Goal: Obtain resource: Download file/media

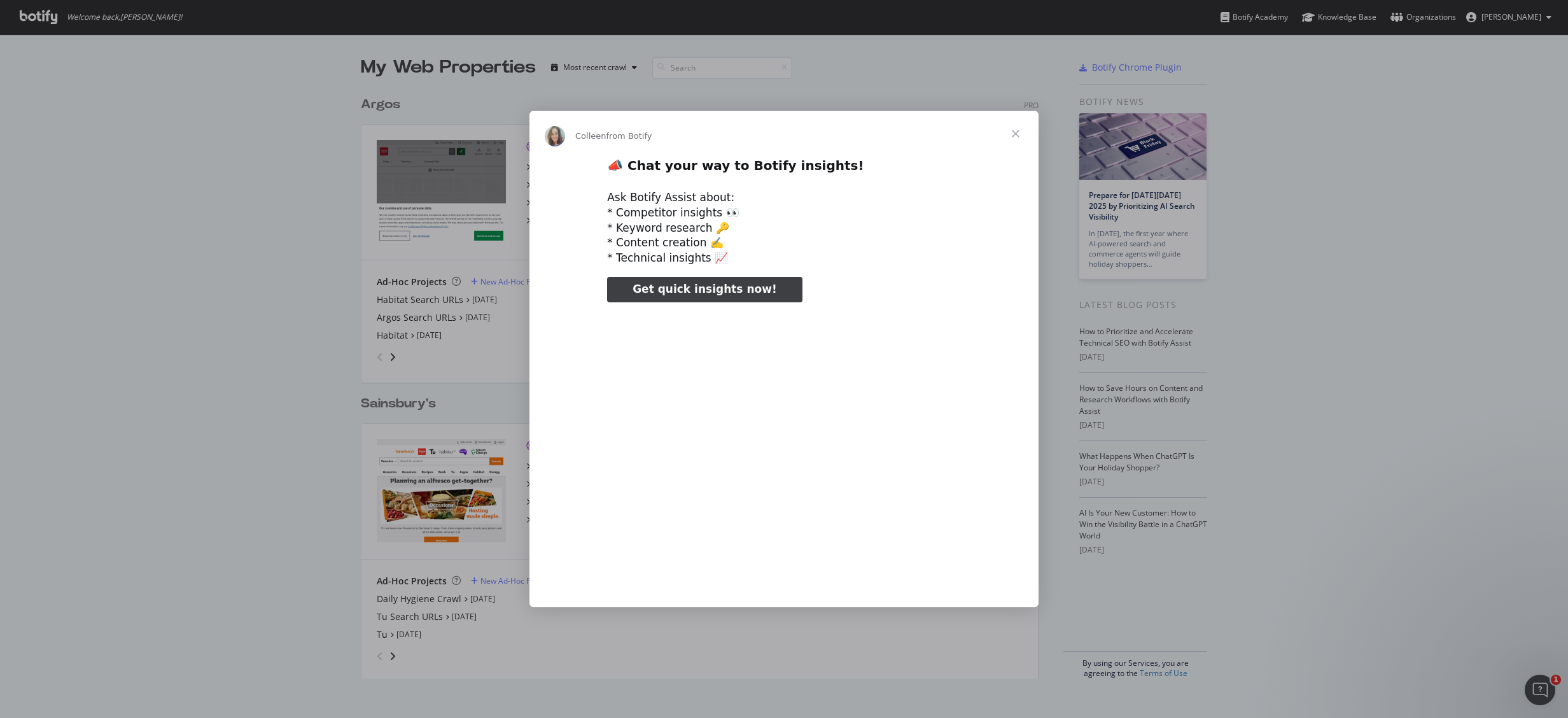
type input "211653"
click at [1015, 136] on span "Close" at bounding box center [1015, 133] width 46 height 46
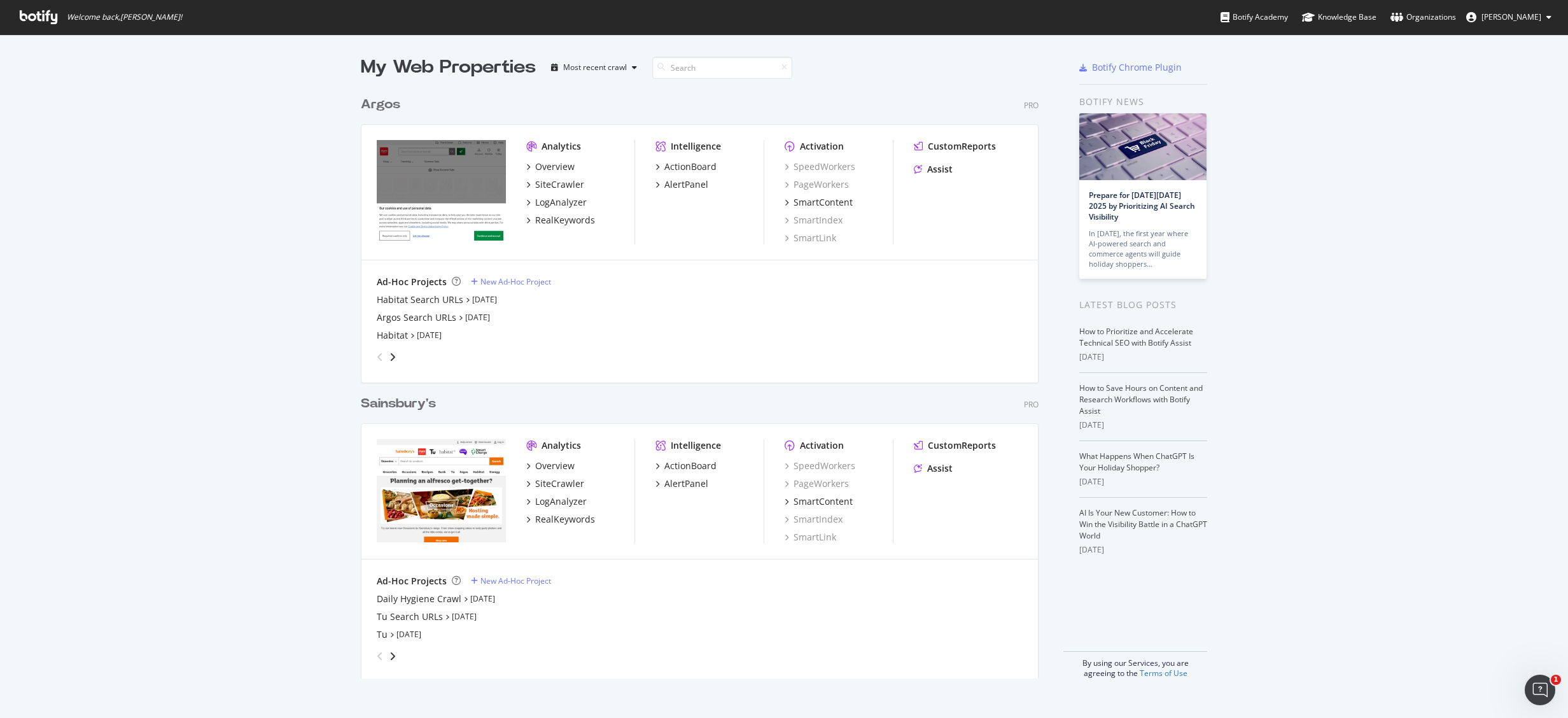
click at [953, 292] on div "Ad-Hoc Projects New Ad-Hoc Project Habitat Search URLs [DATE] Argos Search URLs…" at bounding box center [699, 321] width 646 height 92
click at [482, 300] on link "[DATE]" at bounding box center [484, 299] width 25 height 11
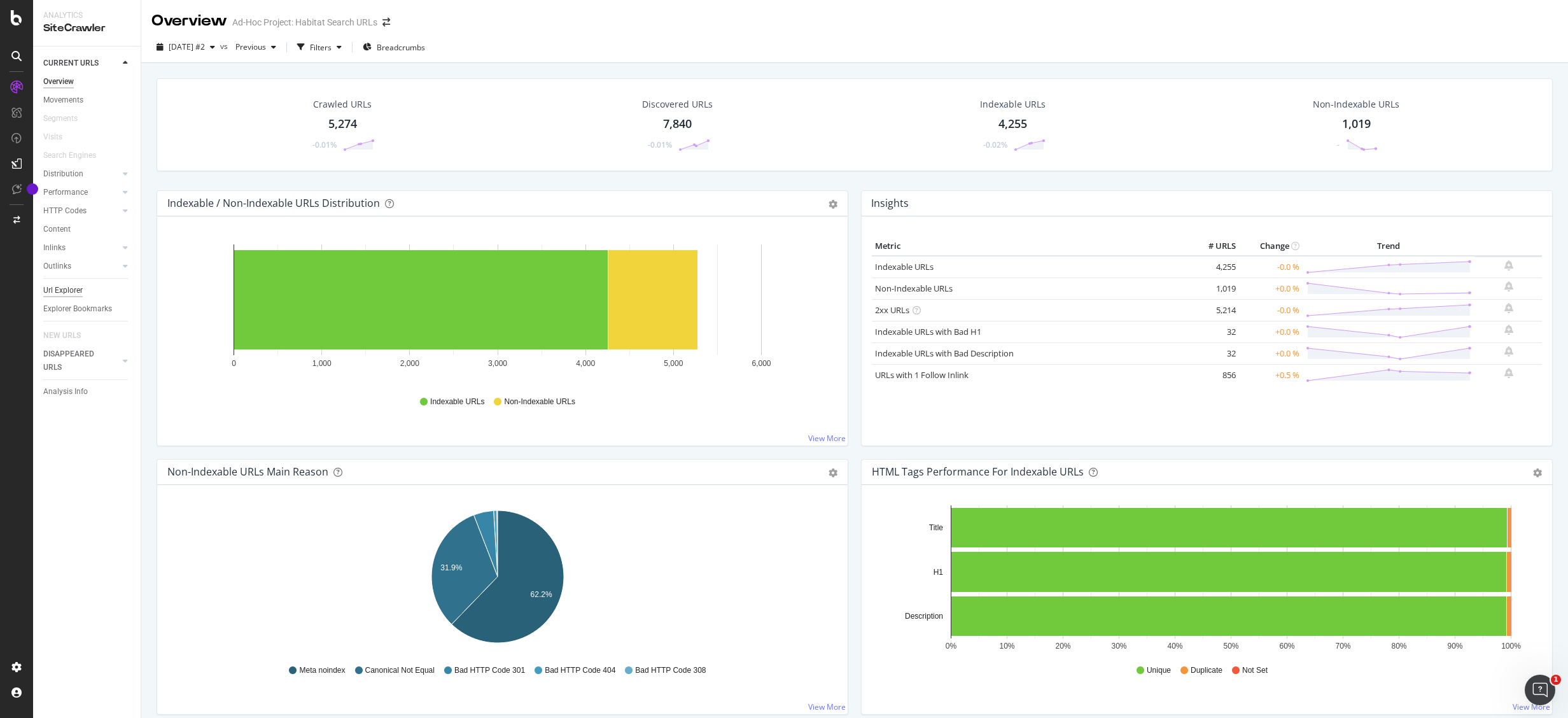
click at [67, 286] on div "Url Explorer" at bounding box center [63, 291] width 40 height 14
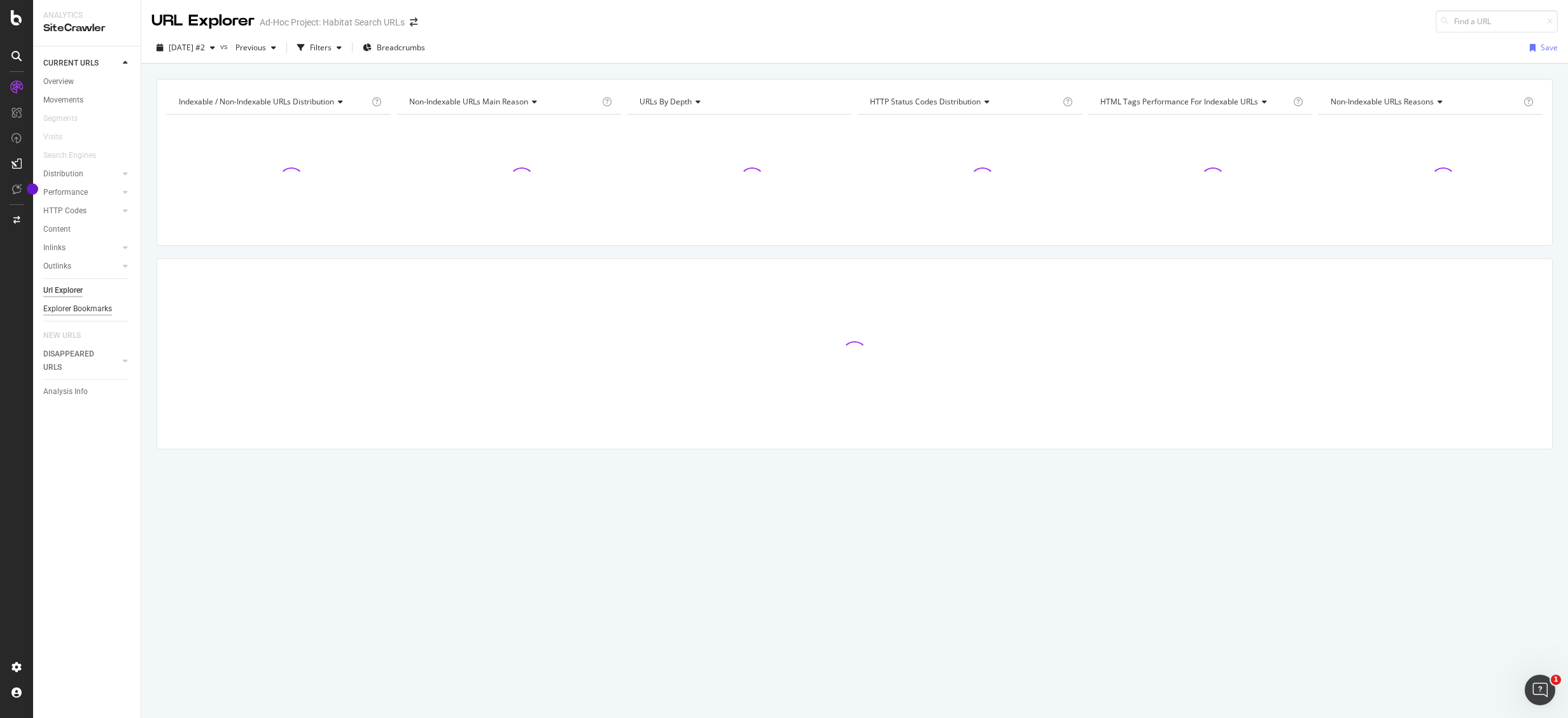
click at [97, 311] on div "Explorer Bookmarks" at bounding box center [77, 310] width 69 height 14
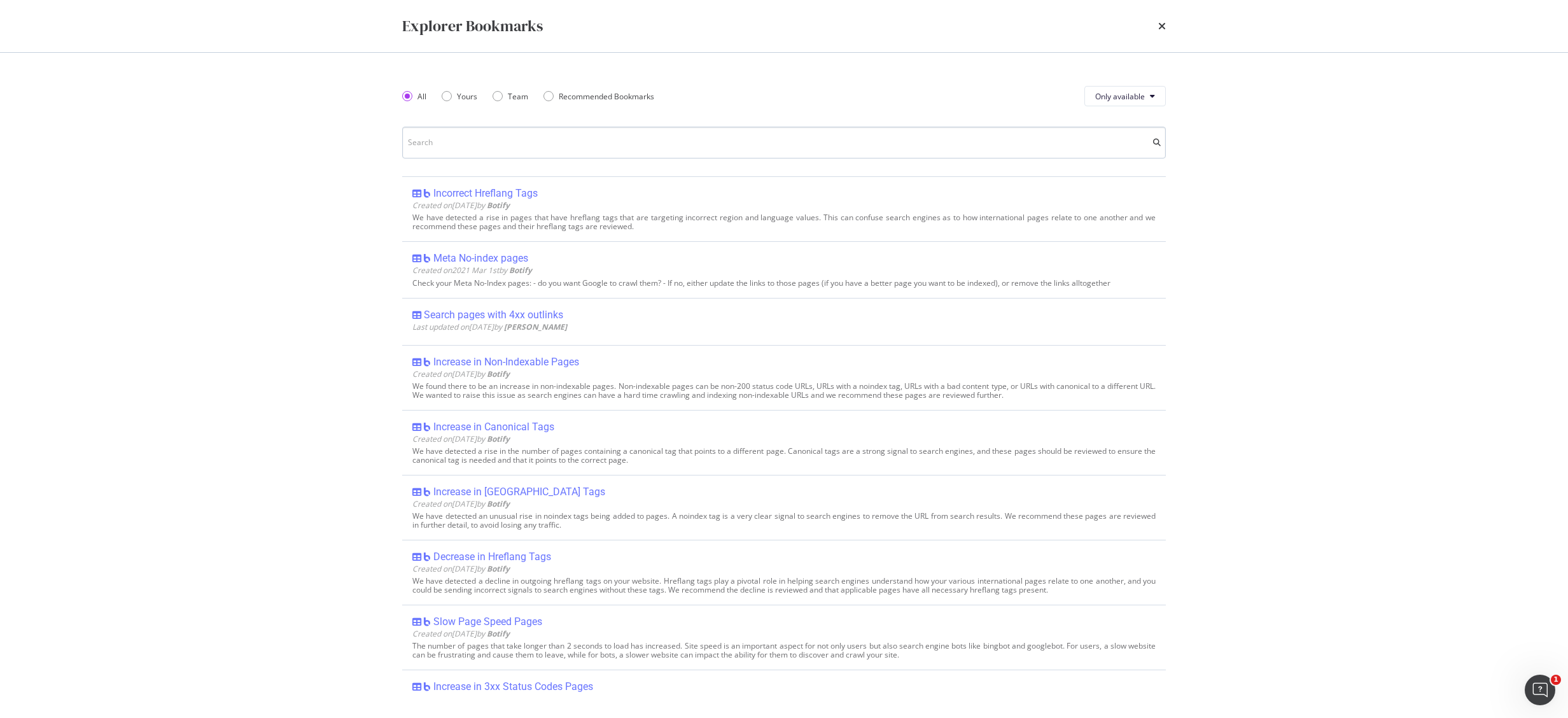
click at [510, 141] on input "modal" at bounding box center [784, 142] width 764 height 32
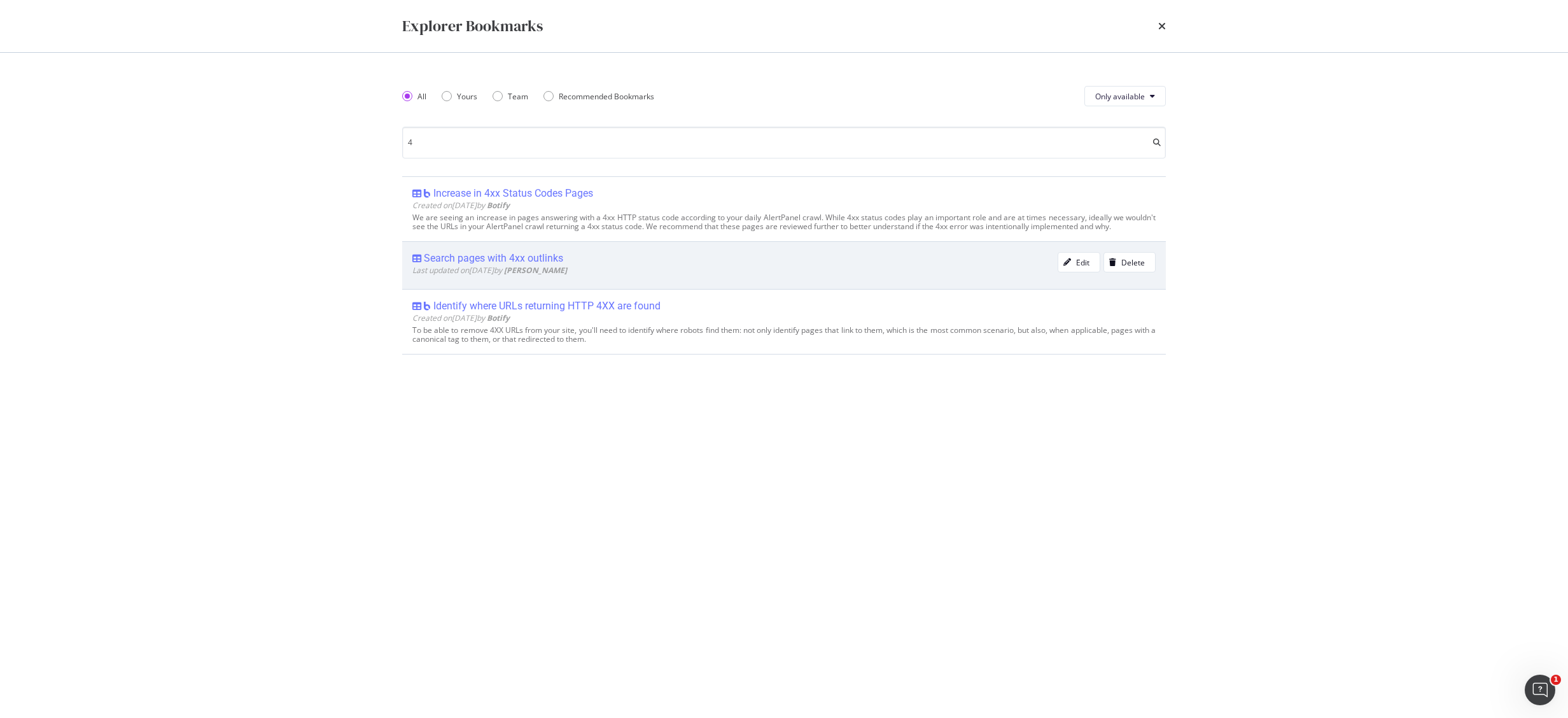
type input "4"
click at [526, 255] on div "Search pages with 4xx outlinks" at bounding box center [494, 258] width 139 height 13
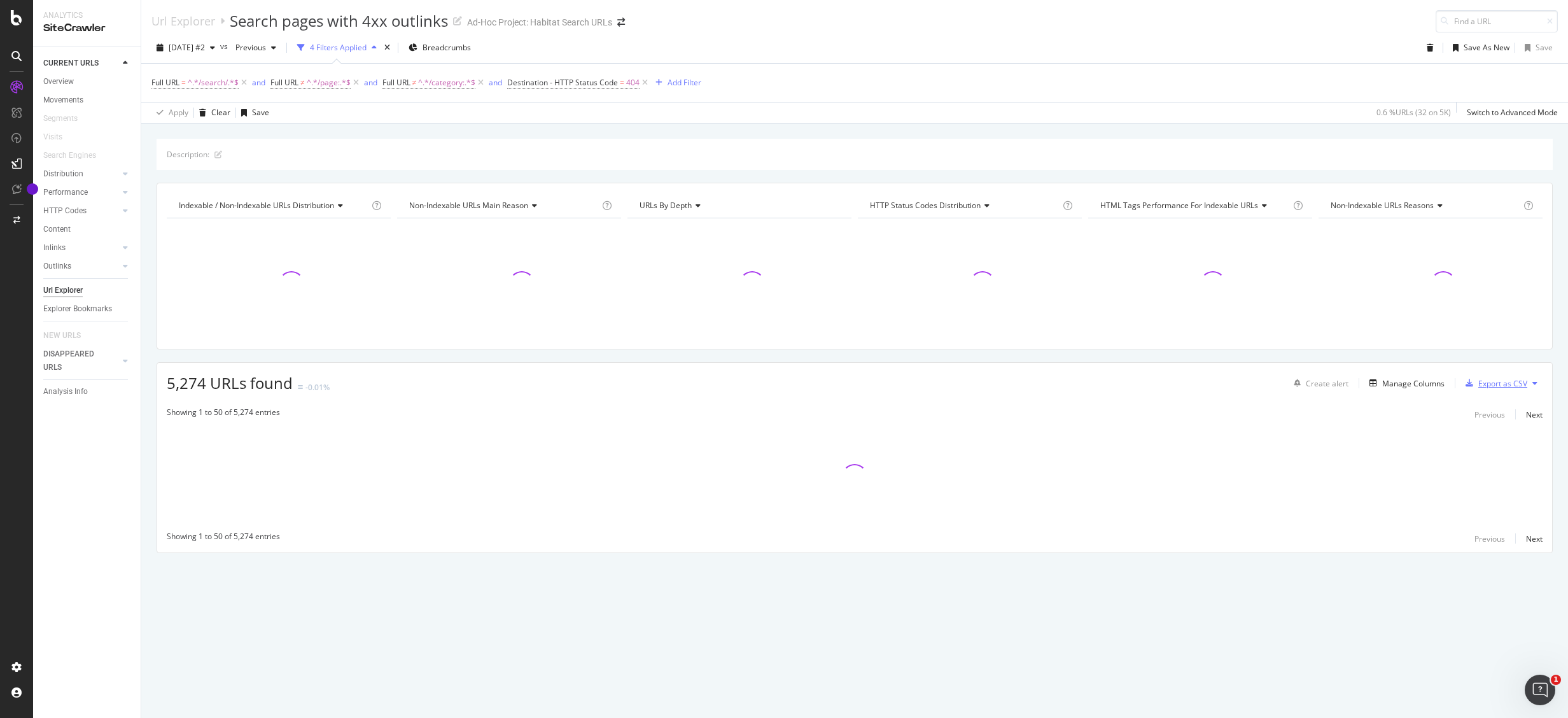
click at [1516, 382] on div "Export as CSV" at bounding box center [1503, 384] width 49 height 11
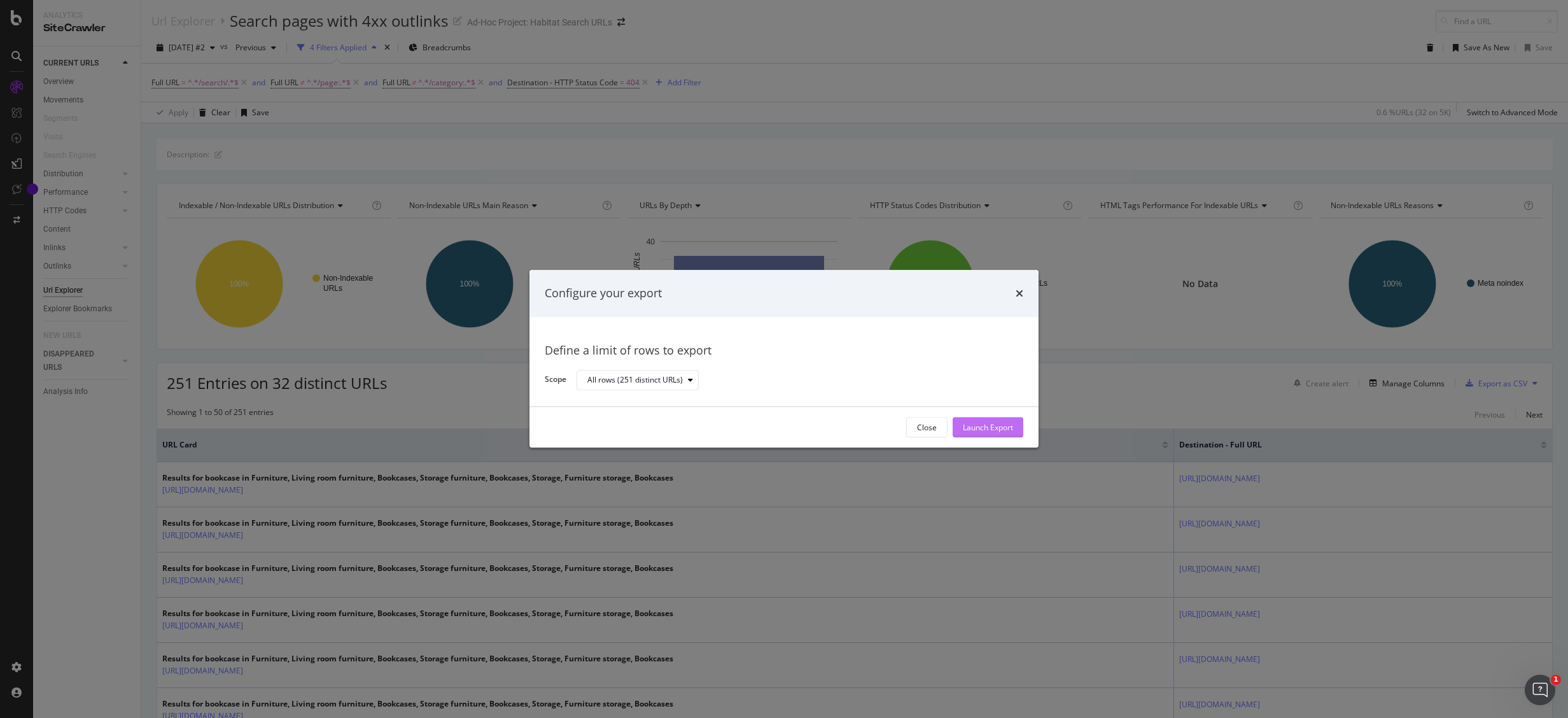
click at [987, 432] on div "Launch Export" at bounding box center [988, 427] width 50 height 11
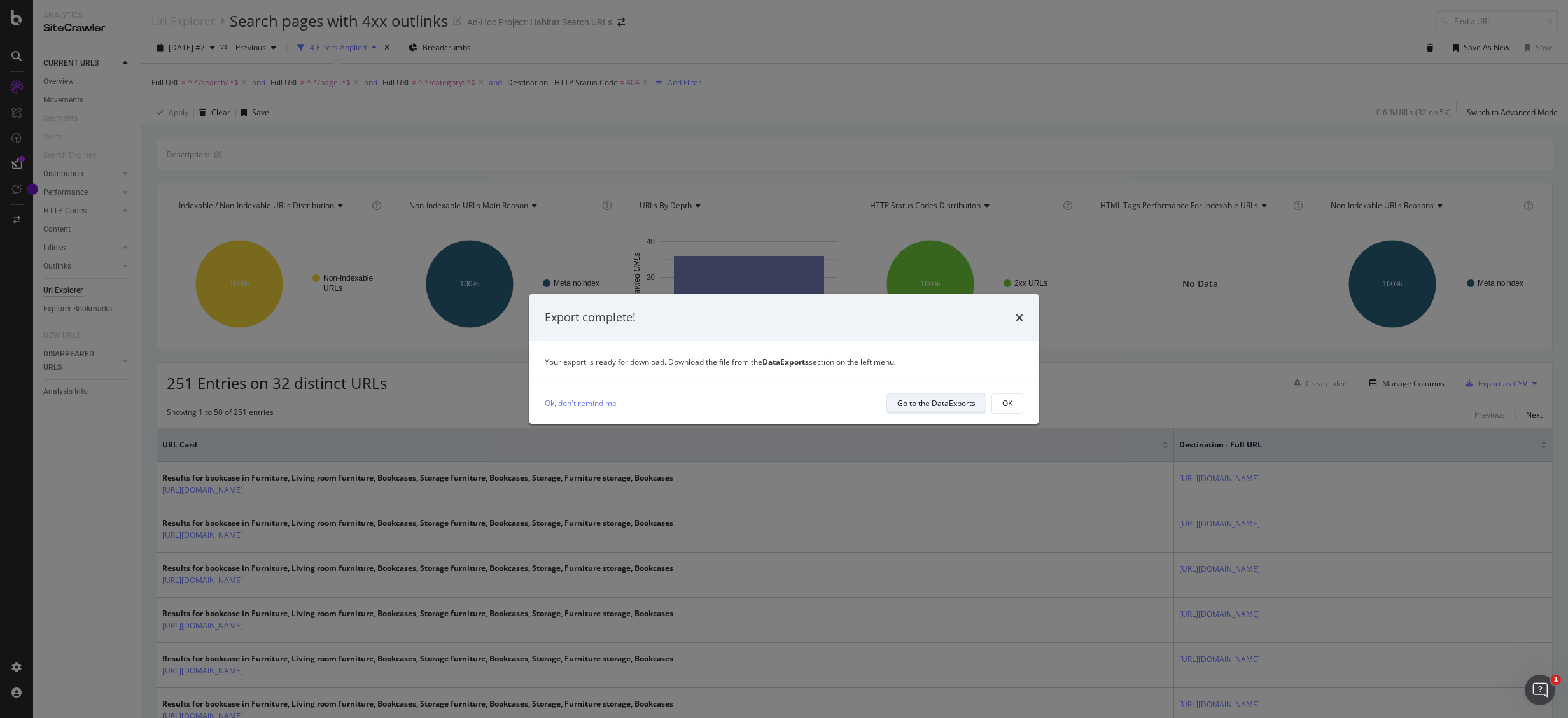
click at [948, 401] on div "Go to the DataExports" at bounding box center [936, 403] width 78 height 11
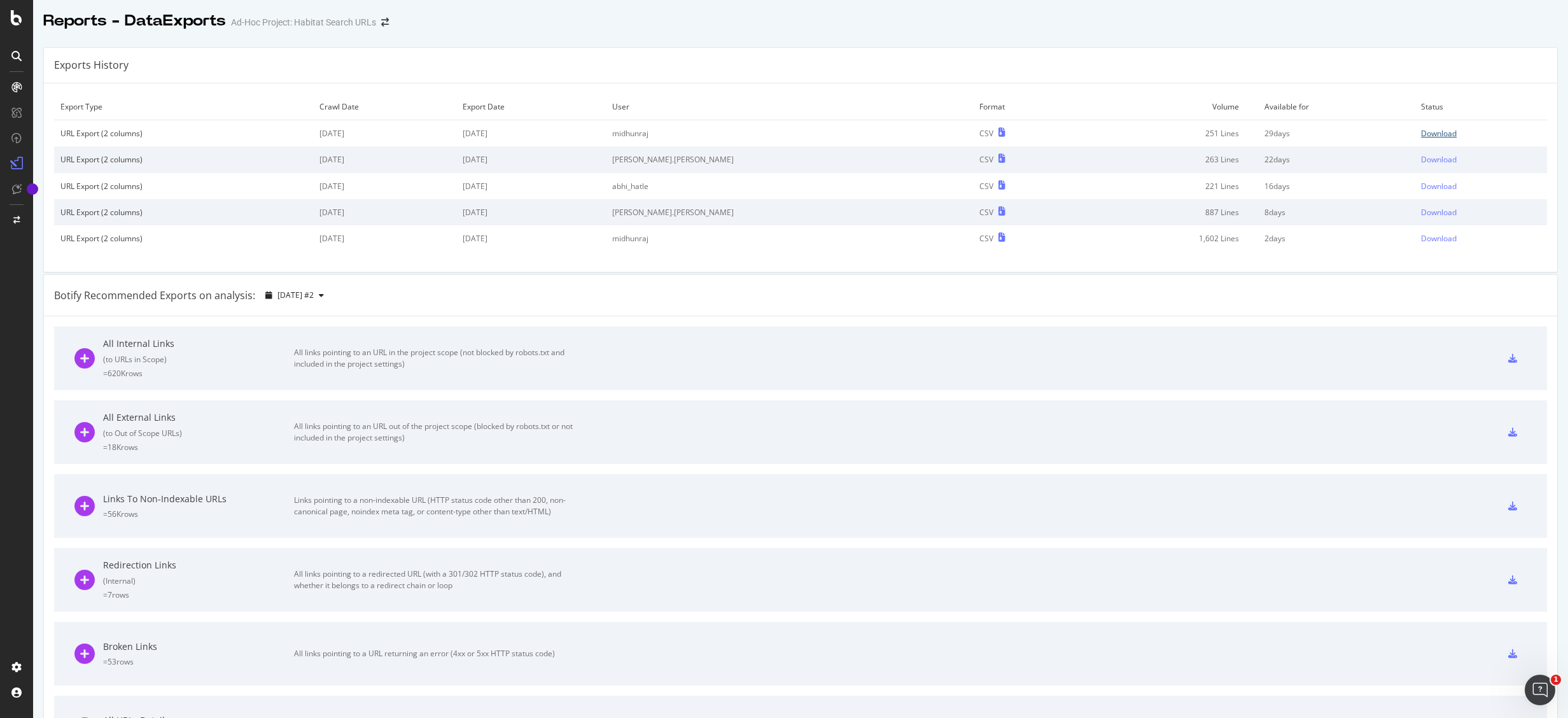
click at [1421, 133] on div "Download" at bounding box center [1438, 133] width 35 height 11
click at [795, 31] on div "Reports - DataExports Ad-Hoc Project: Habitat Search URLs" at bounding box center [800, 15] width 1535 height 32
click at [15, 19] on icon at bounding box center [16, 18] width 11 height 15
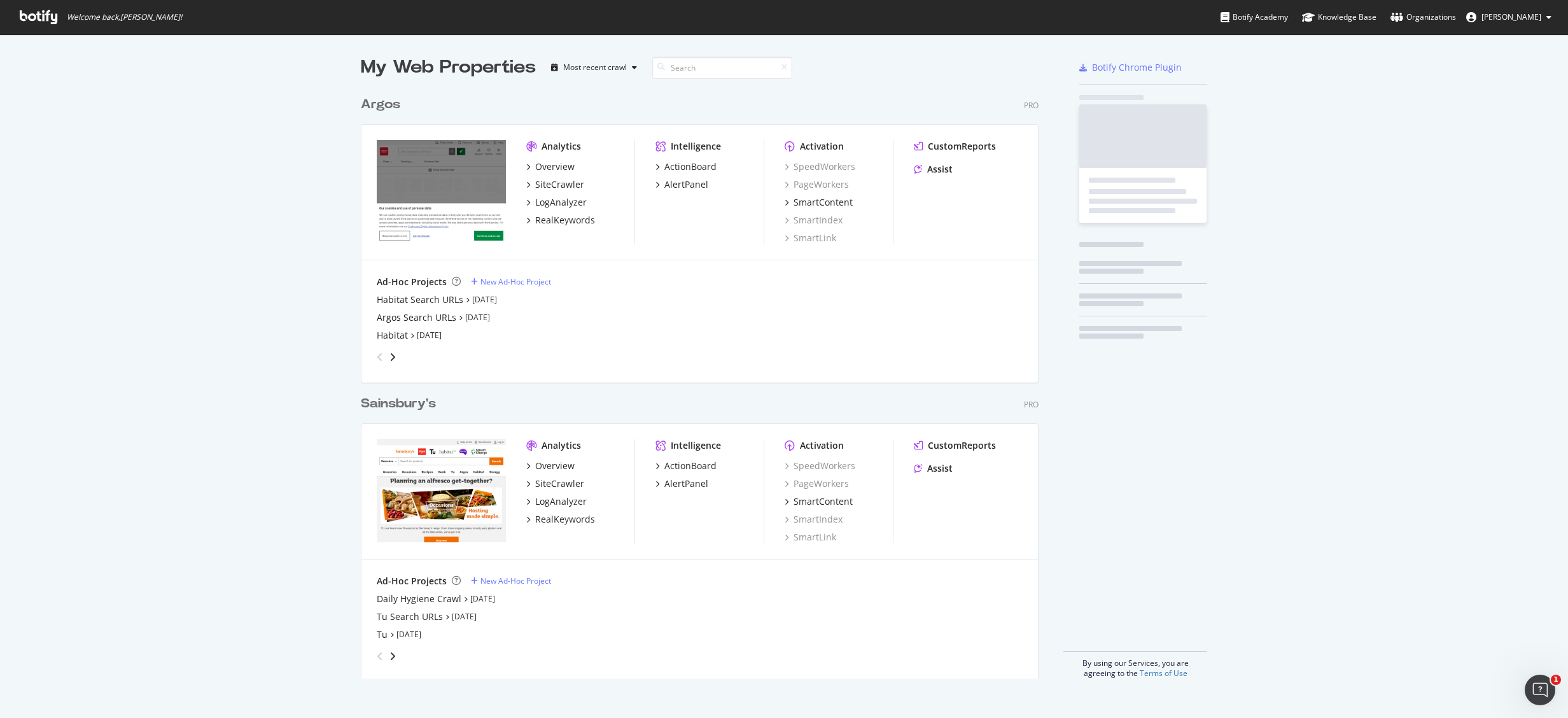
scroll to position [698, 1529]
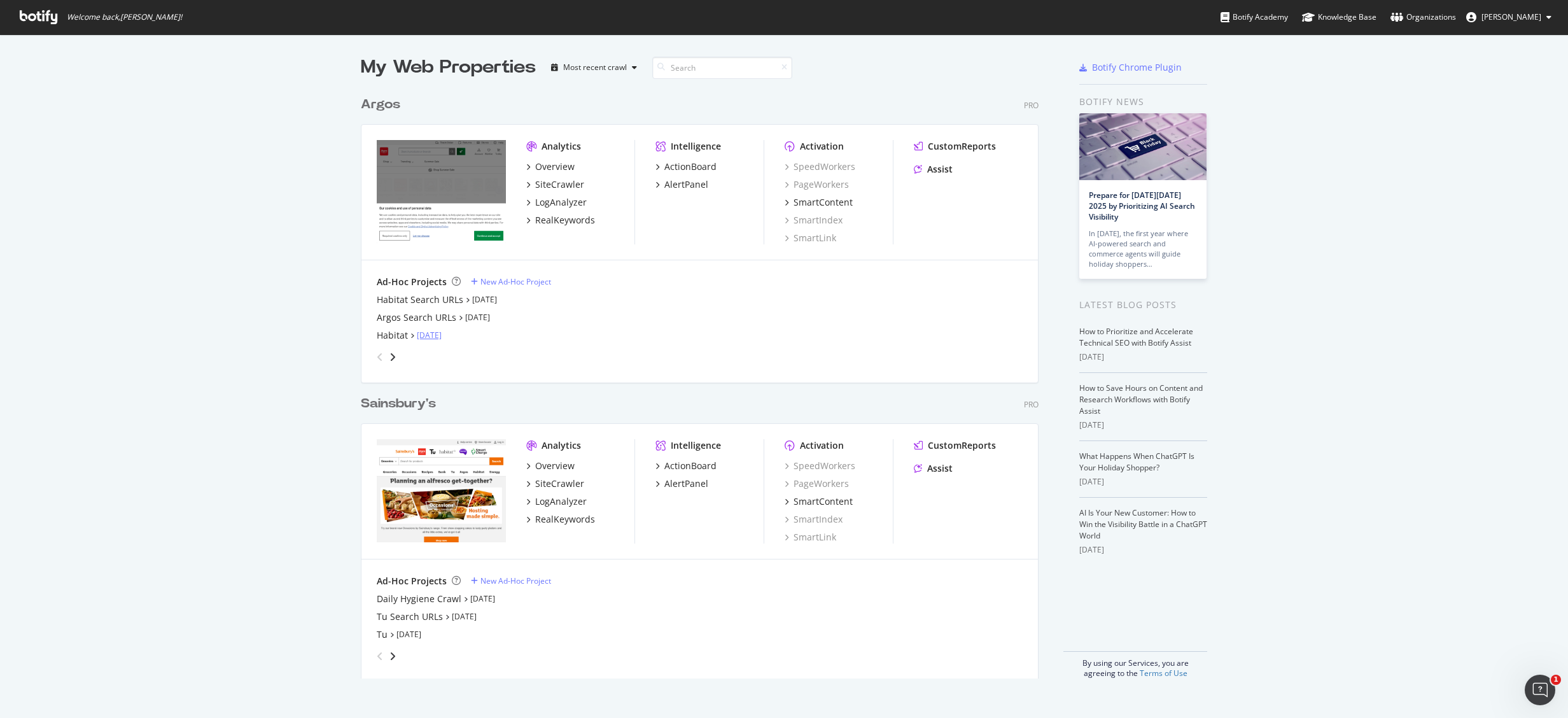
click at [442, 332] on link "[DATE]" at bounding box center [429, 334] width 25 height 11
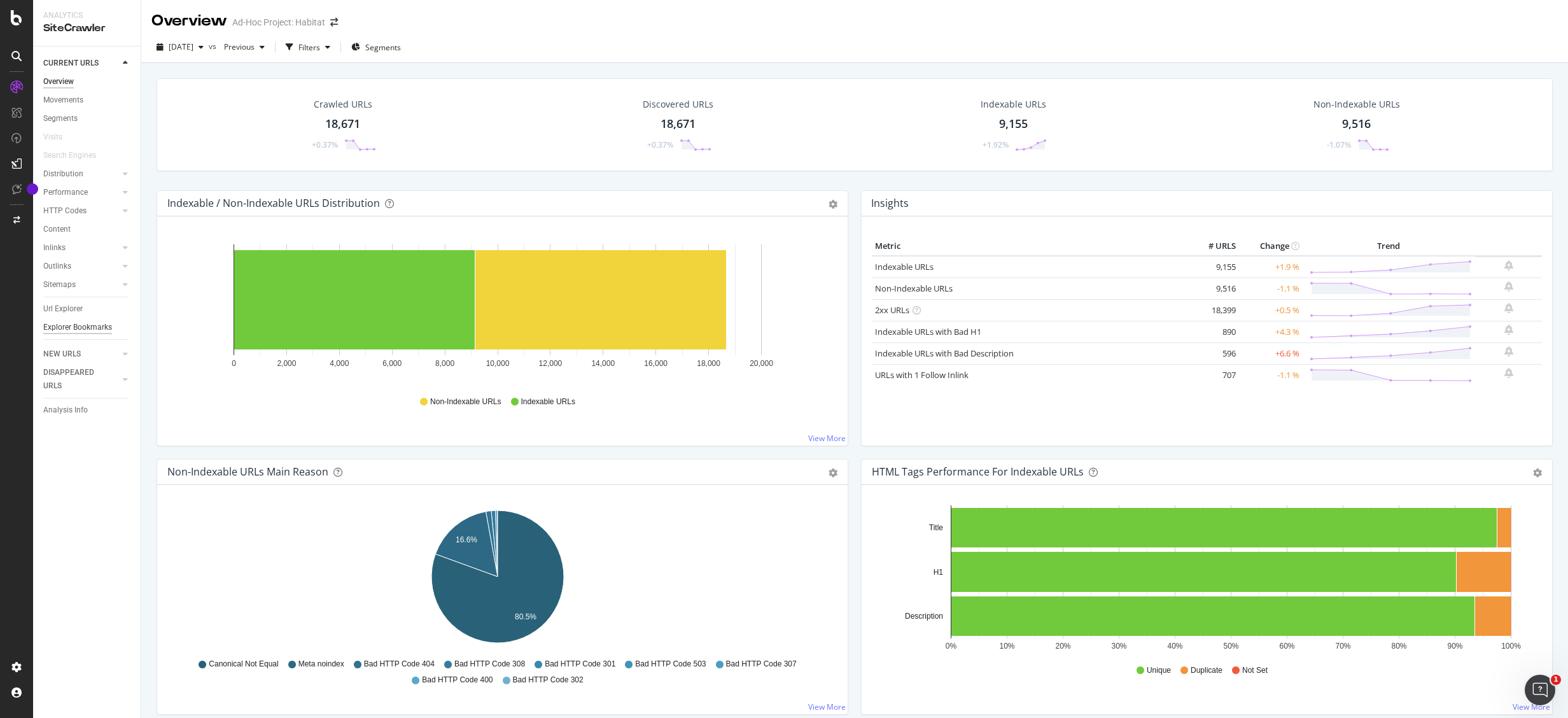
click at [77, 324] on div "Explorer Bookmarks" at bounding box center [77, 328] width 69 height 14
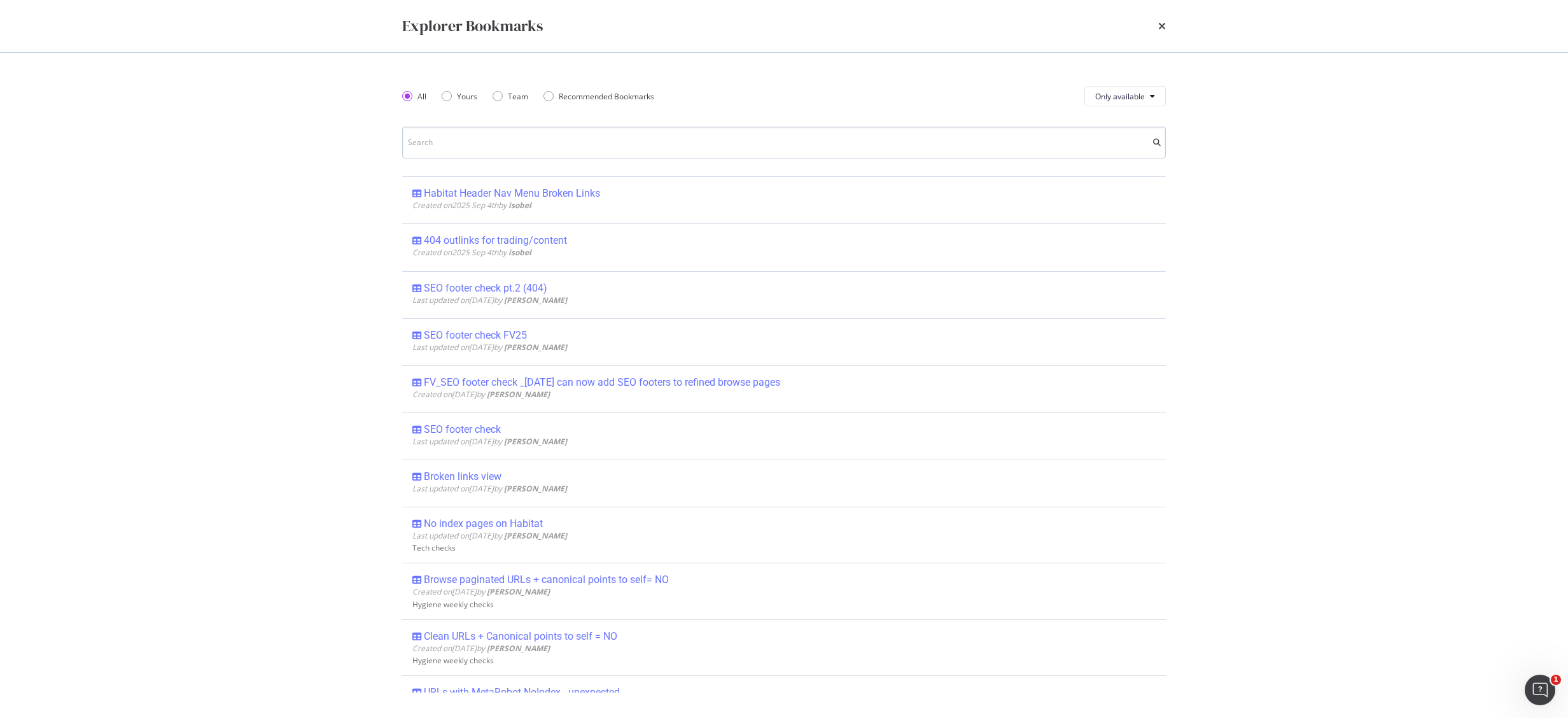
click at [471, 138] on input "modal" at bounding box center [784, 142] width 764 height 32
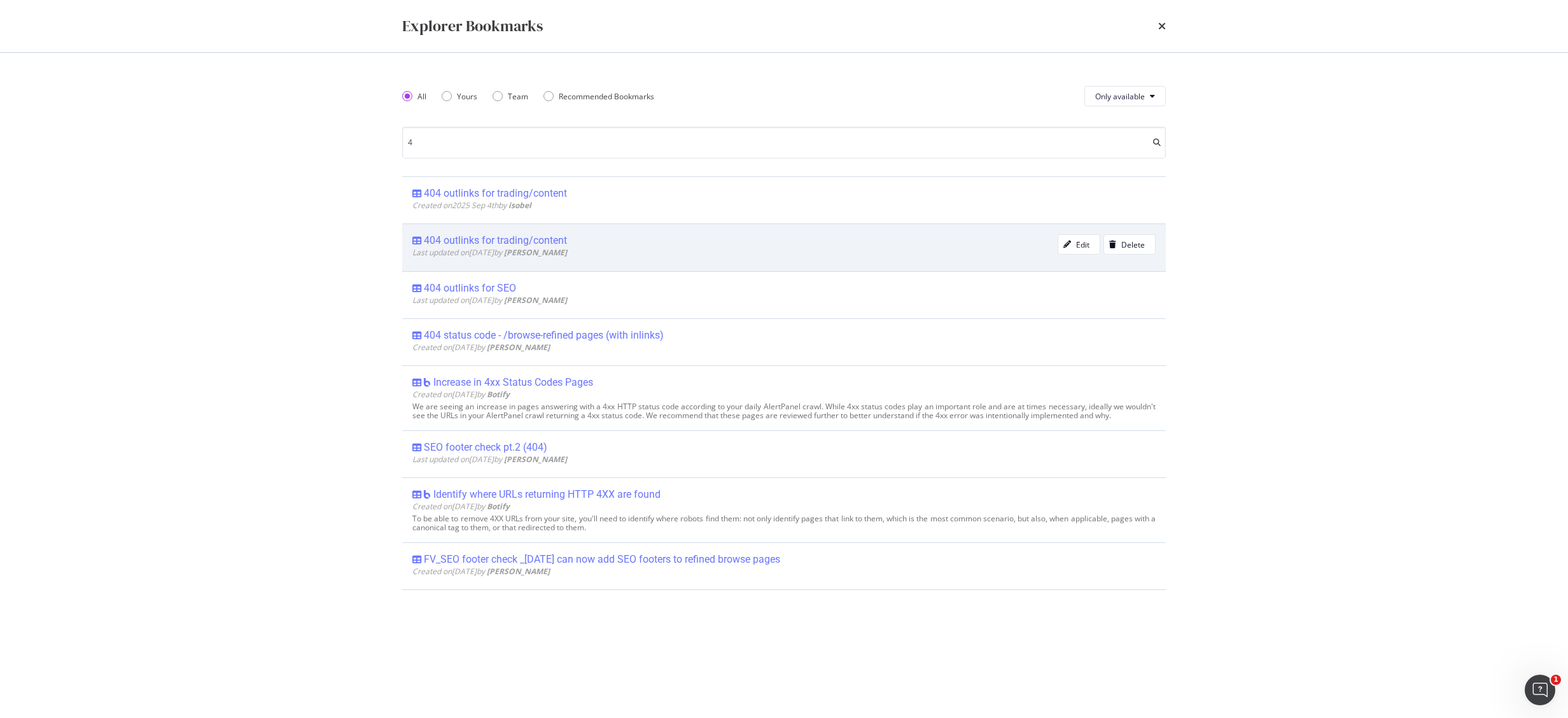
type input "4"
click at [520, 240] on div "404 outlinks for trading/content" at bounding box center [495, 240] width 144 height 13
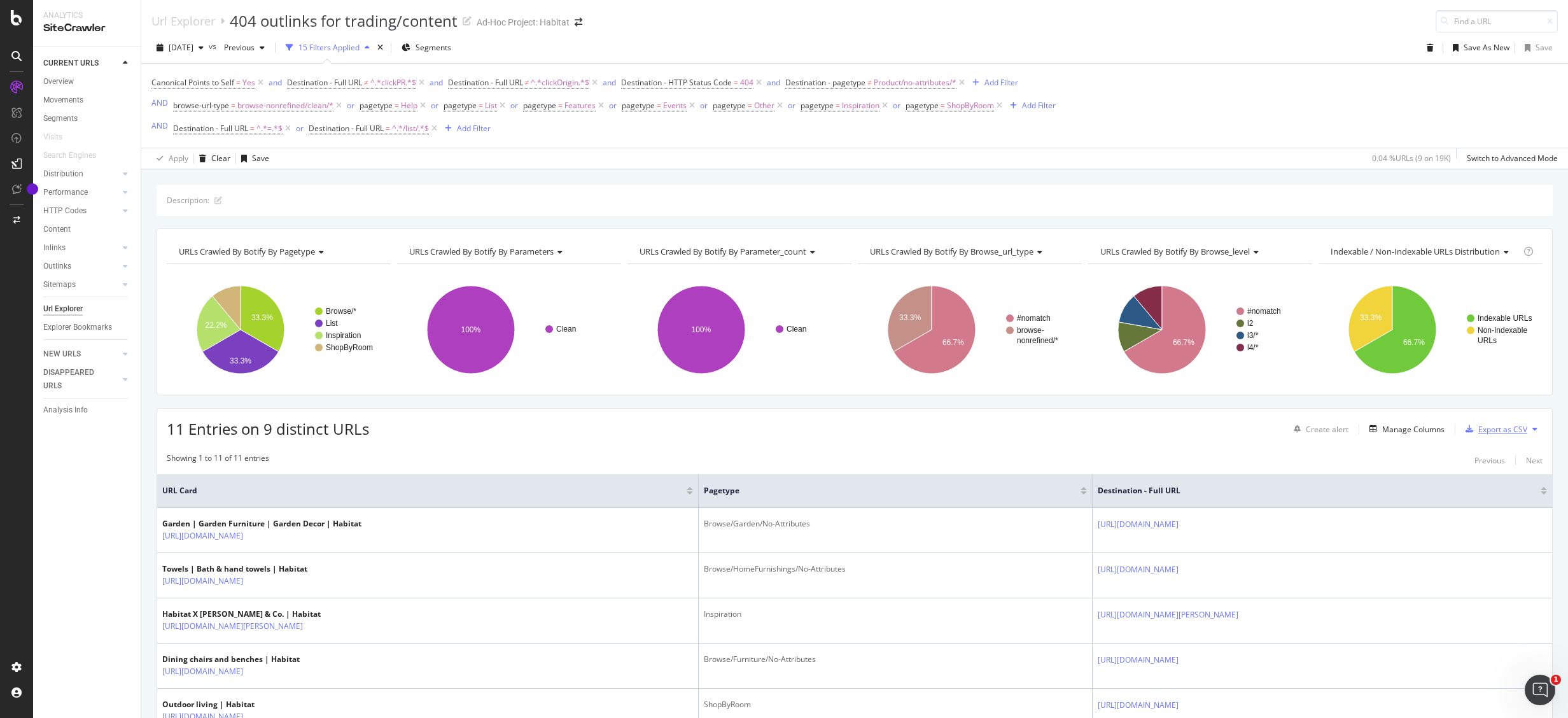
click at [1493, 429] on div "Export as CSV" at bounding box center [1503, 429] width 49 height 11
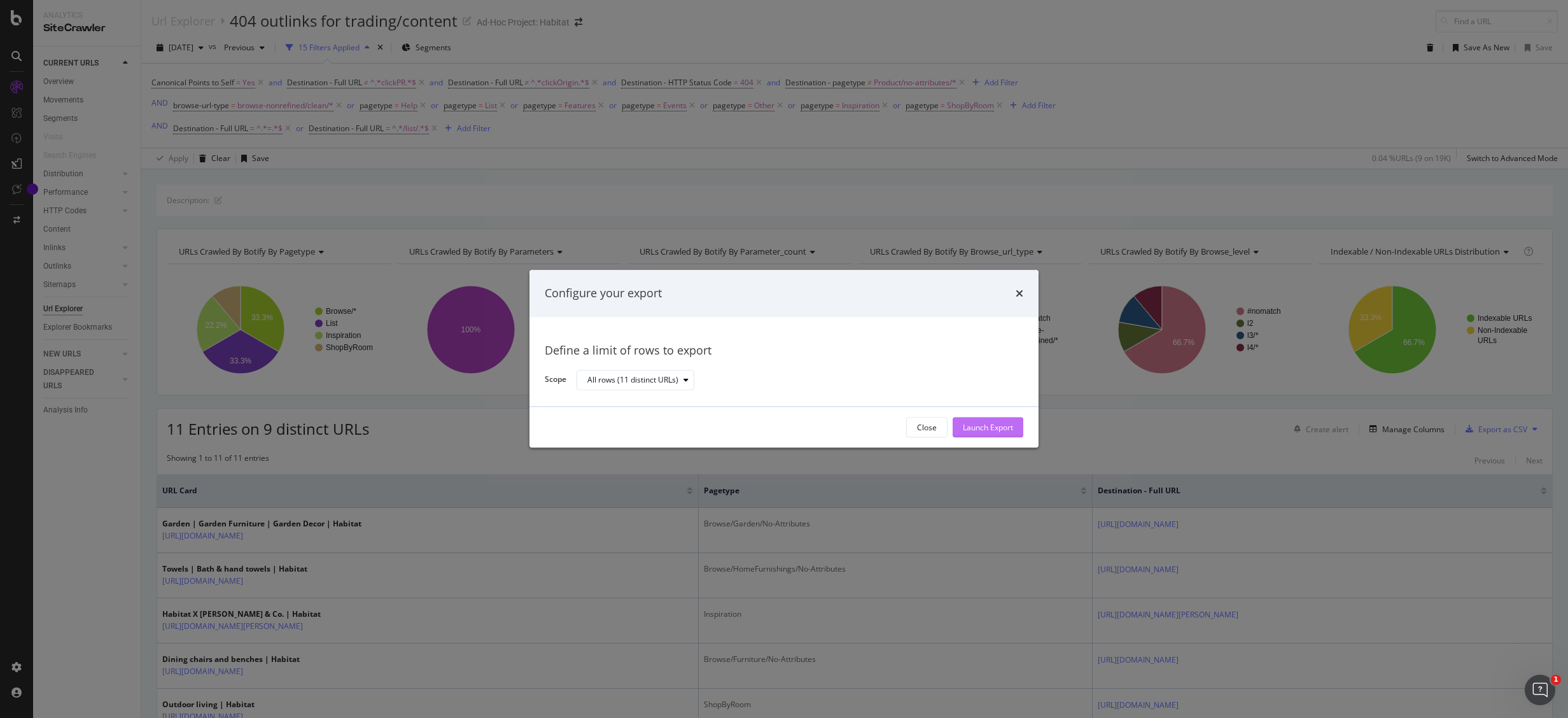
click at [1013, 433] on button "Launch Export" at bounding box center [988, 427] width 71 height 21
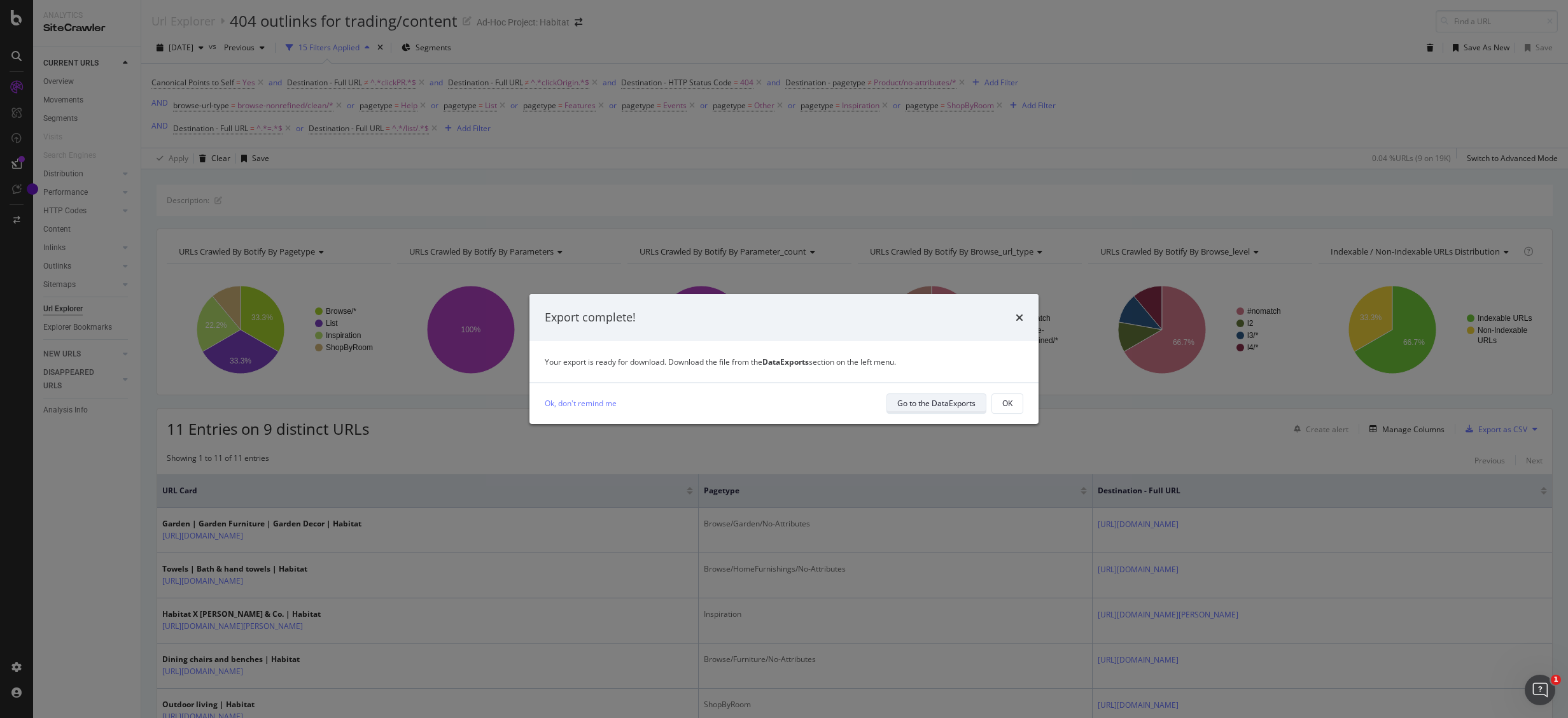
click at [943, 408] on div "Go to the DataExports" at bounding box center [936, 403] width 78 height 11
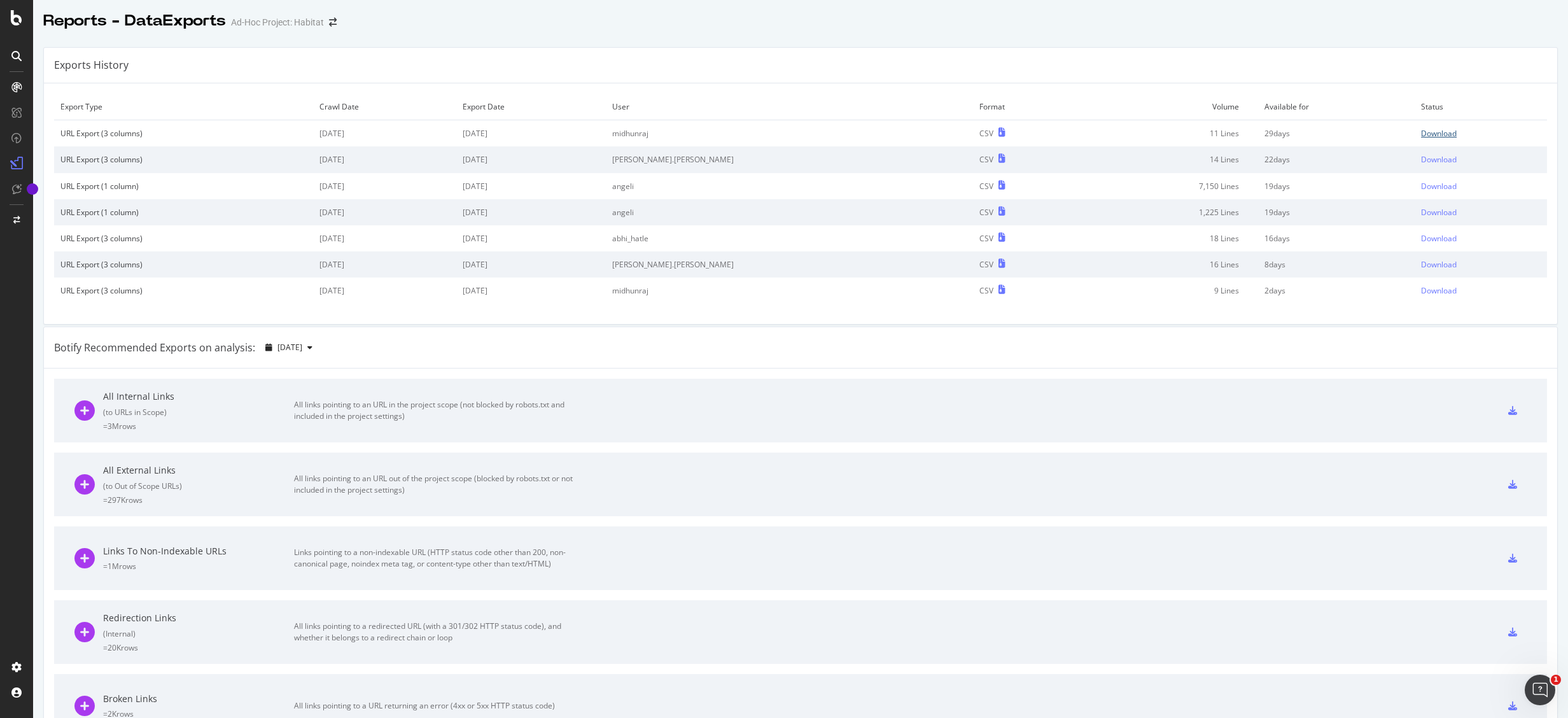
click at [1421, 131] on div "Download" at bounding box center [1438, 133] width 35 height 11
click at [1516, 21] on div "Reports - DataExports Ad-Hoc Project: Habitat" at bounding box center [800, 15] width 1535 height 32
click at [16, 19] on icon at bounding box center [16, 18] width 11 height 15
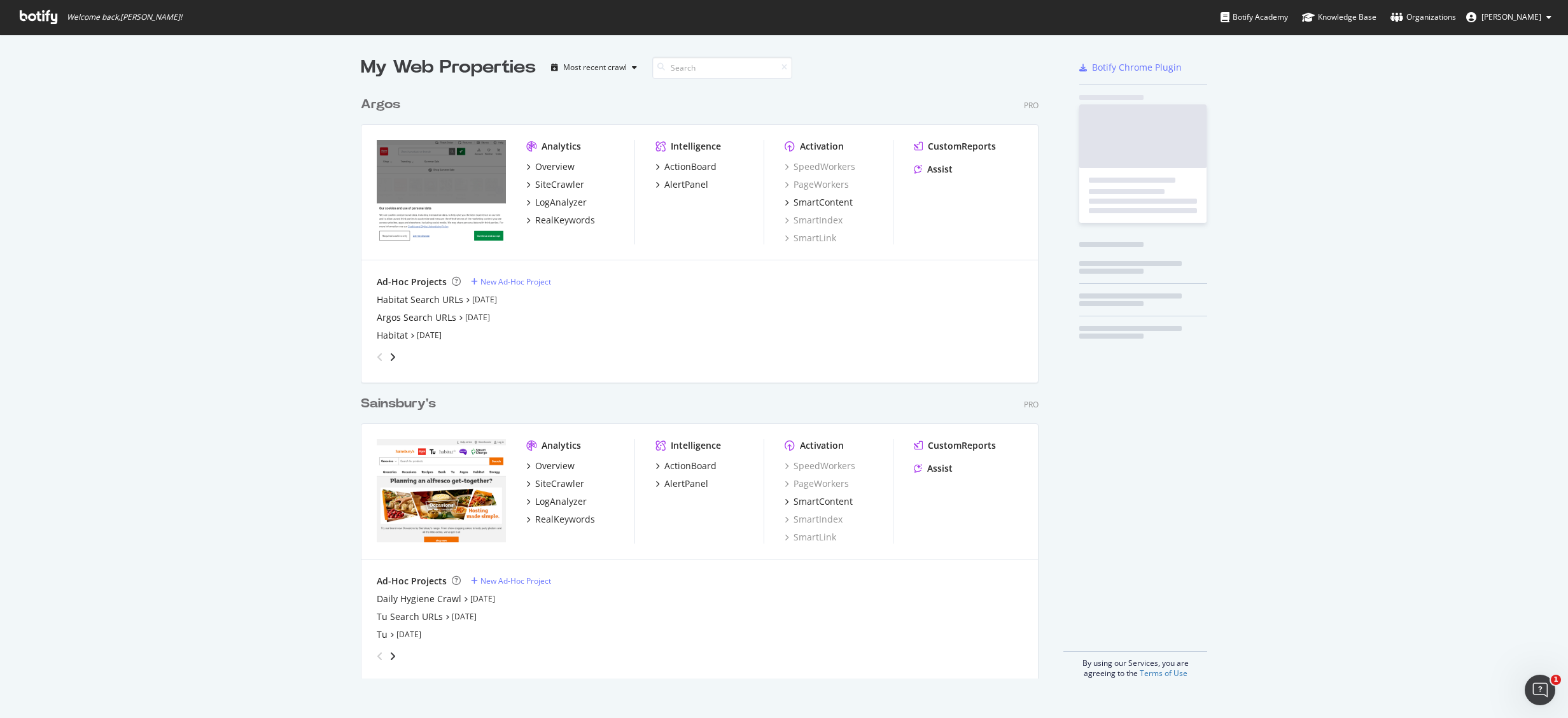
scroll to position [698, 1529]
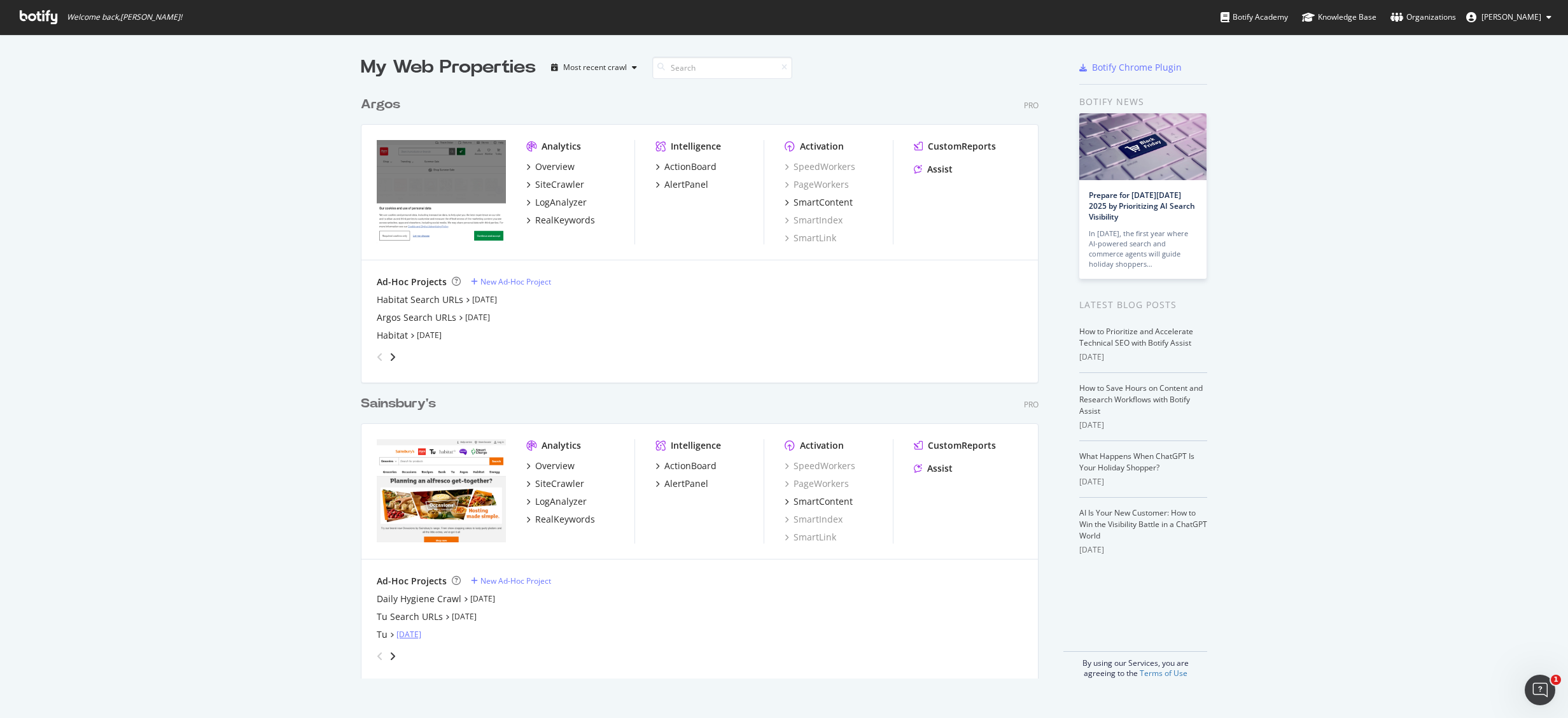
click at [405, 635] on link "[DATE]" at bounding box center [409, 634] width 25 height 11
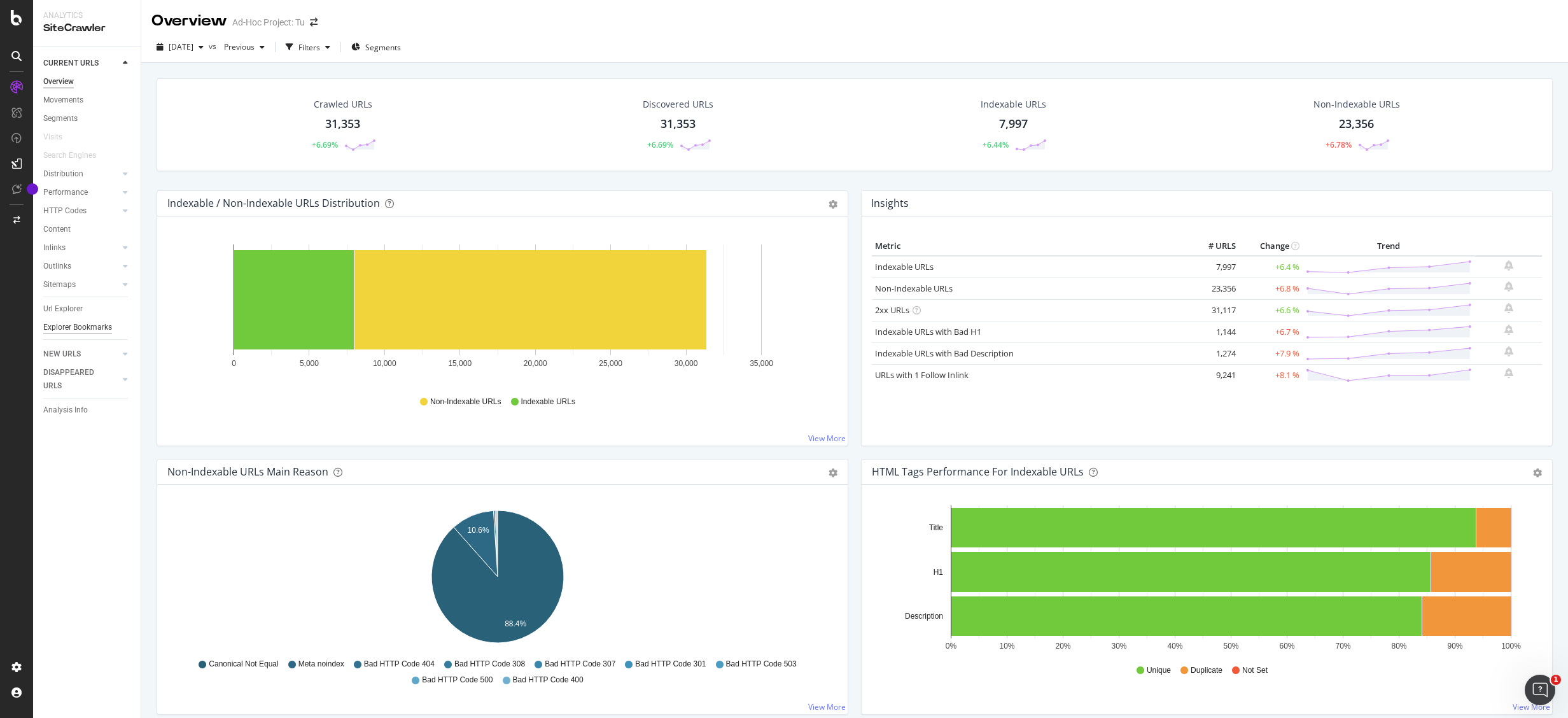
click at [67, 324] on div "Explorer Bookmarks" at bounding box center [77, 328] width 69 height 14
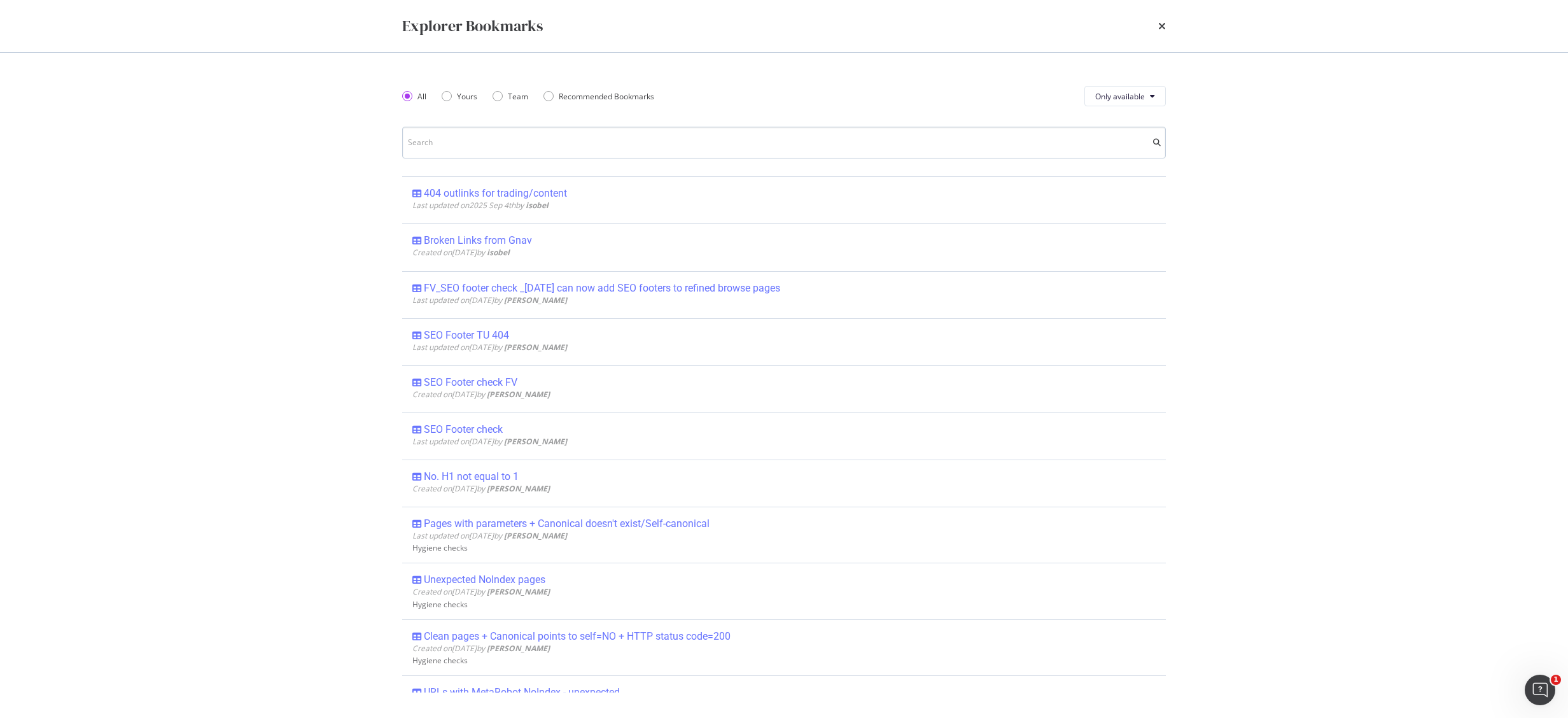
click at [586, 148] on input "modal" at bounding box center [784, 142] width 764 height 32
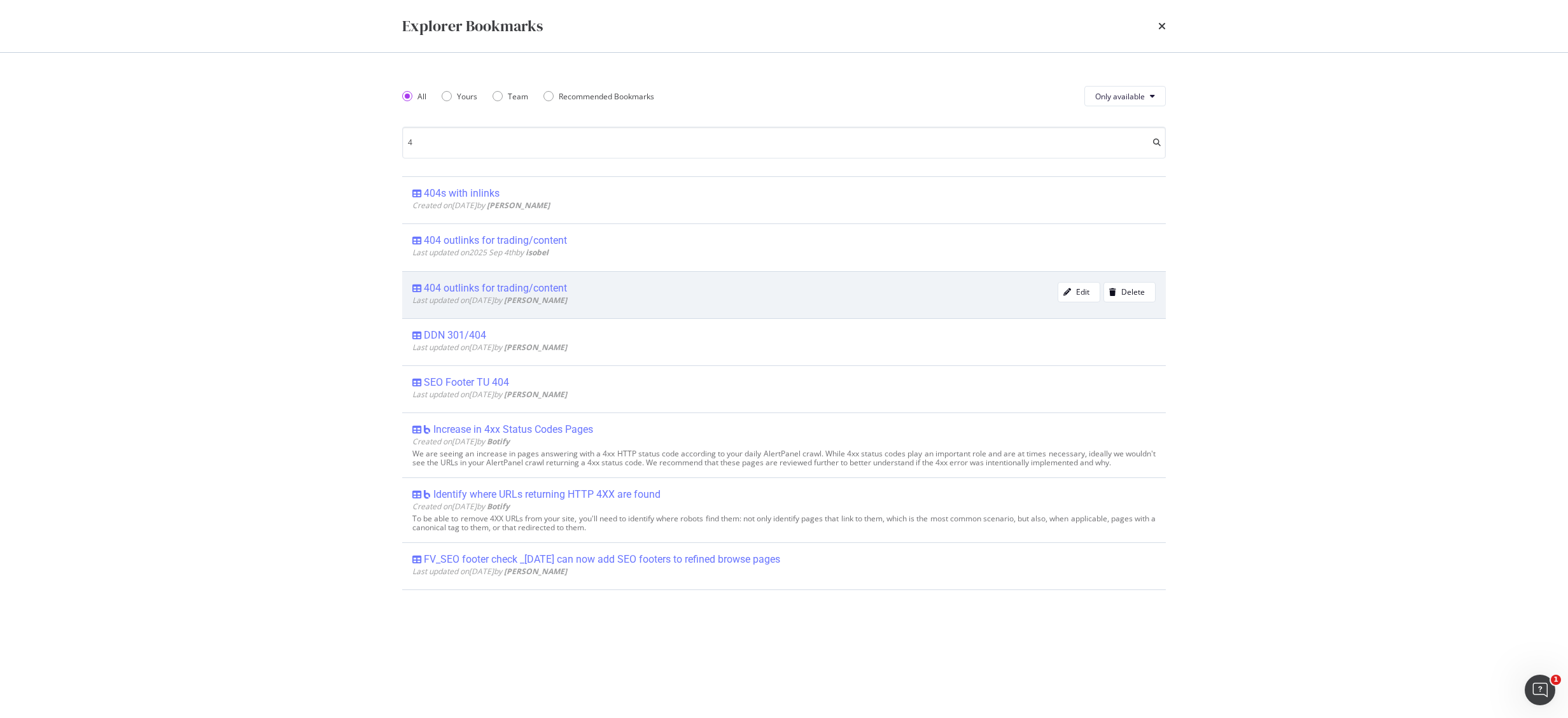
type input "4"
click at [538, 291] on div "404 outlinks for trading/content" at bounding box center [495, 288] width 144 height 13
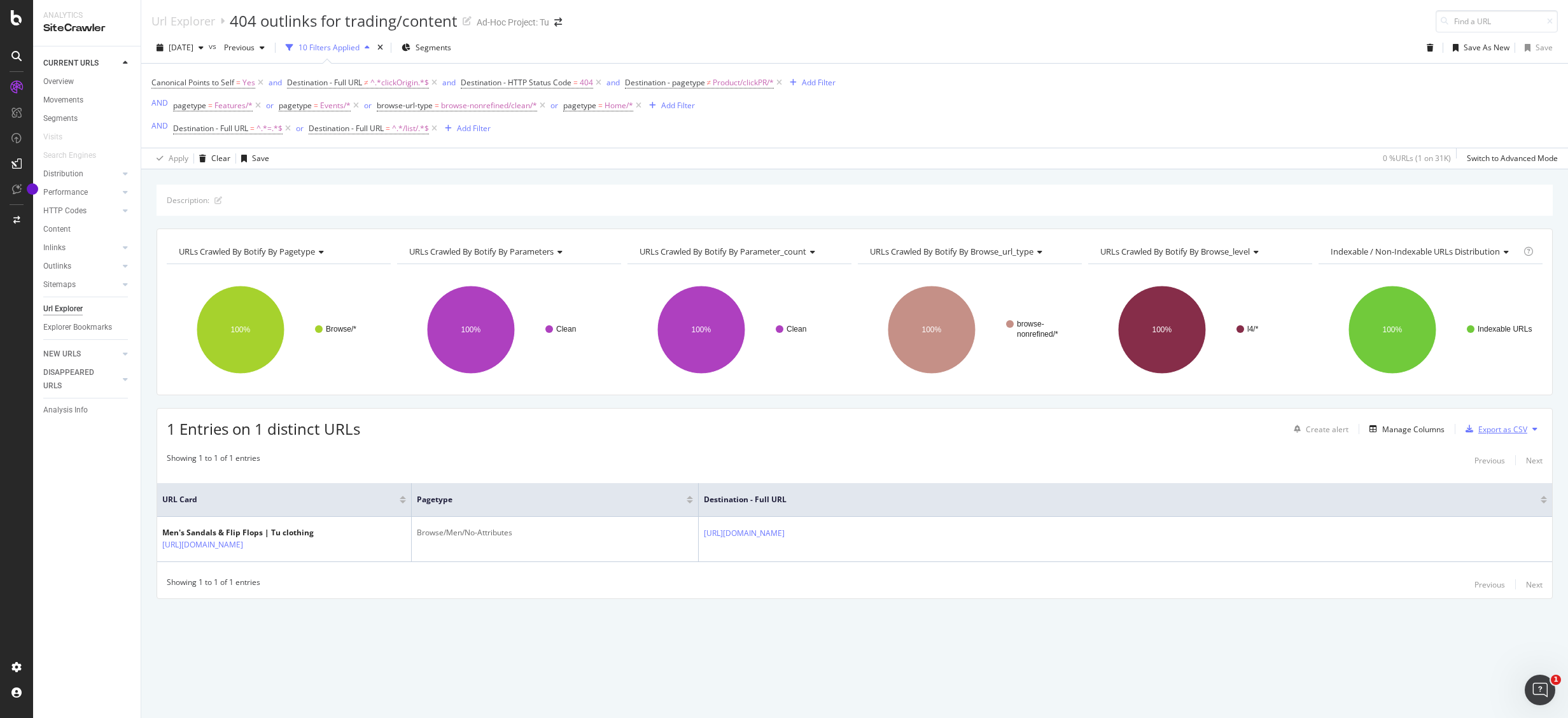
click at [1505, 433] on div "Export as CSV" at bounding box center [1503, 429] width 49 height 11
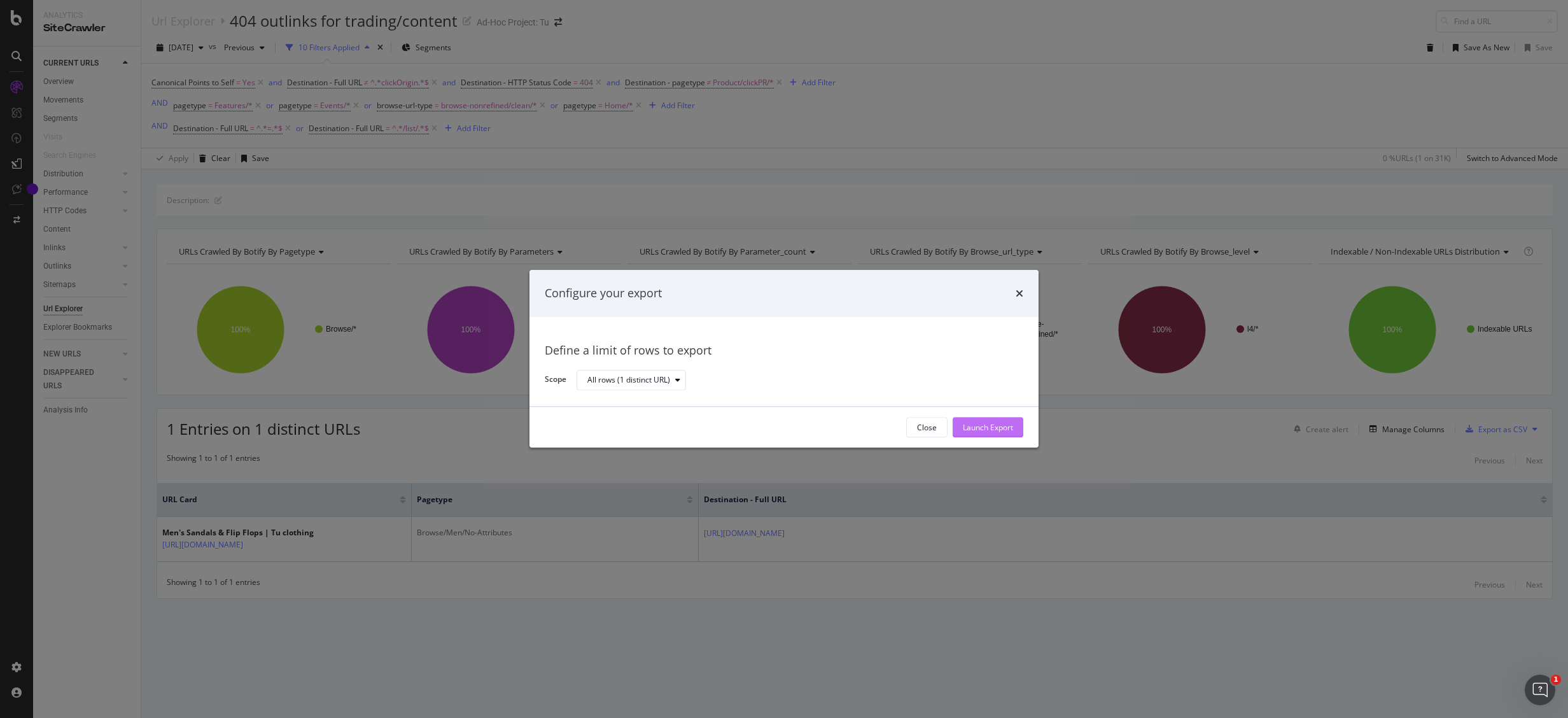
click at [1000, 419] on div "Launch Export" at bounding box center [988, 427] width 50 height 19
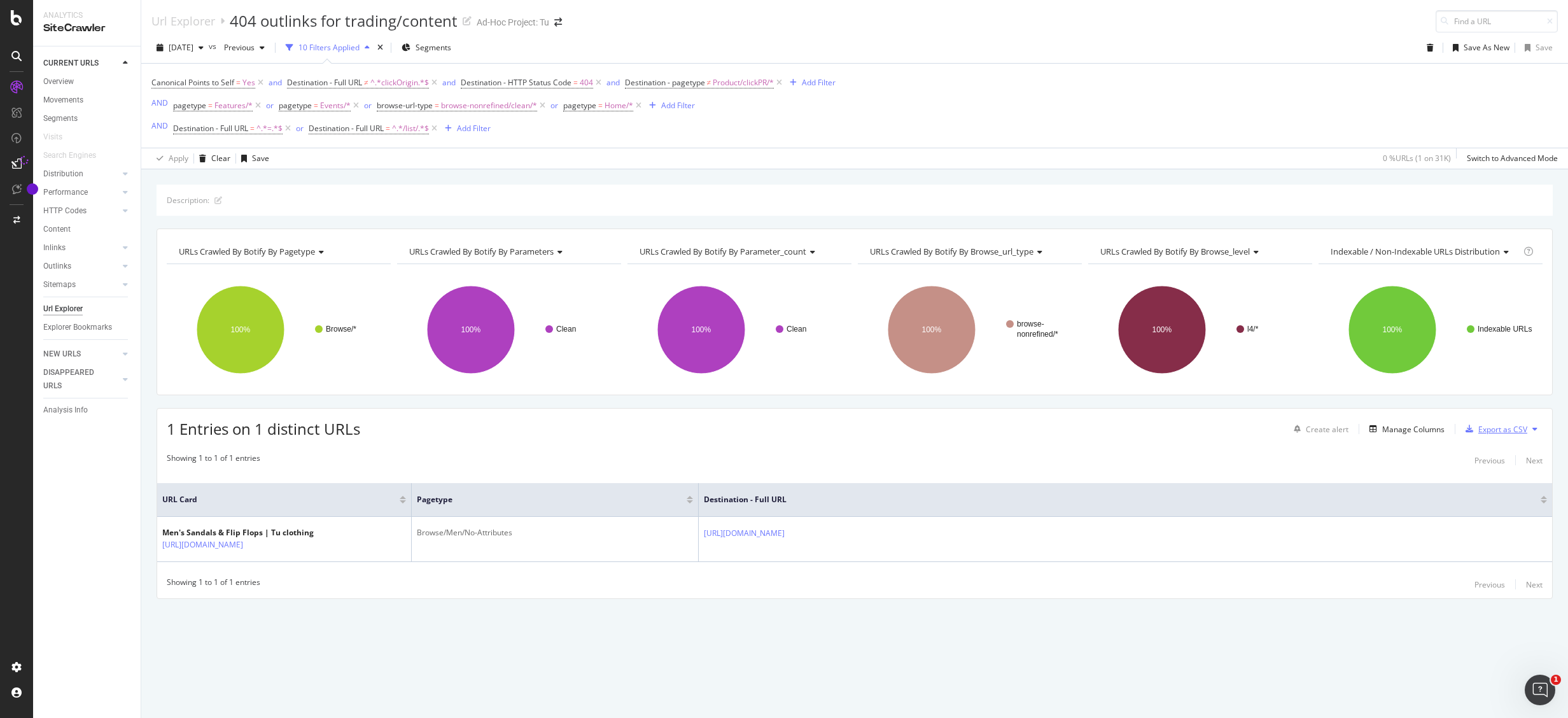
click at [1500, 428] on div "Export as CSV" at bounding box center [1503, 429] width 49 height 11
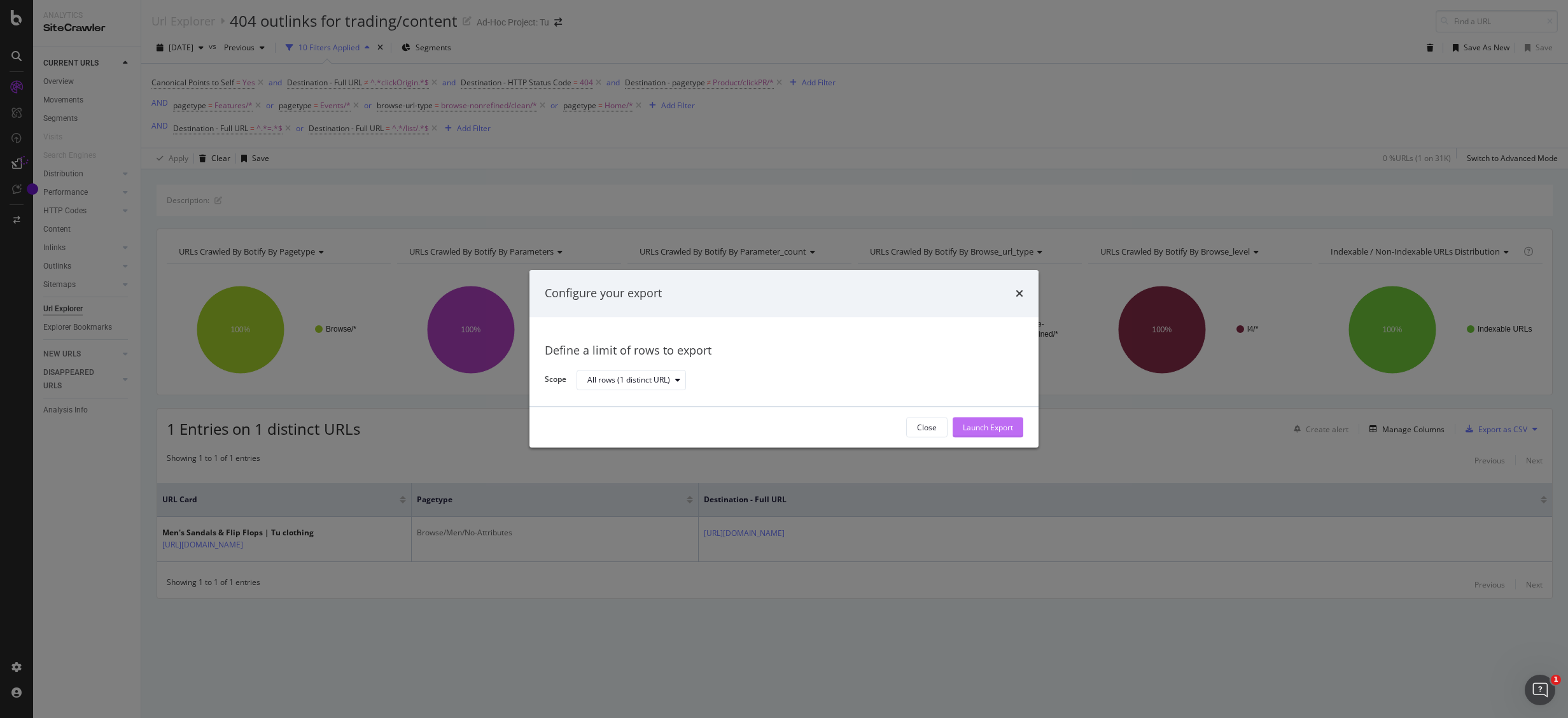
click at [993, 426] on div "Launch Export" at bounding box center [988, 427] width 50 height 11
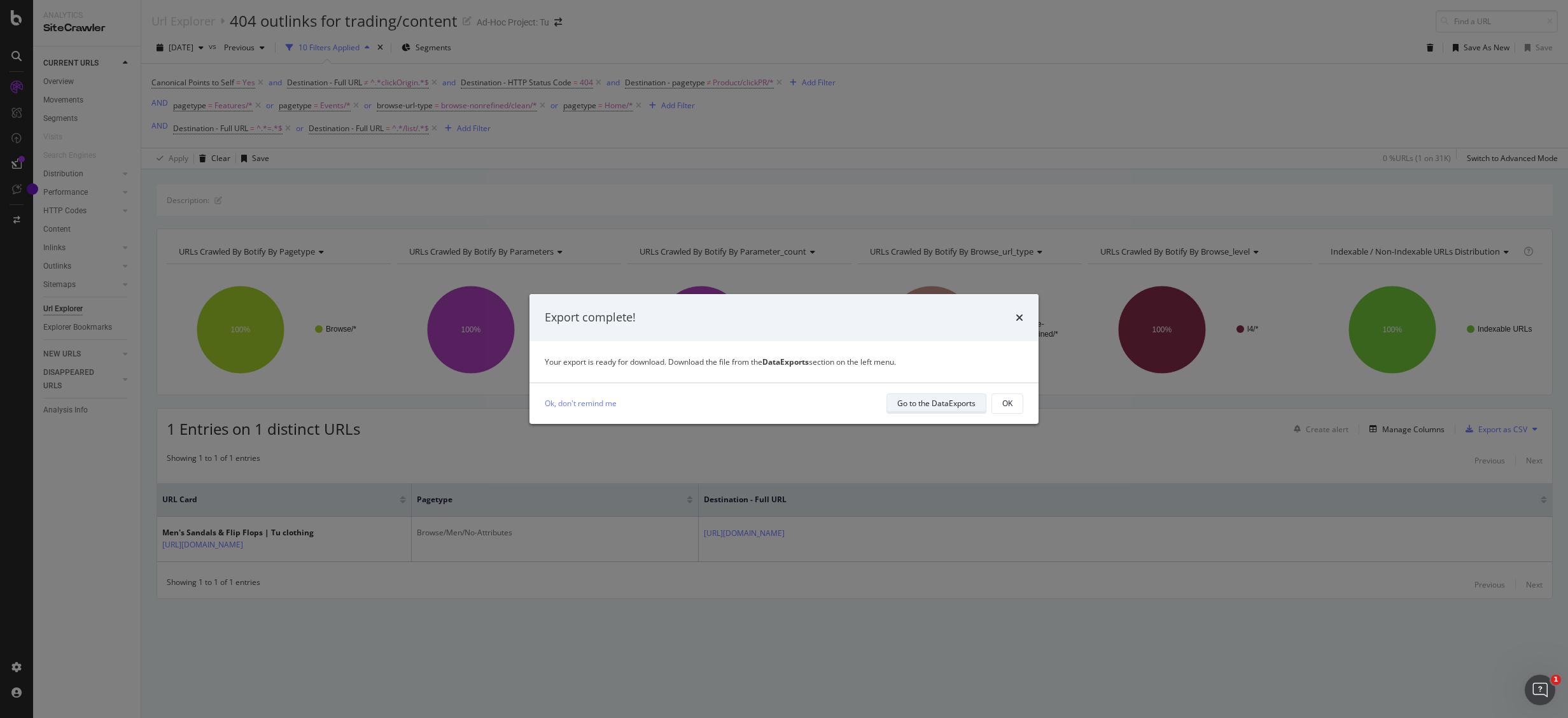
click at [950, 402] on div "Go to the DataExports" at bounding box center [936, 403] width 78 height 11
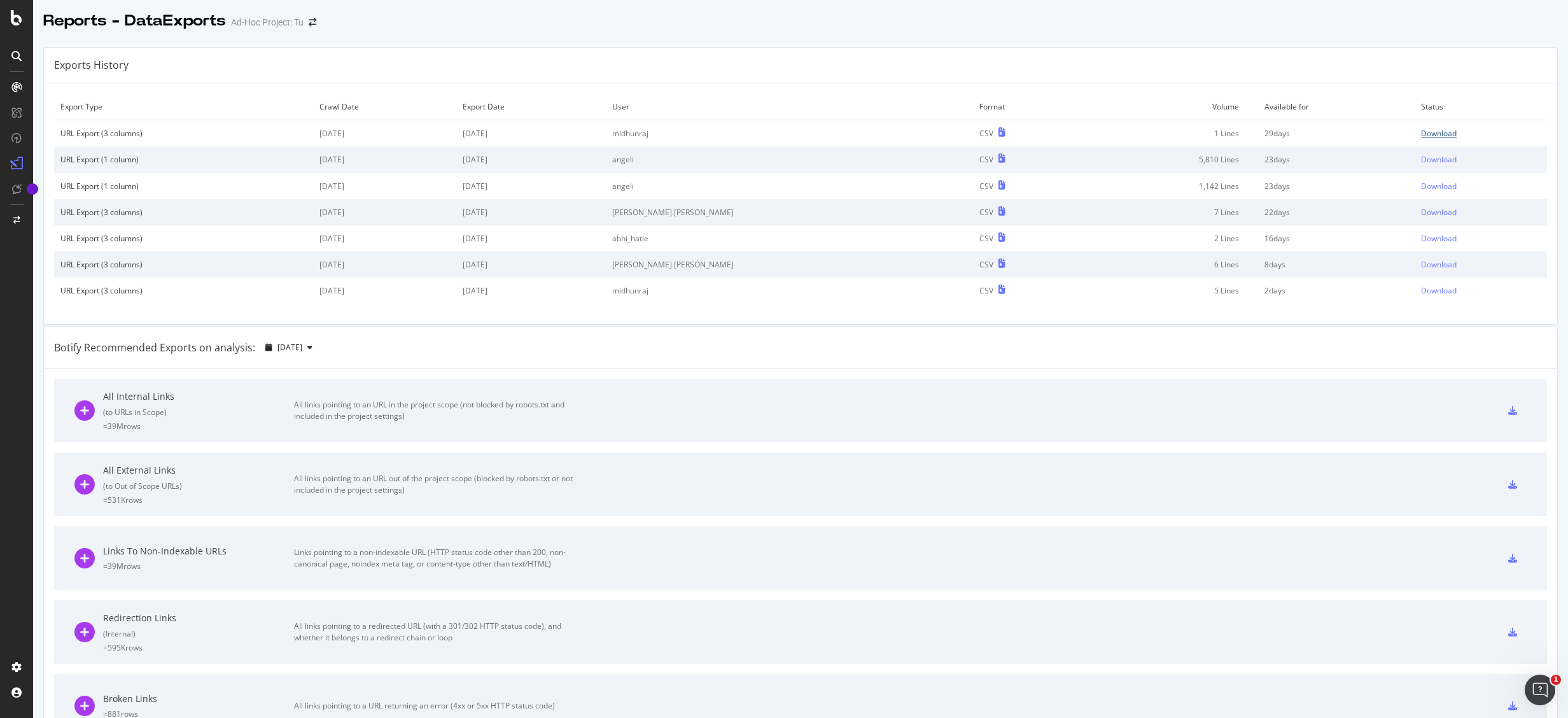
click at [1421, 131] on div "Download" at bounding box center [1438, 133] width 35 height 11
click at [15, 15] on icon at bounding box center [16, 18] width 11 height 15
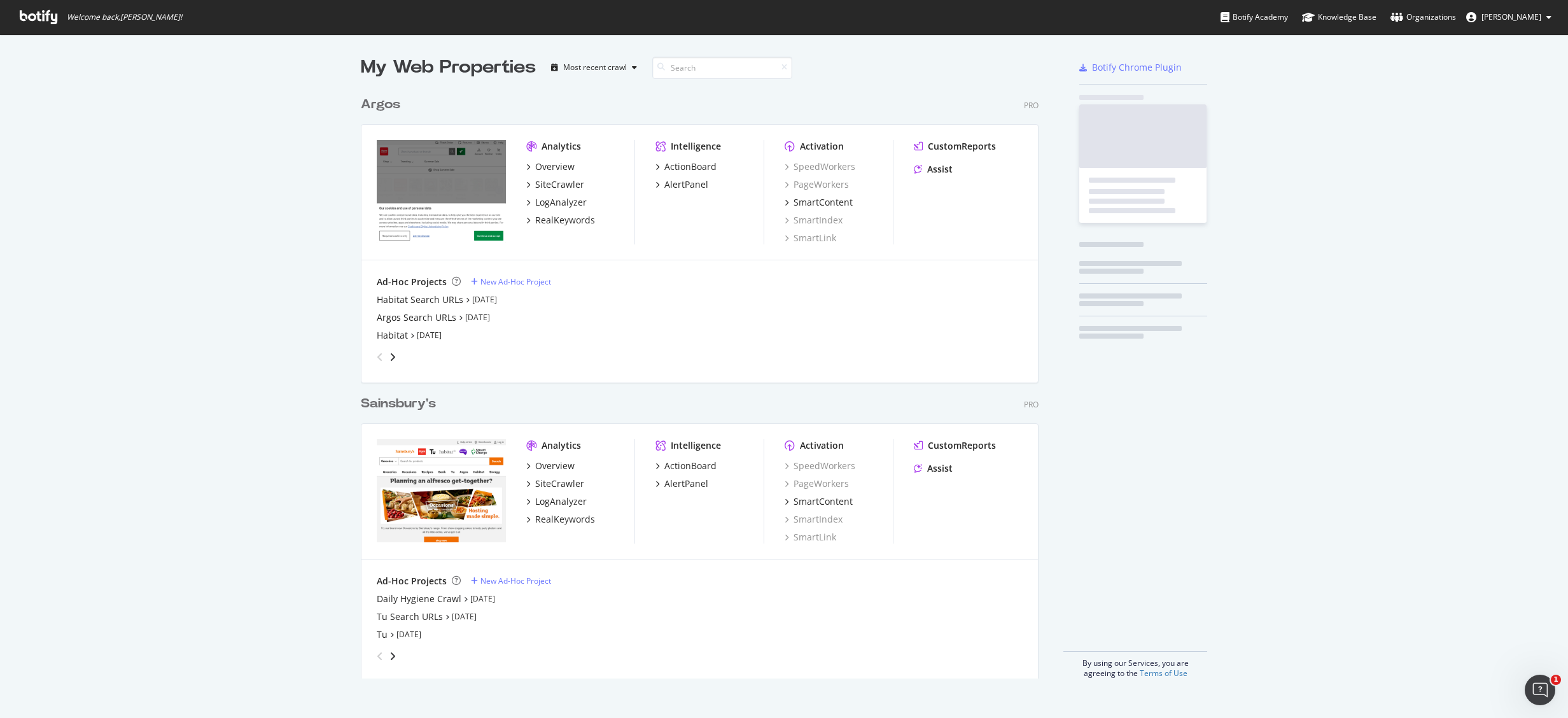
scroll to position [698, 1529]
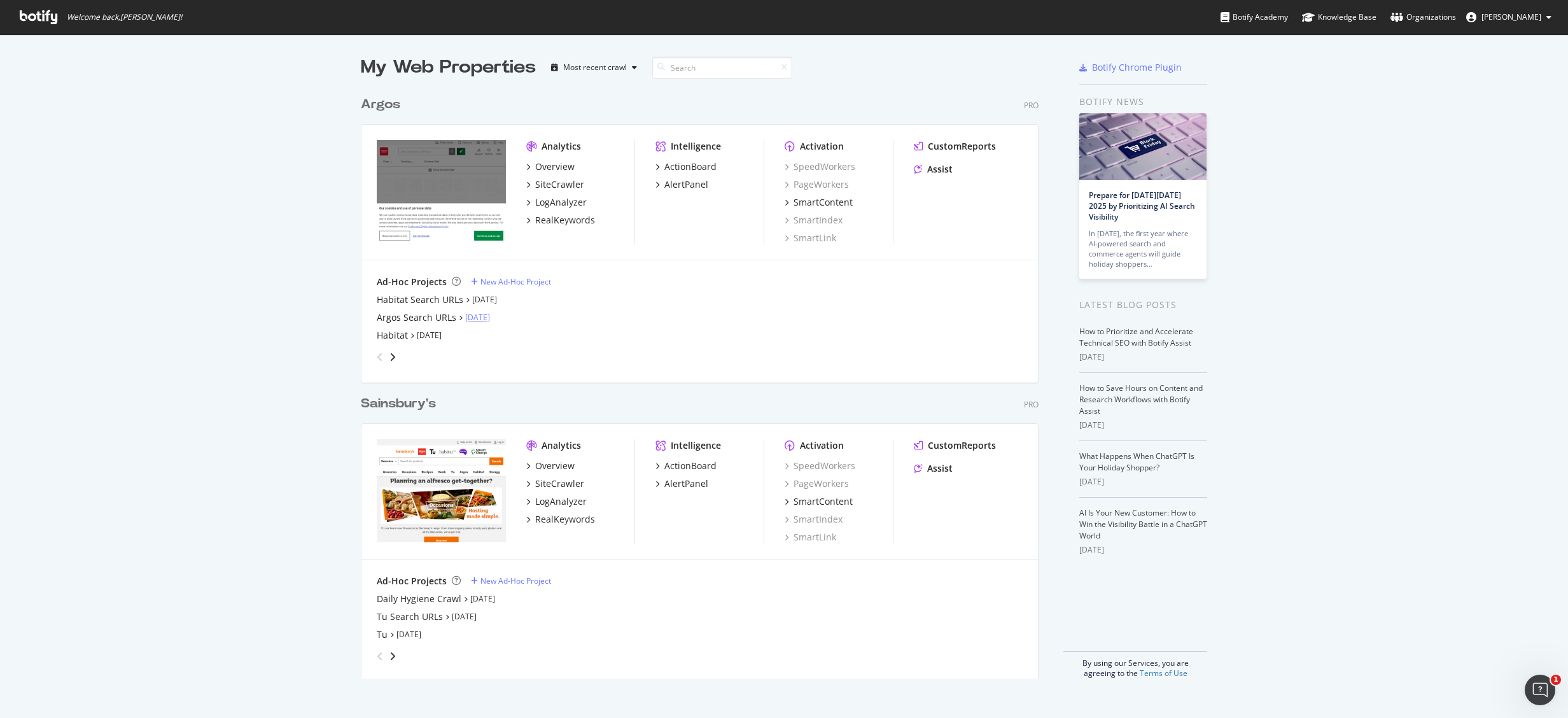
click at [465, 318] on link "[DATE]" at bounding box center [477, 317] width 25 height 11
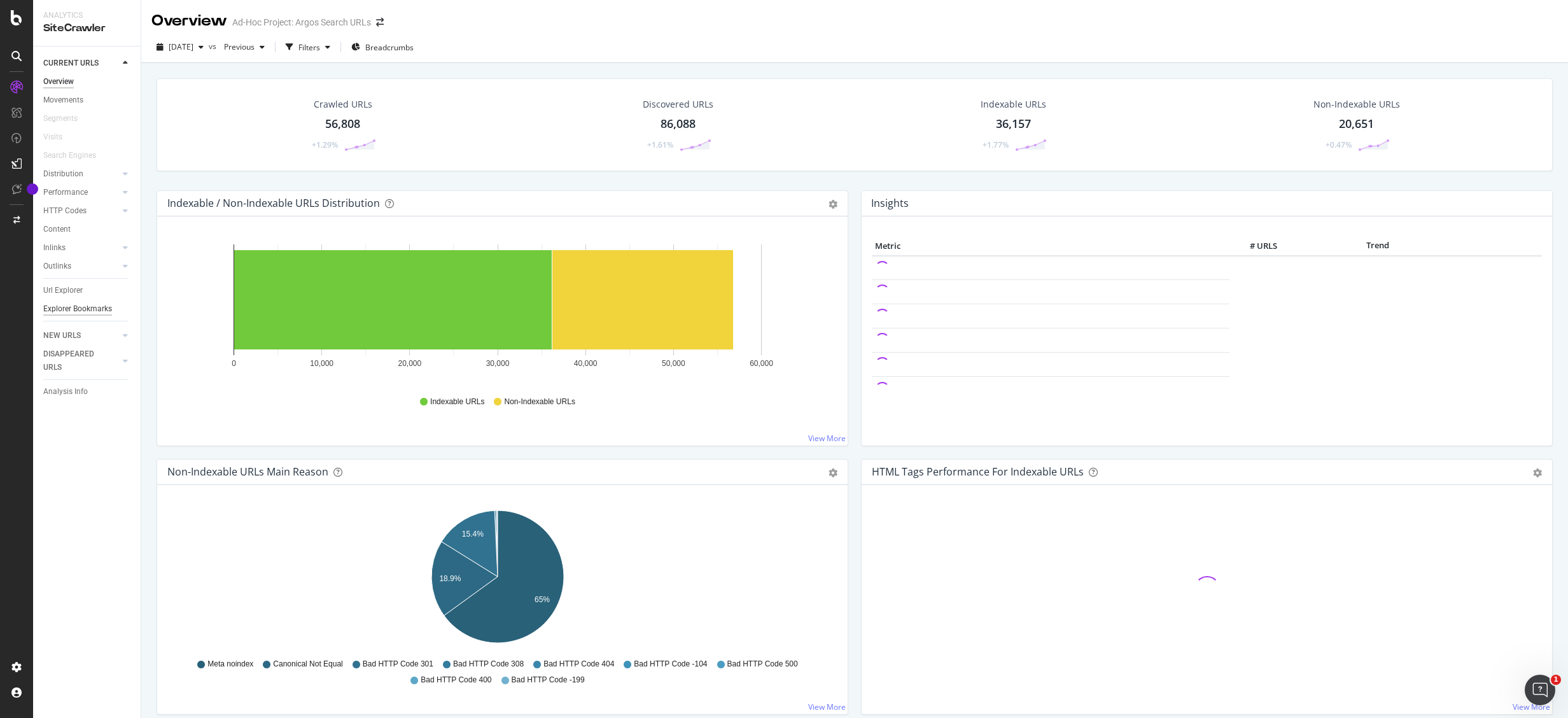
click at [77, 304] on div "Explorer Bookmarks" at bounding box center [77, 310] width 69 height 14
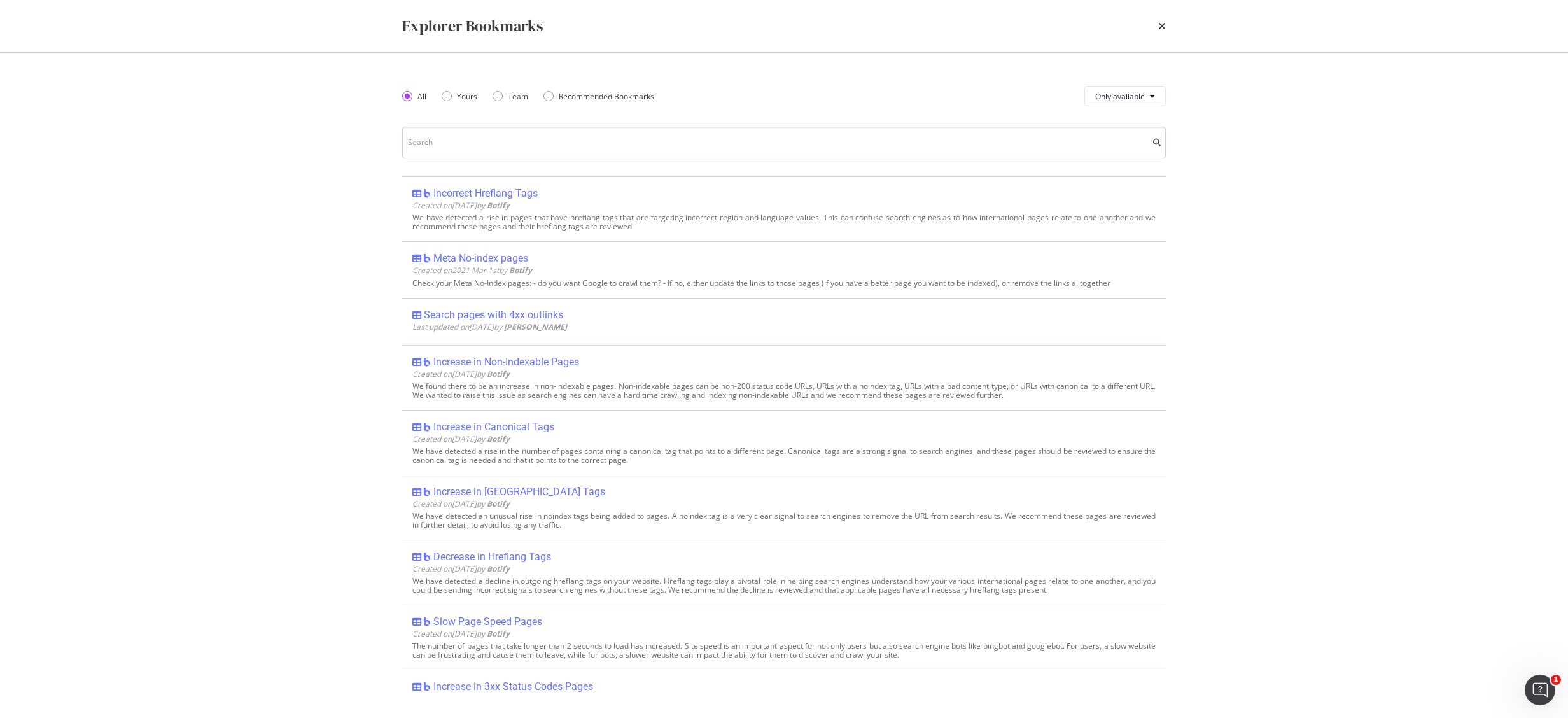
click at [462, 140] on input "modal" at bounding box center [784, 142] width 764 height 32
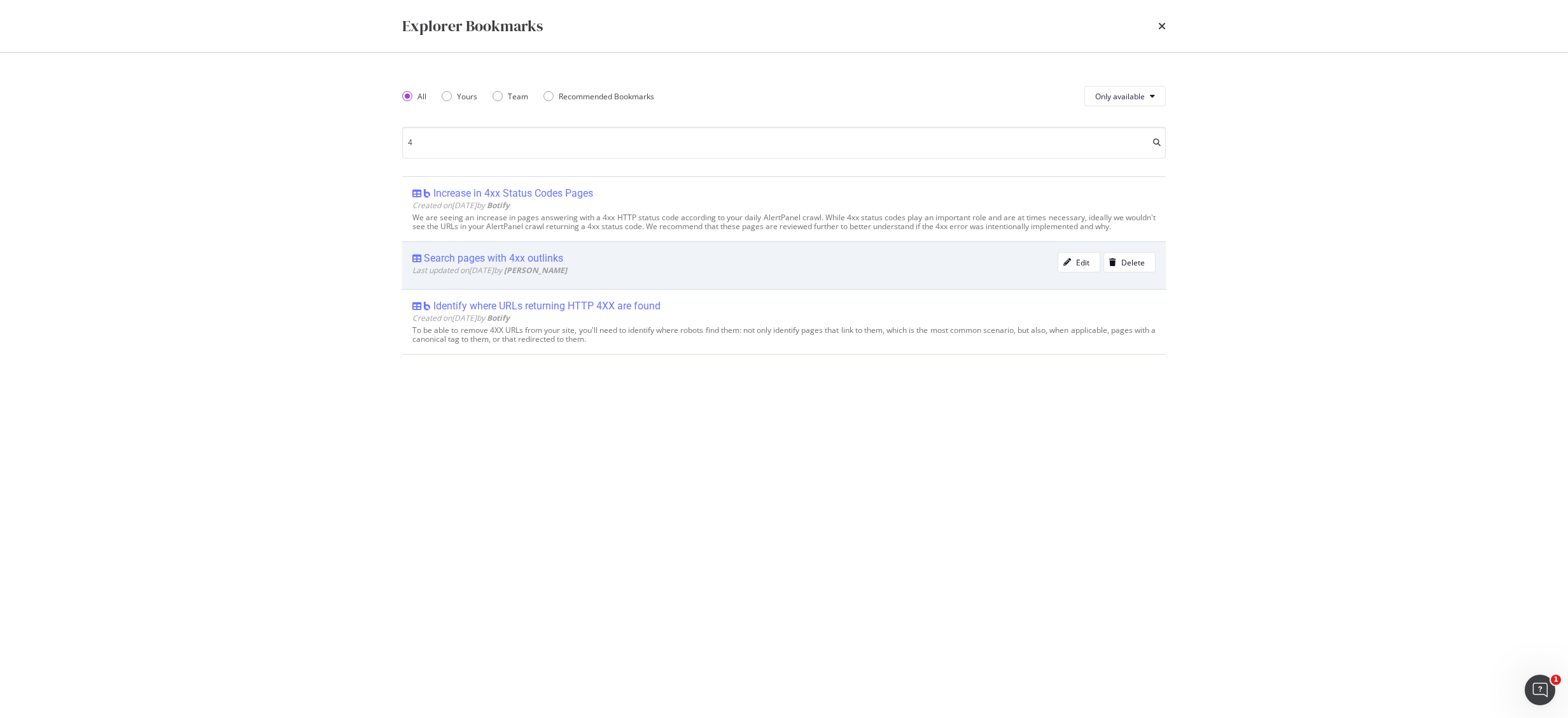
type input "4"
click at [544, 258] on div "Search pages with 4xx outlinks" at bounding box center [494, 258] width 139 height 13
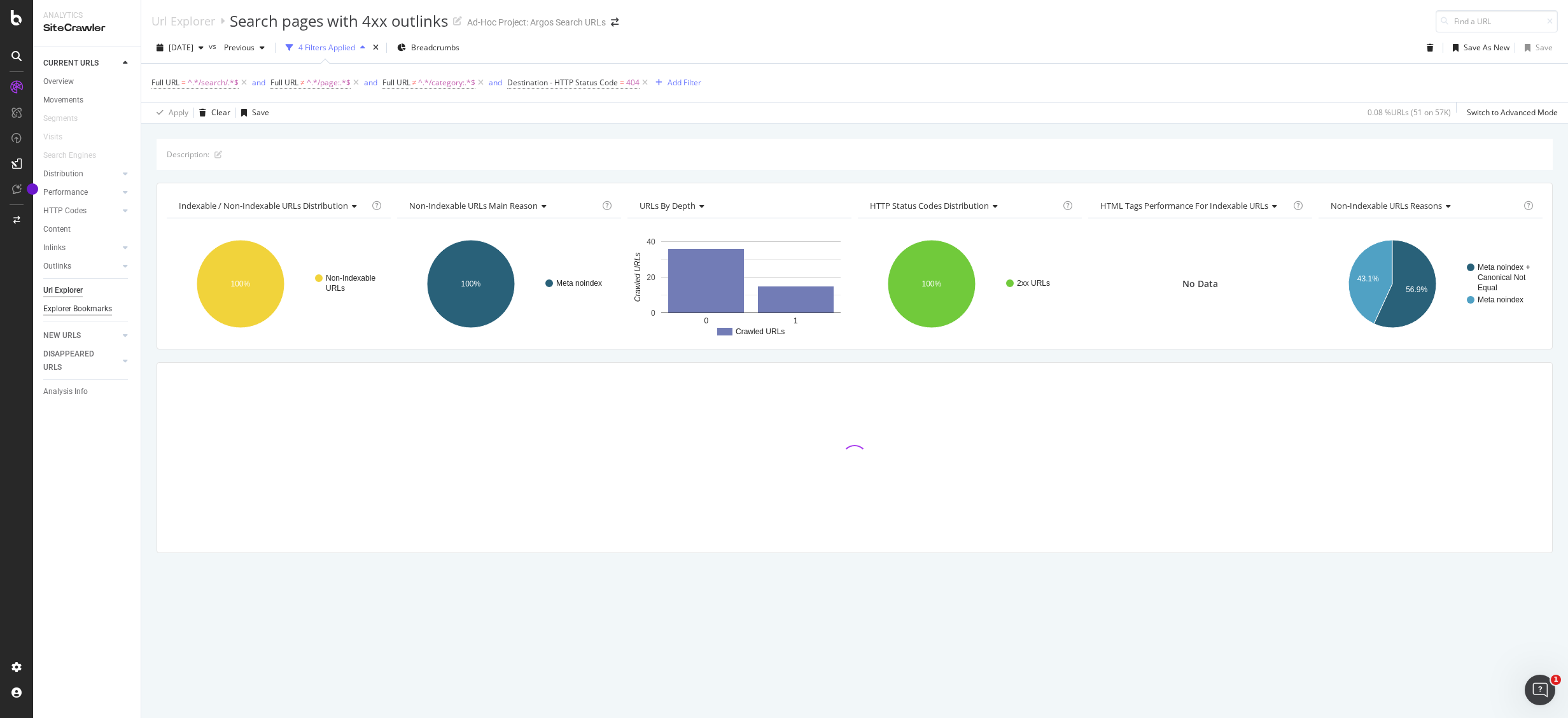
click at [67, 309] on div "Explorer Bookmarks" at bounding box center [77, 310] width 69 height 14
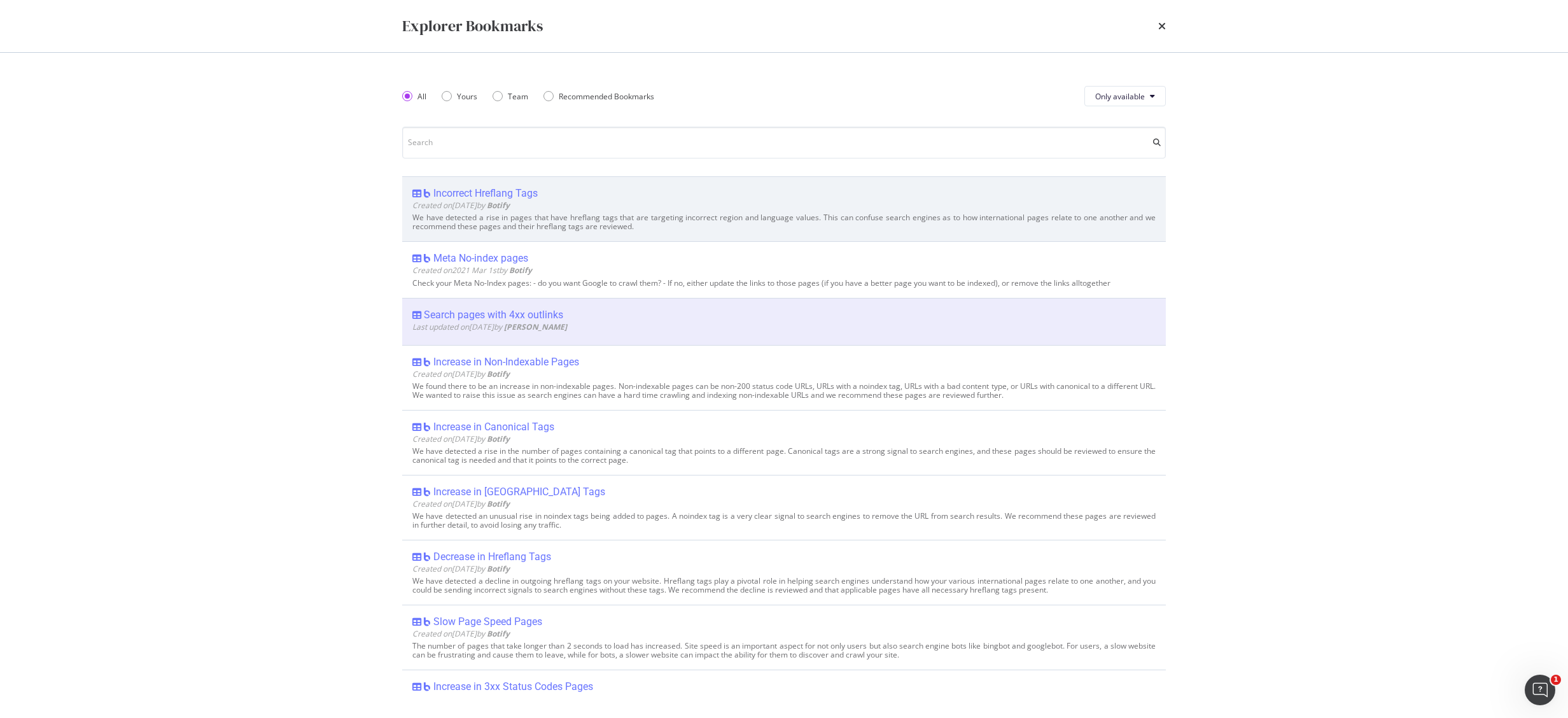
type input "4"
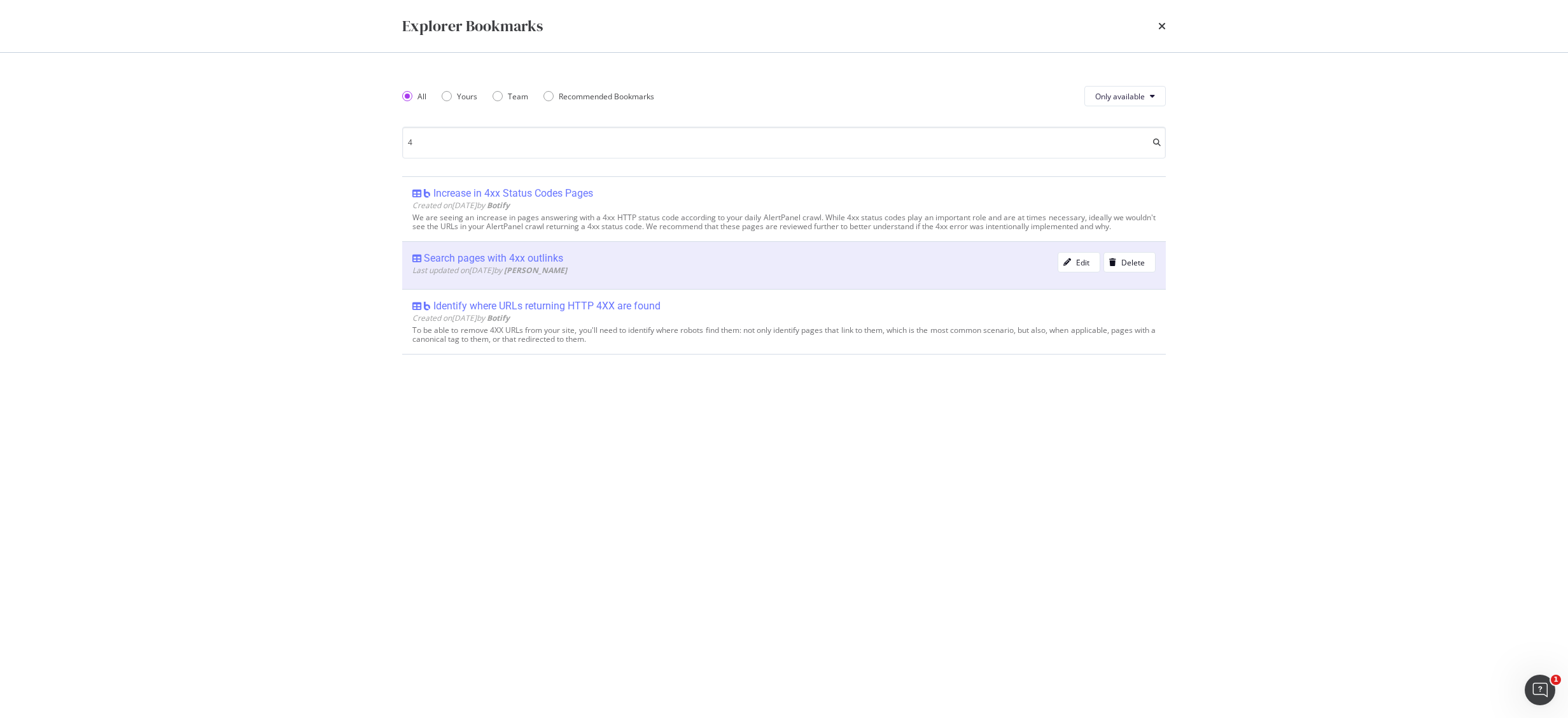
click at [533, 262] on div "Search pages with 4xx outlinks" at bounding box center [494, 258] width 139 height 13
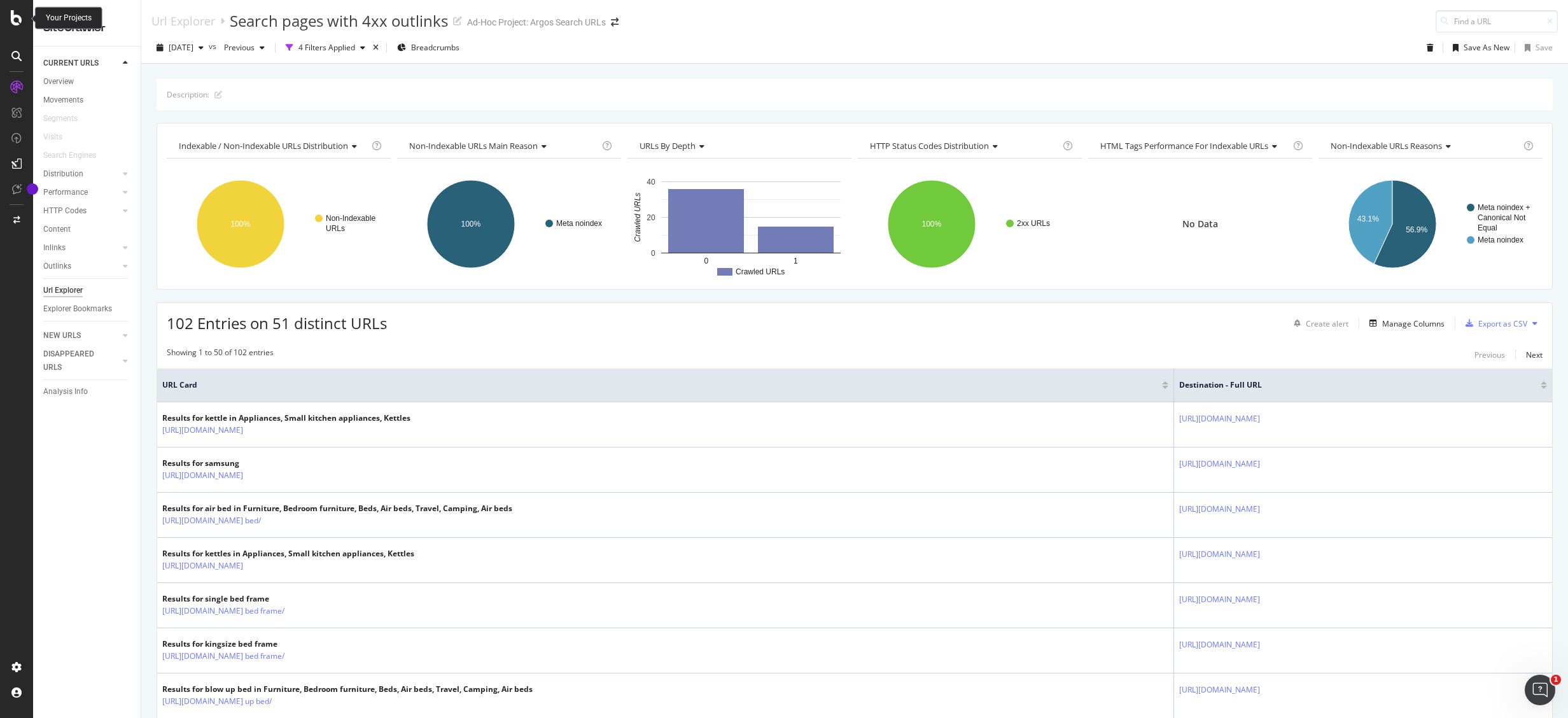
click at [8, 14] on div at bounding box center [16, 18] width 31 height 15
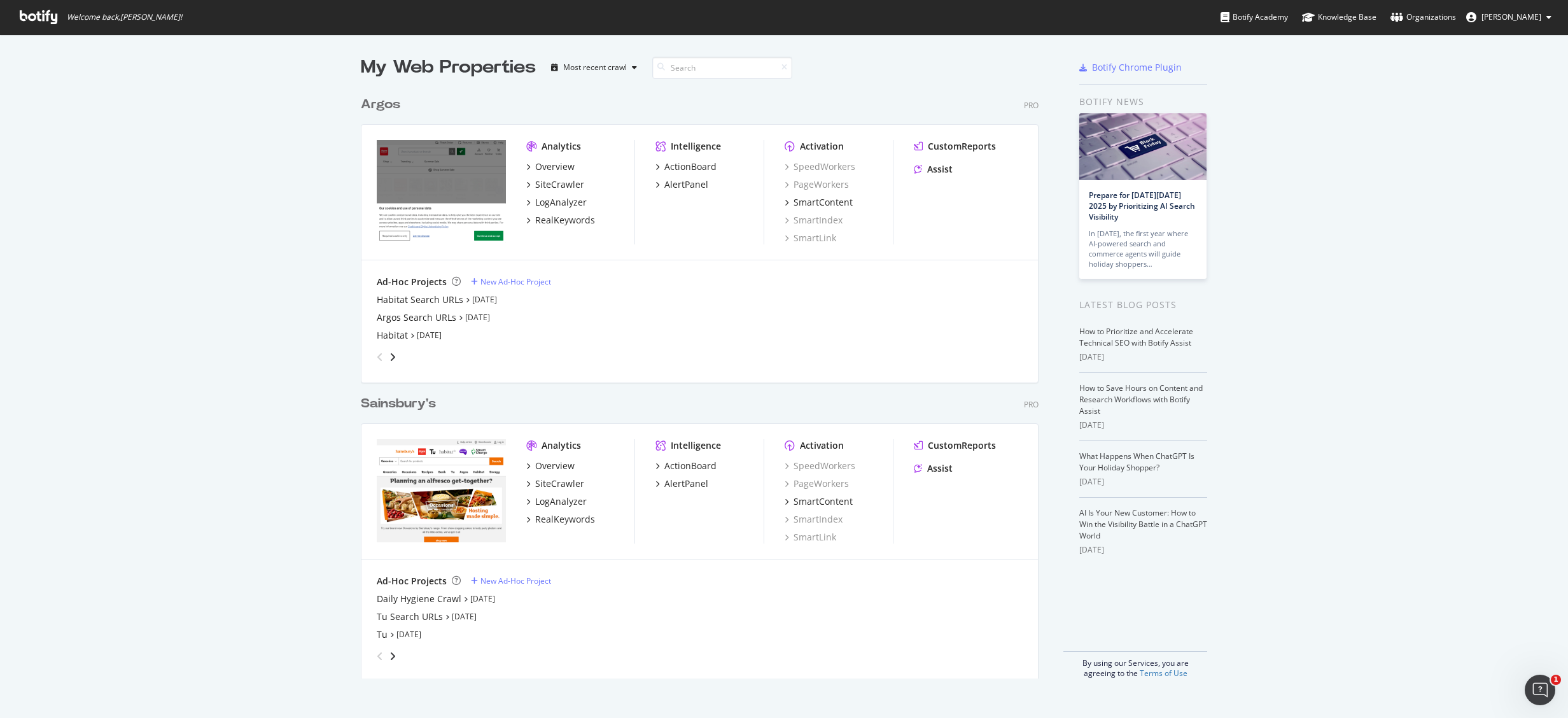
scroll to position [698, 1529]
click at [490, 315] on link "[DATE]" at bounding box center [477, 317] width 25 height 11
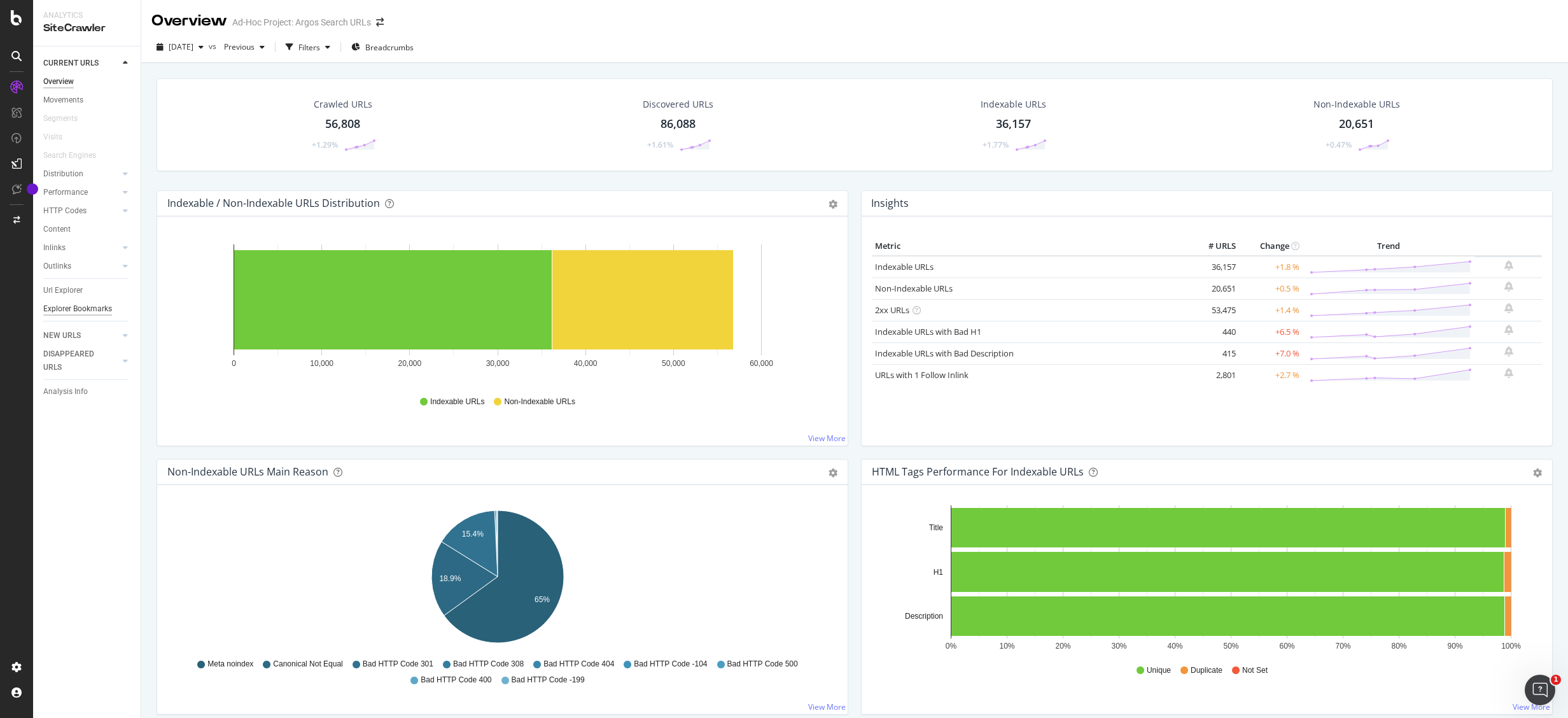
click at [57, 307] on div "Explorer Bookmarks" at bounding box center [77, 310] width 69 height 14
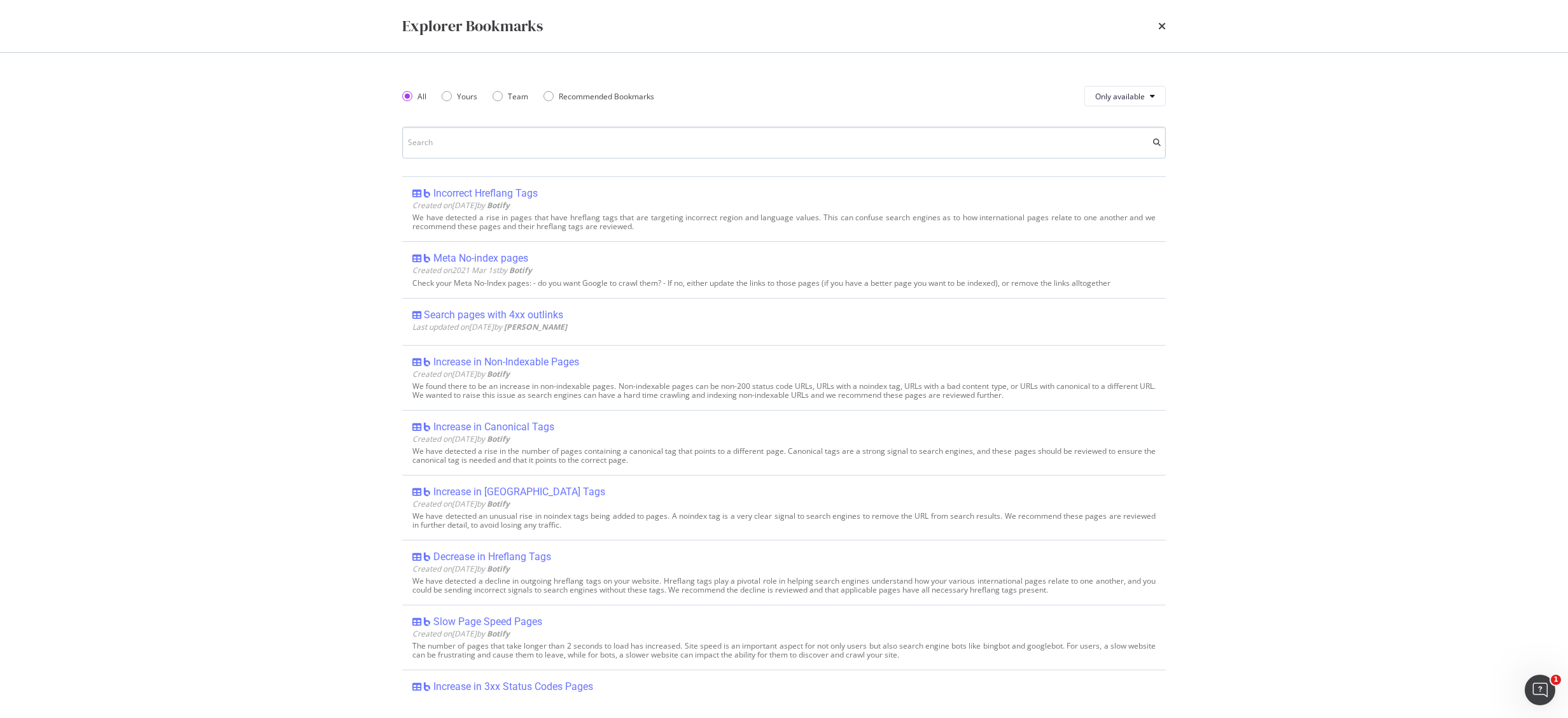
click at [467, 138] on input "modal" at bounding box center [784, 142] width 764 height 32
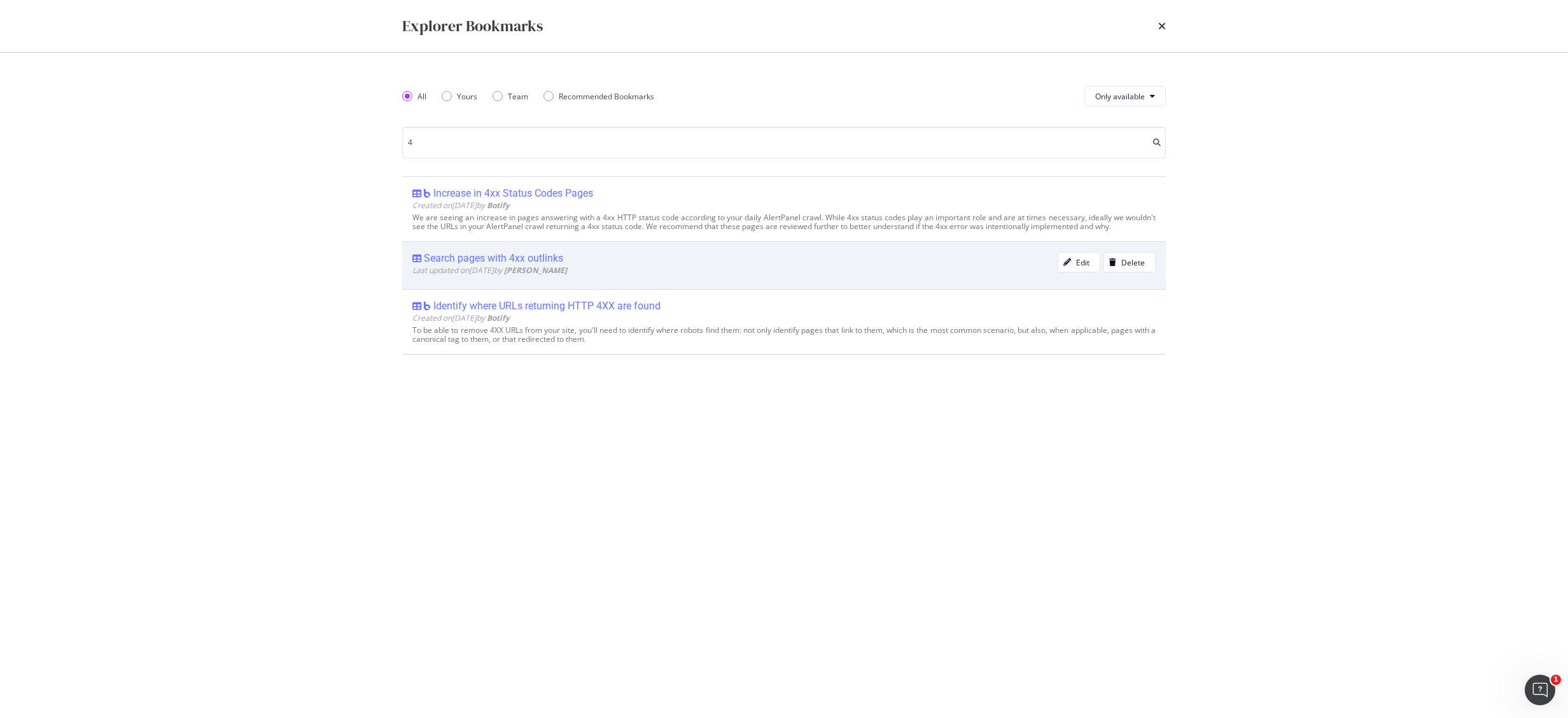
type input "4"
click at [514, 261] on div "Search pages with 4xx outlinks" at bounding box center [494, 258] width 139 height 13
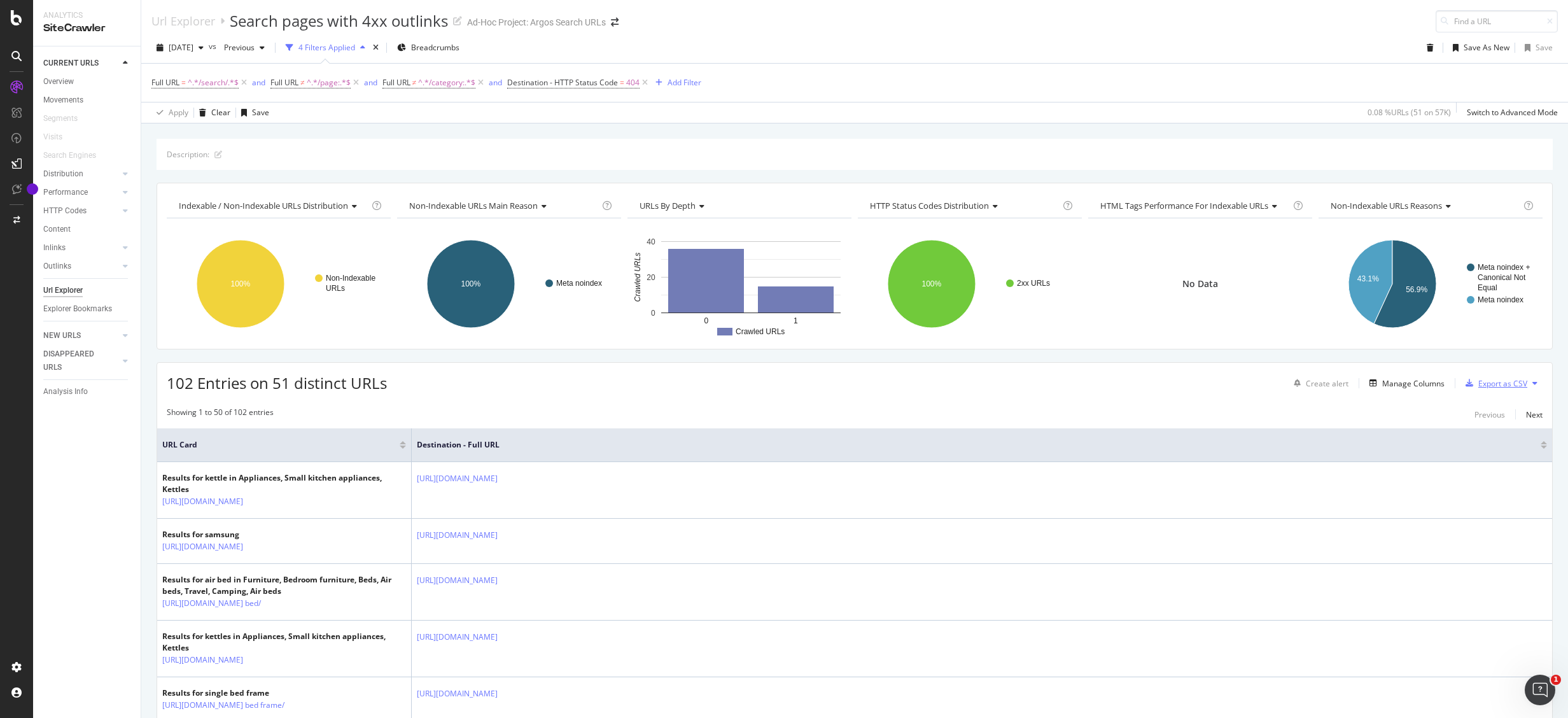
click at [1503, 380] on div "Export as CSV" at bounding box center [1503, 384] width 49 height 11
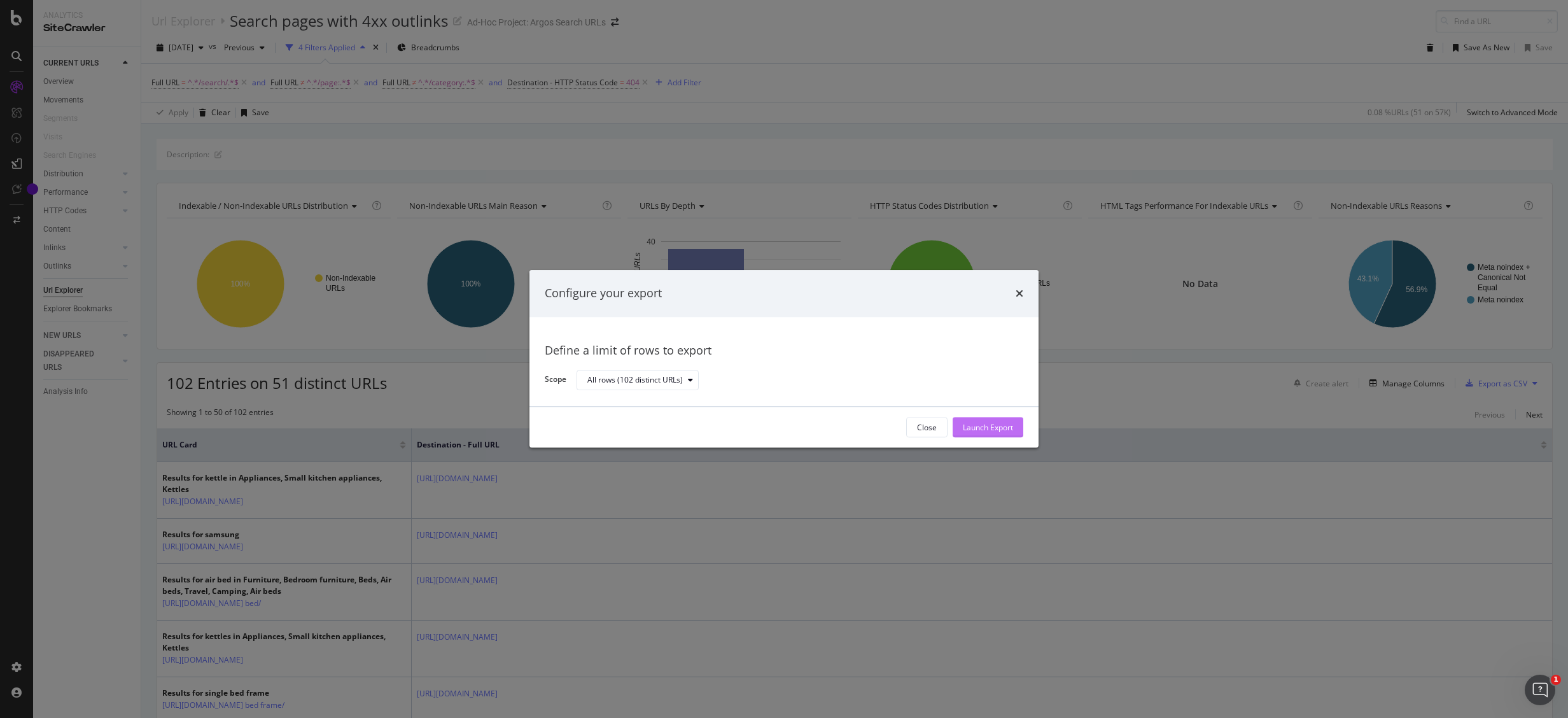
click at [1012, 423] on div "Launch Export" at bounding box center [988, 427] width 50 height 11
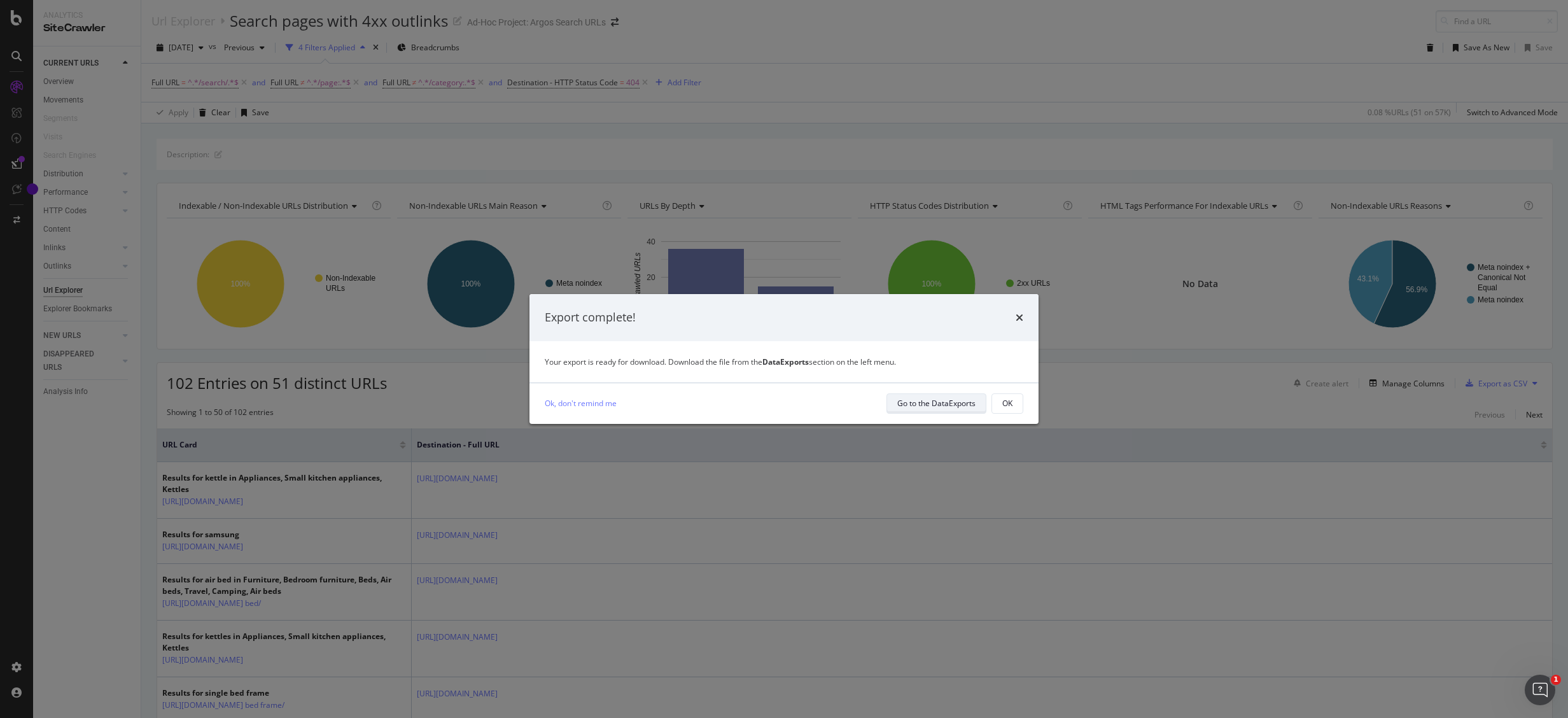
click at [939, 405] on div "Go to the DataExports" at bounding box center [936, 403] width 78 height 11
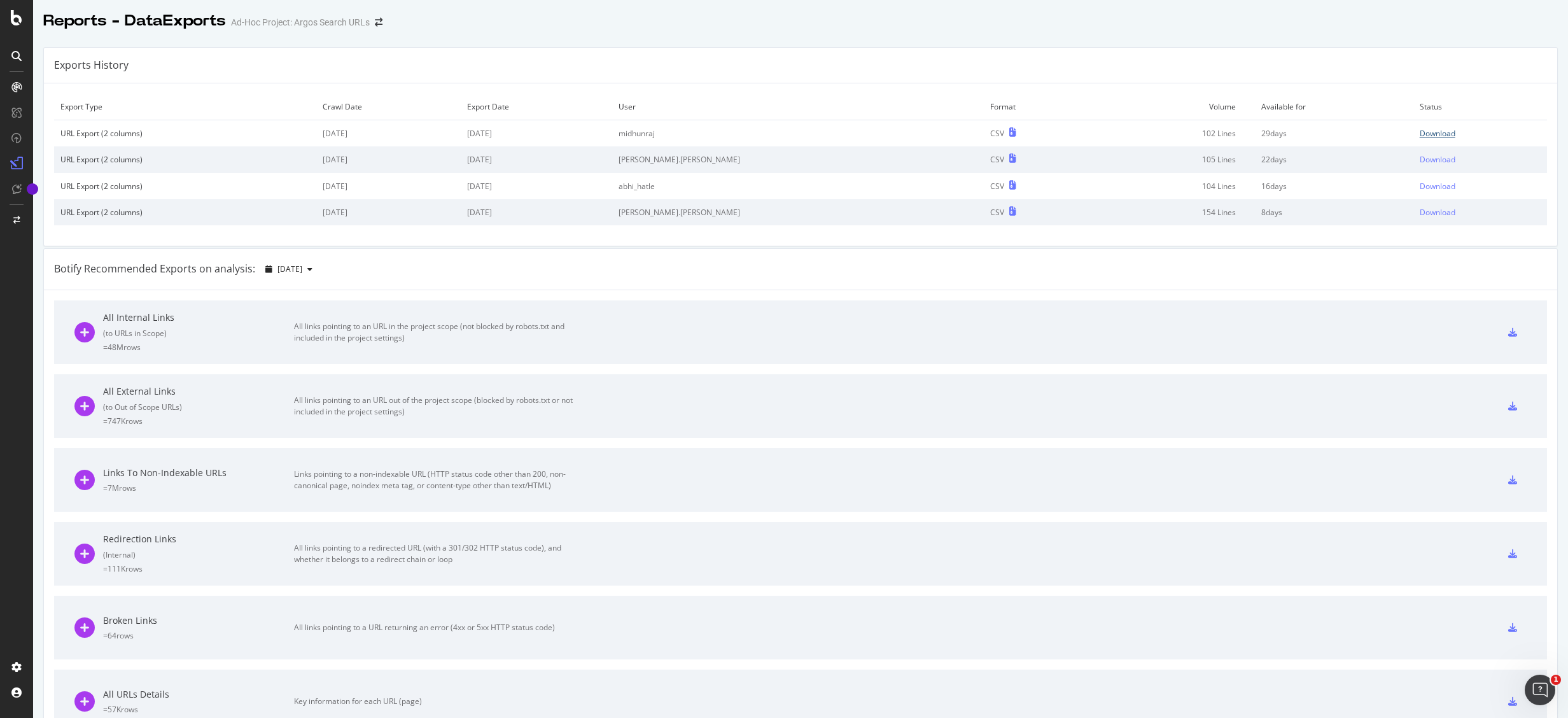
click at [1420, 131] on div "Download" at bounding box center [1437, 133] width 35 height 11
click at [23, 21] on div at bounding box center [16, 18] width 31 height 15
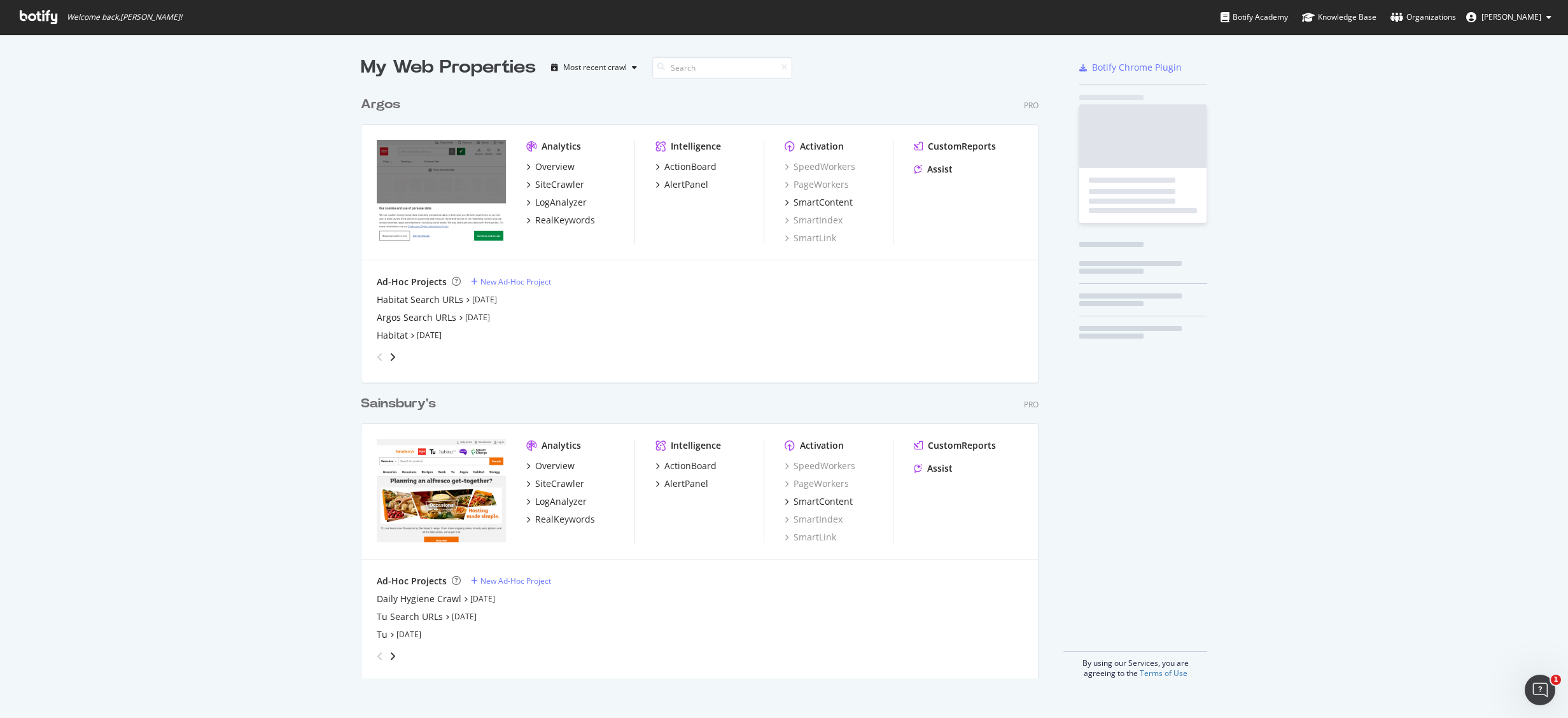
scroll to position [698, 1529]
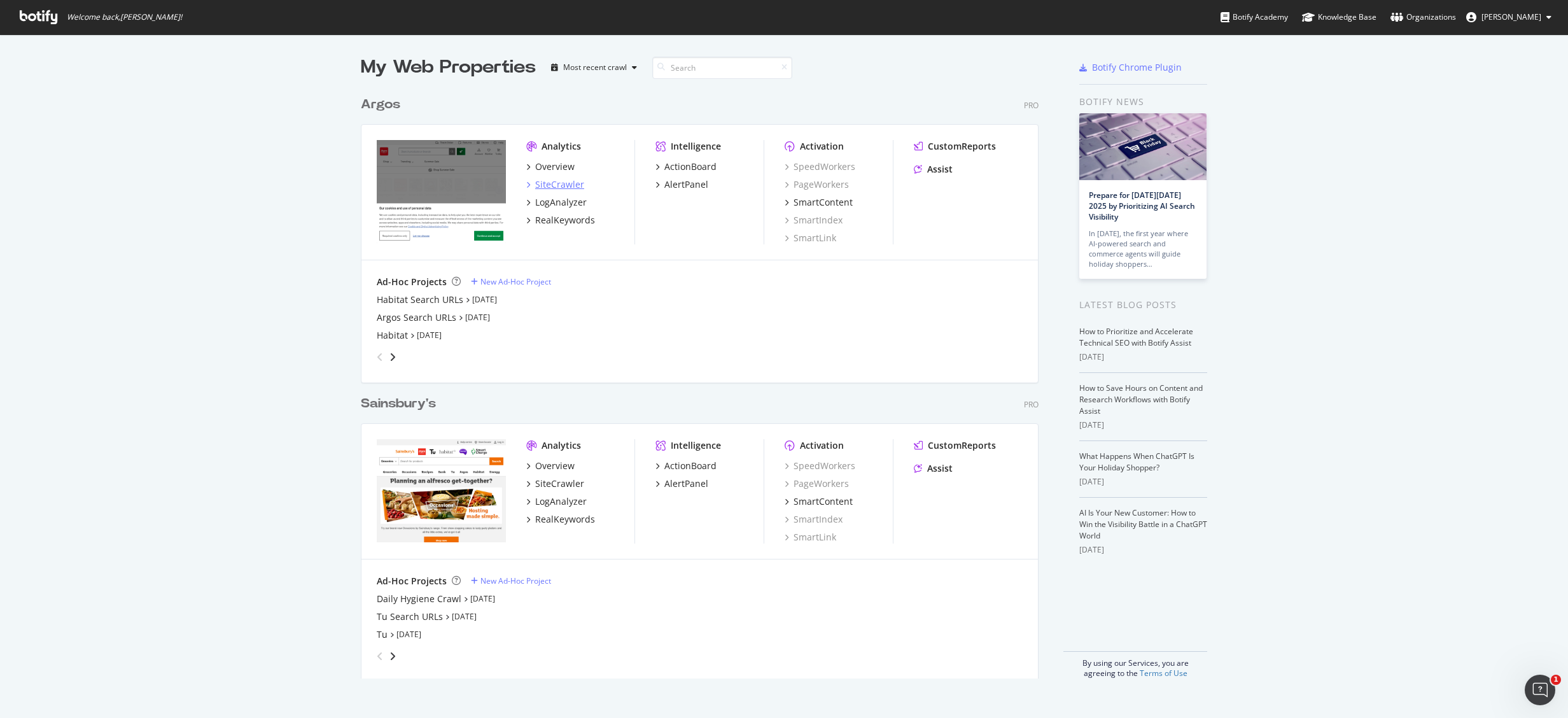
click at [550, 182] on div "SiteCrawler" at bounding box center [559, 184] width 49 height 13
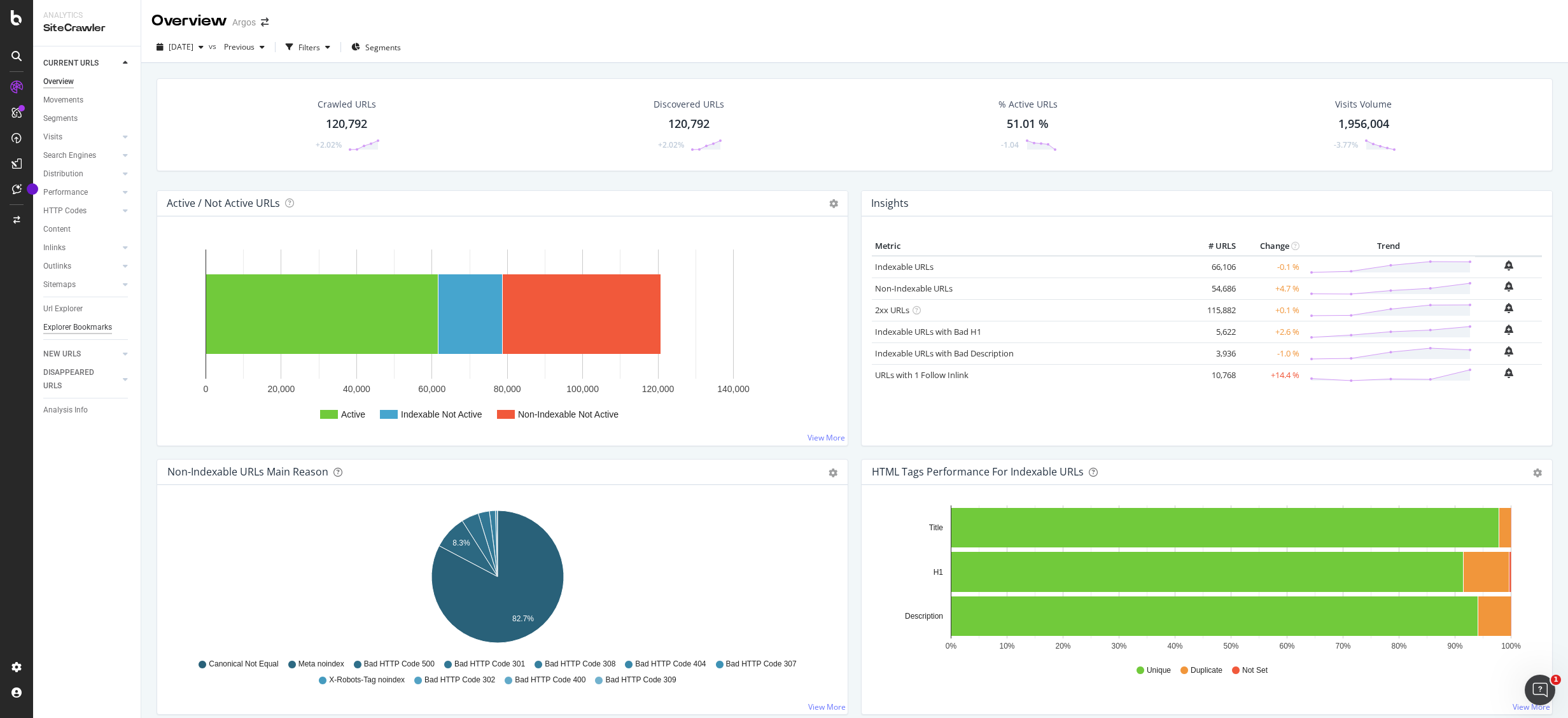
click at [72, 327] on div "Explorer Bookmarks" at bounding box center [77, 328] width 69 height 14
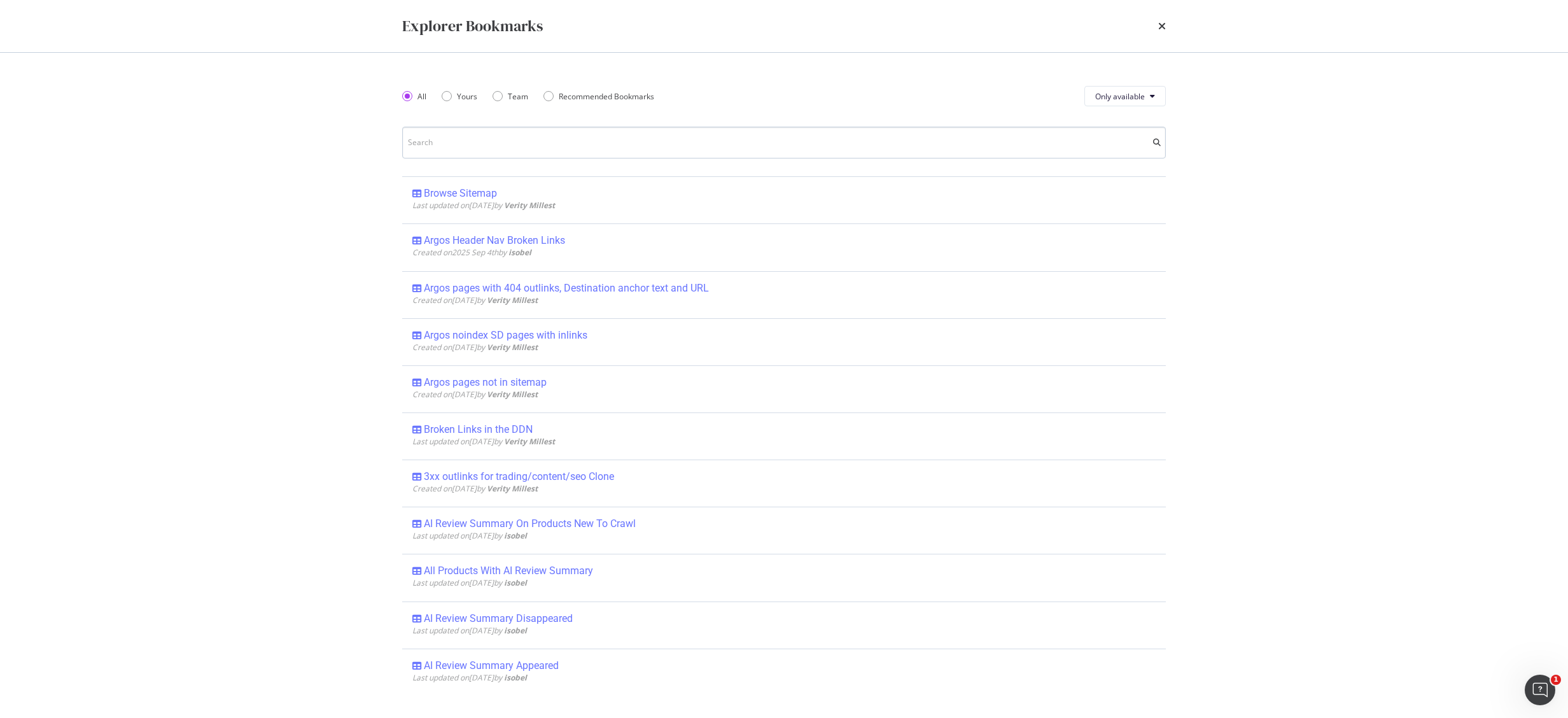
click at [459, 143] on input "modal" at bounding box center [784, 142] width 764 height 32
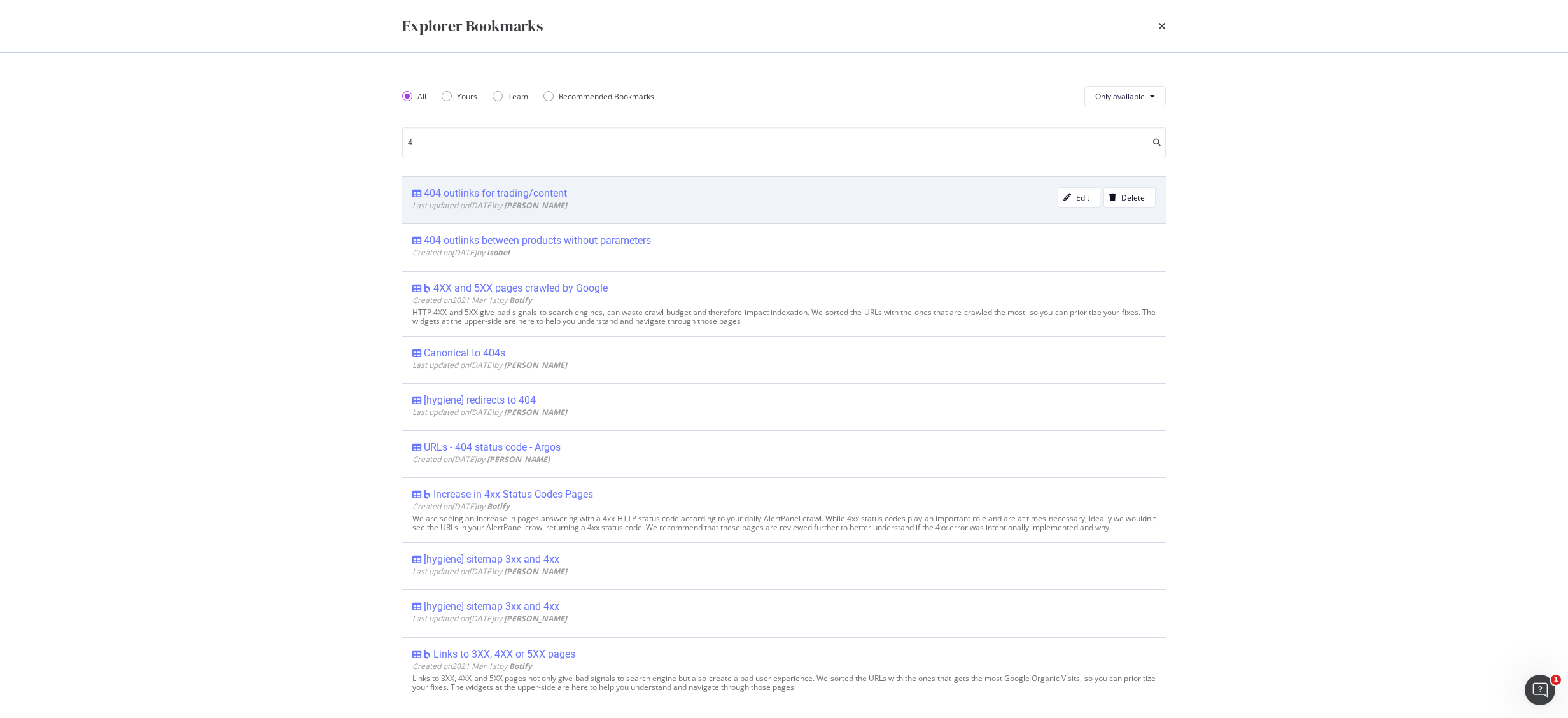
type input "4"
click at [540, 188] on div "404 outlinks for trading/content" at bounding box center [495, 193] width 144 height 13
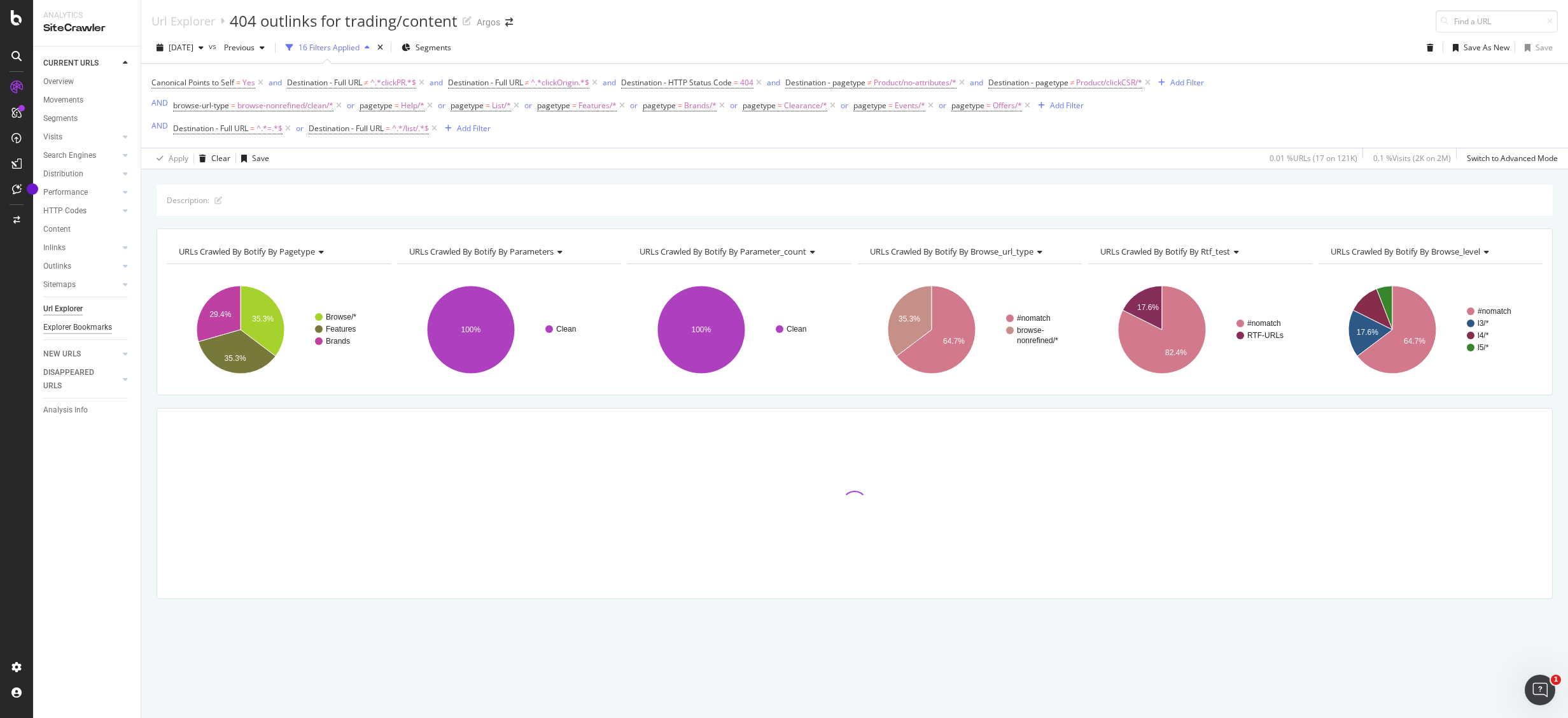
click at [77, 324] on div "Explorer Bookmarks" at bounding box center [77, 328] width 69 height 14
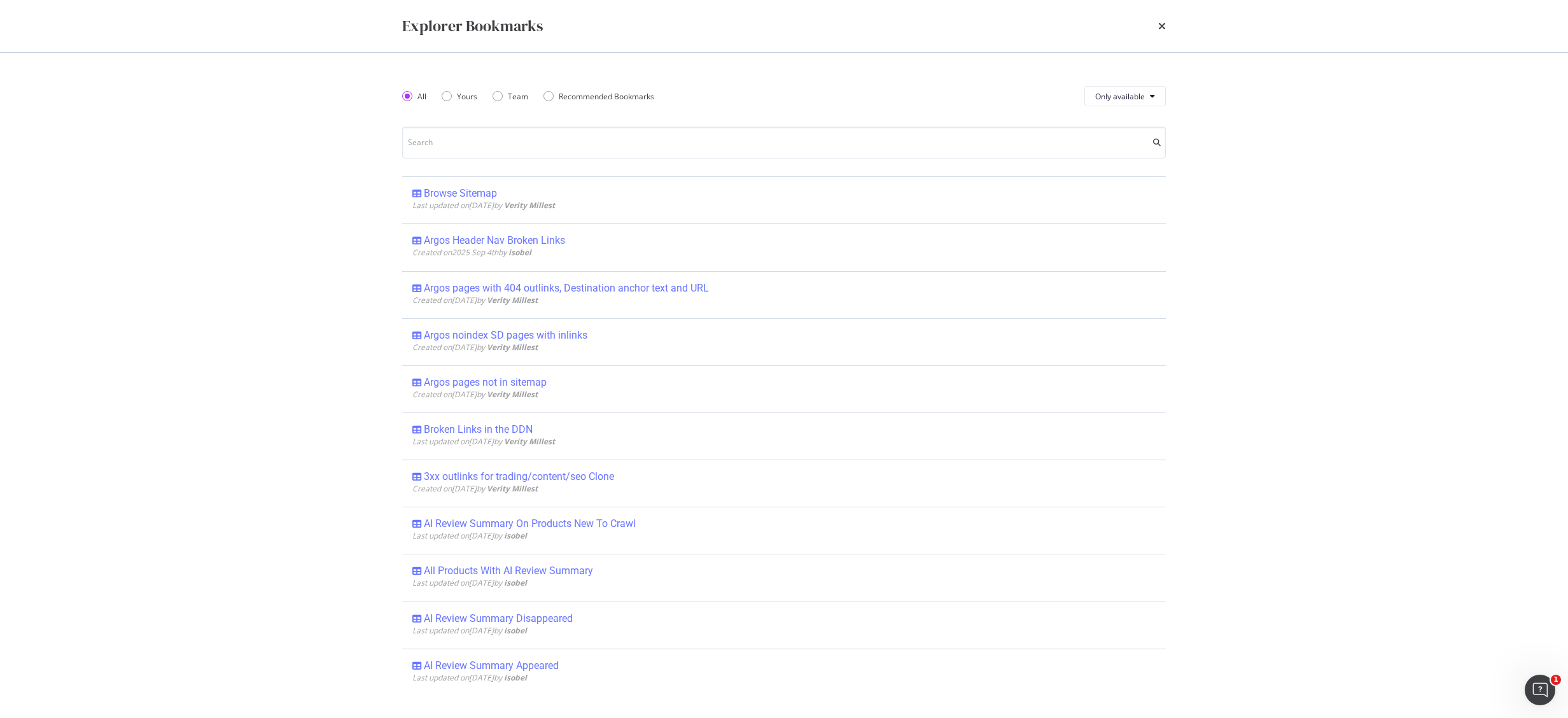
click at [459, 160] on div "All Yours Team Recommended Bookmarks Only available Browse Sitemap Last updated…" at bounding box center [784, 385] width 764 height 614
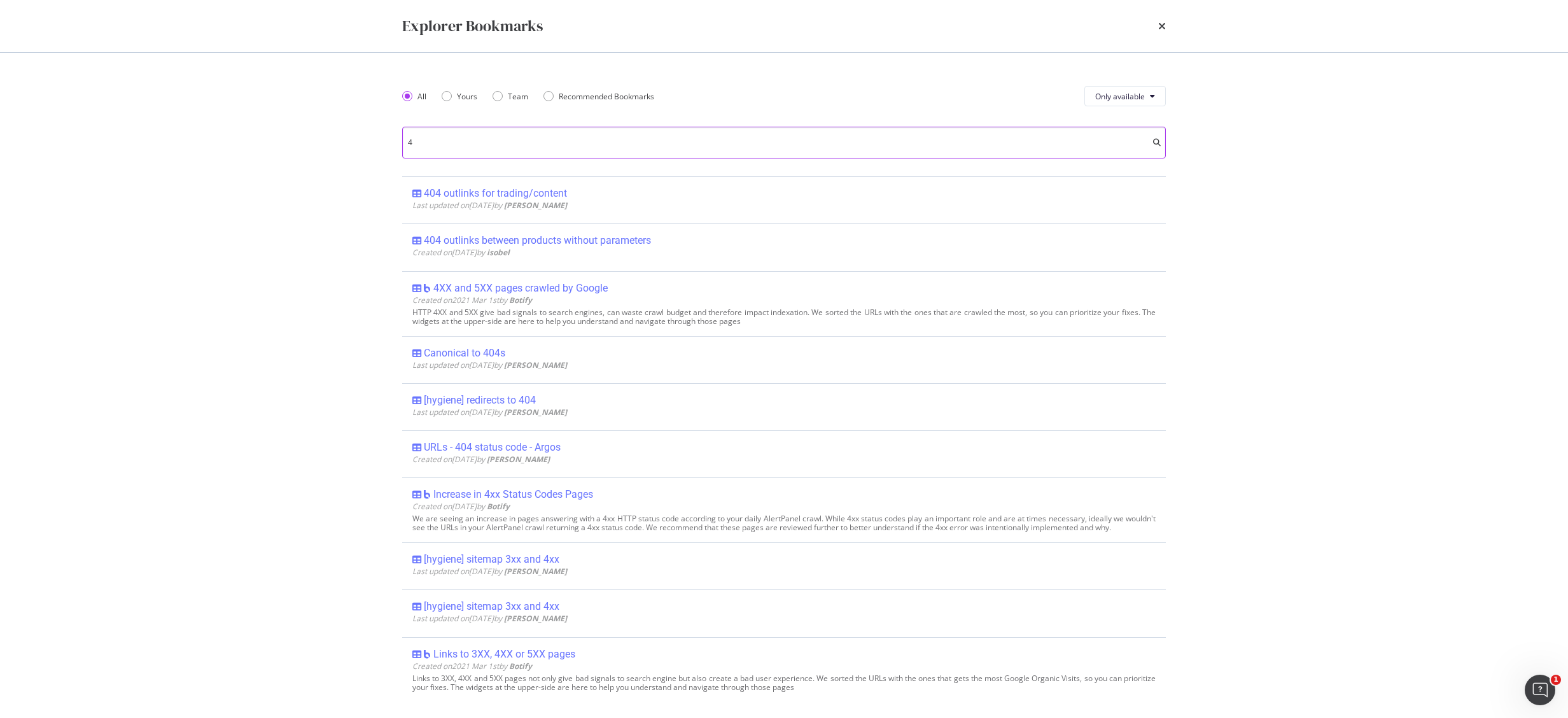
click at [469, 150] on input "4" at bounding box center [784, 142] width 764 height 32
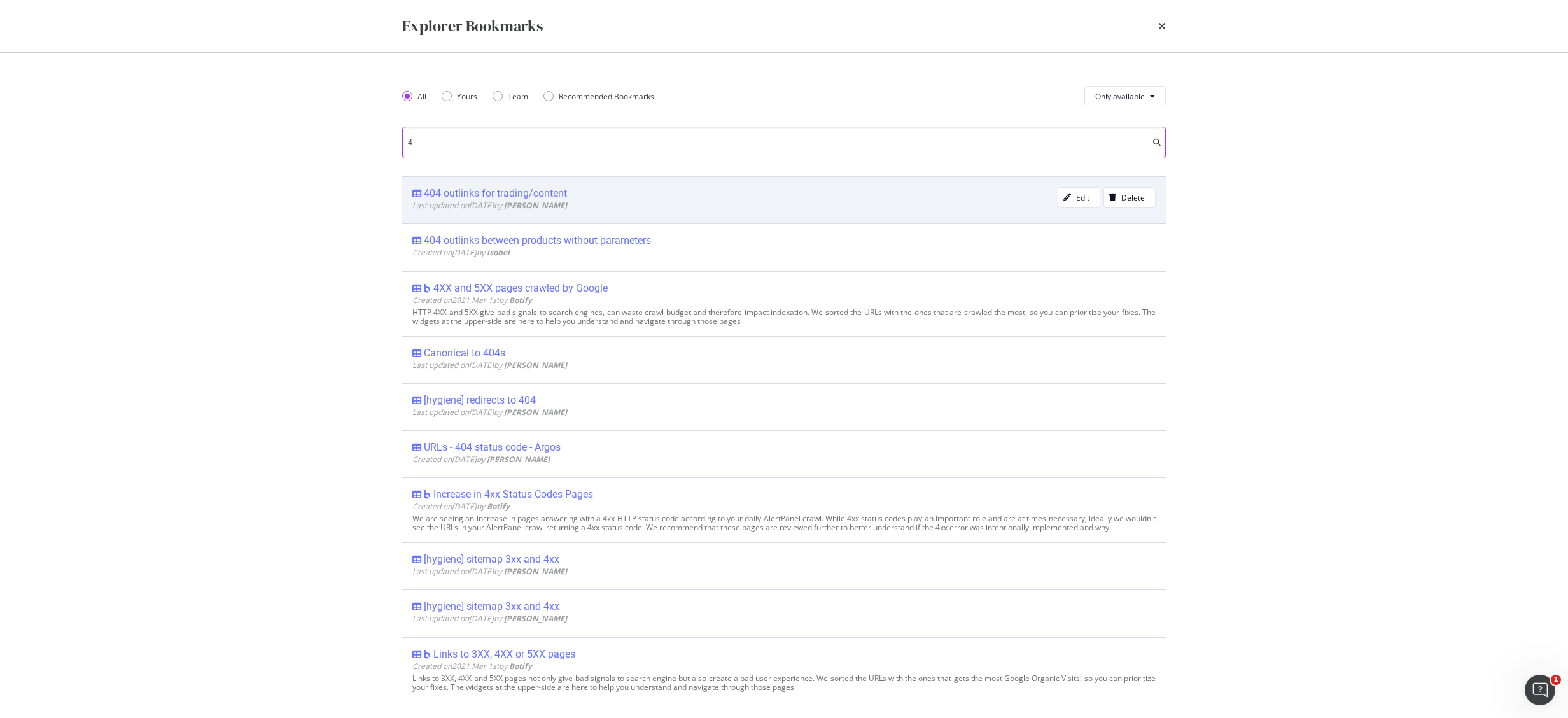
type input "4"
click at [520, 190] on div "404 outlinks for trading/content" at bounding box center [495, 193] width 144 height 13
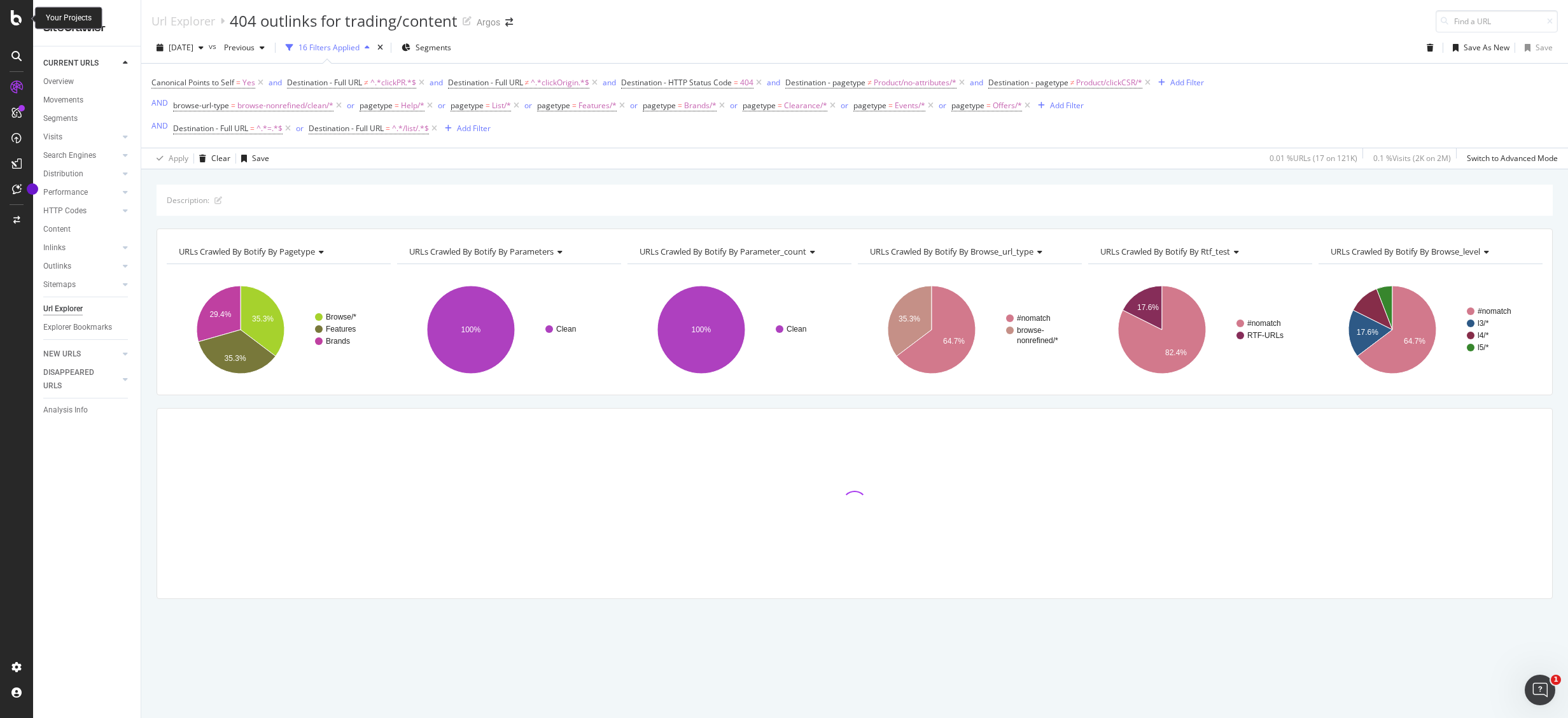
click at [16, 23] on icon at bounding box center [16, 18] width 11 height 15
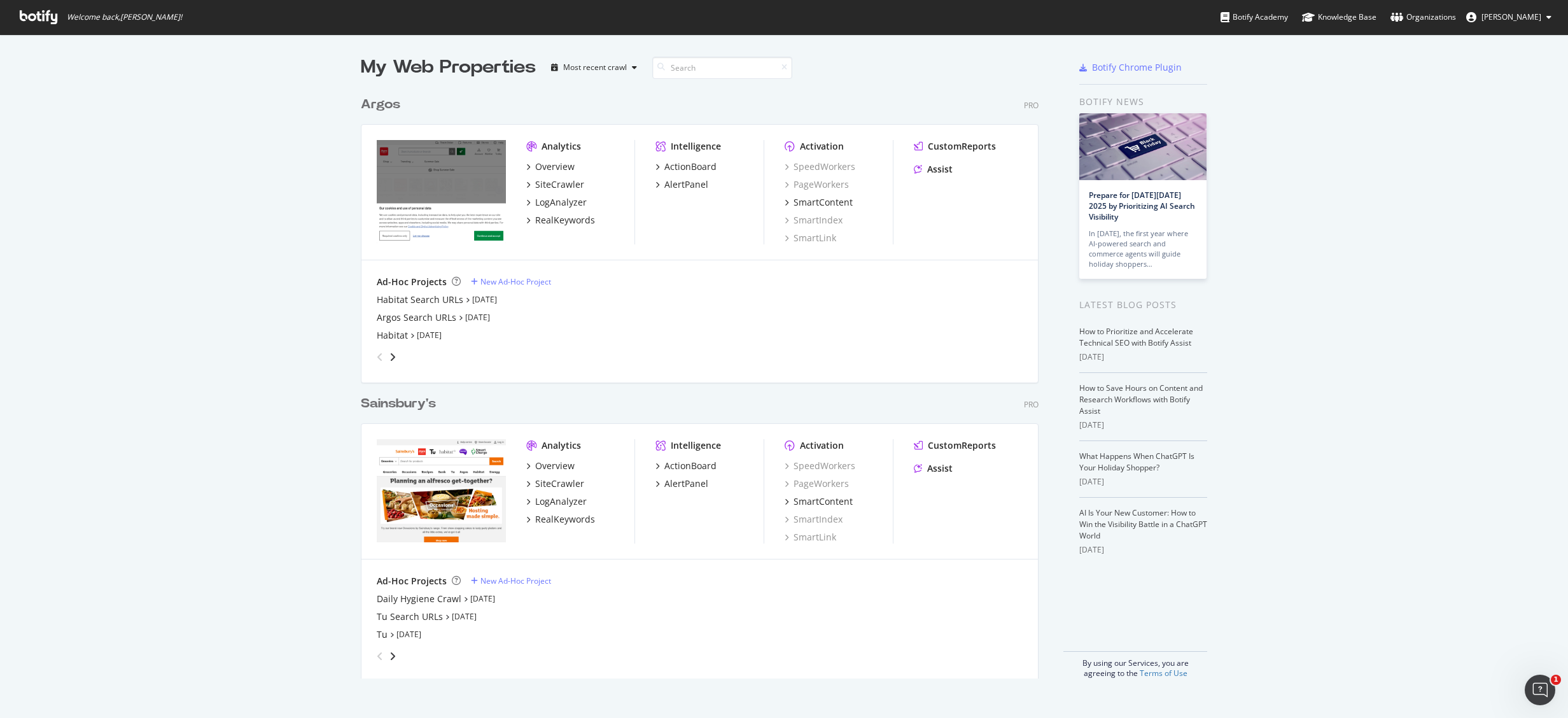
scroll to position [698, 1529]
click at [549, 185] on div "SiteCrawler" at bounding box center [559, 184] width 49 height 13
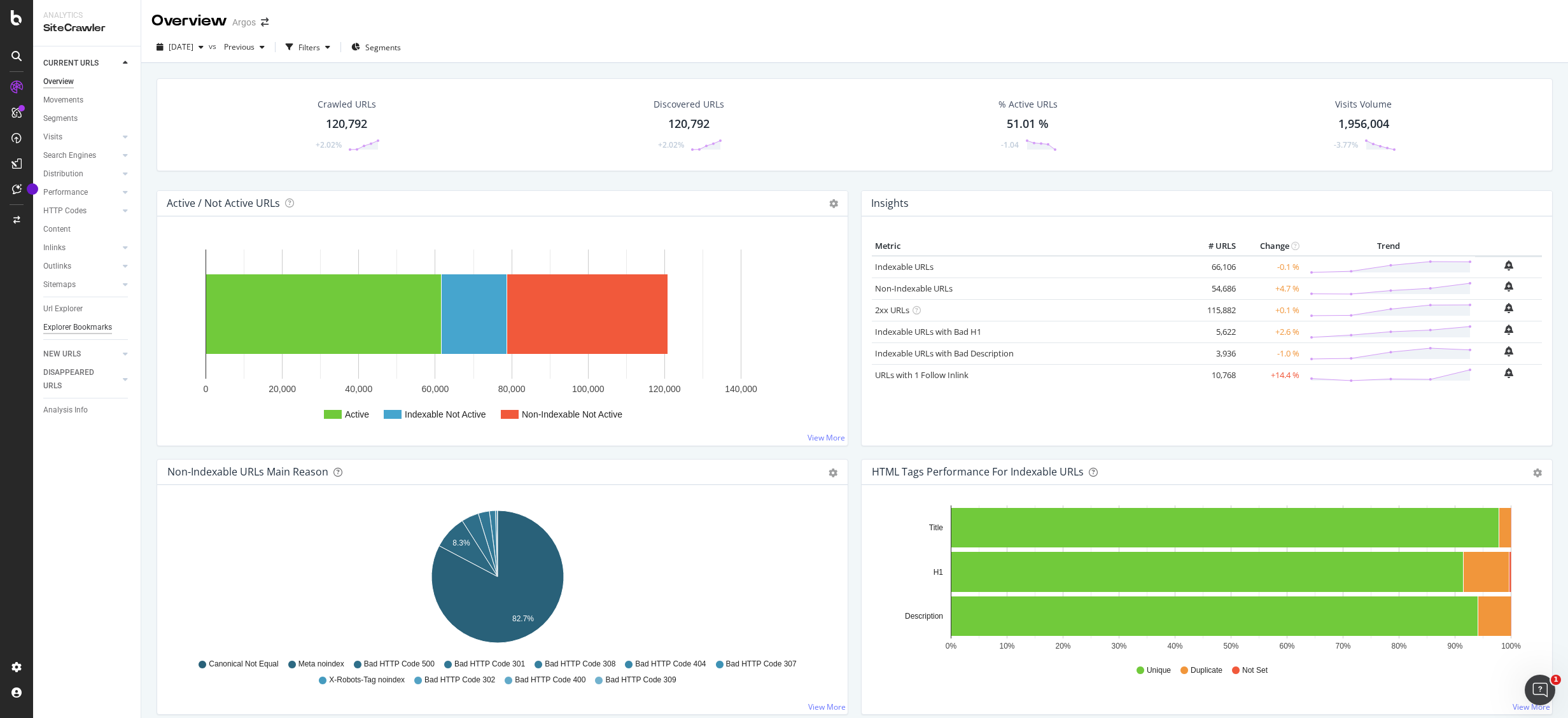
click at [77, 324] on div "Explorer Bookmarks" at bounding box center [77, 328] width 69 height 14
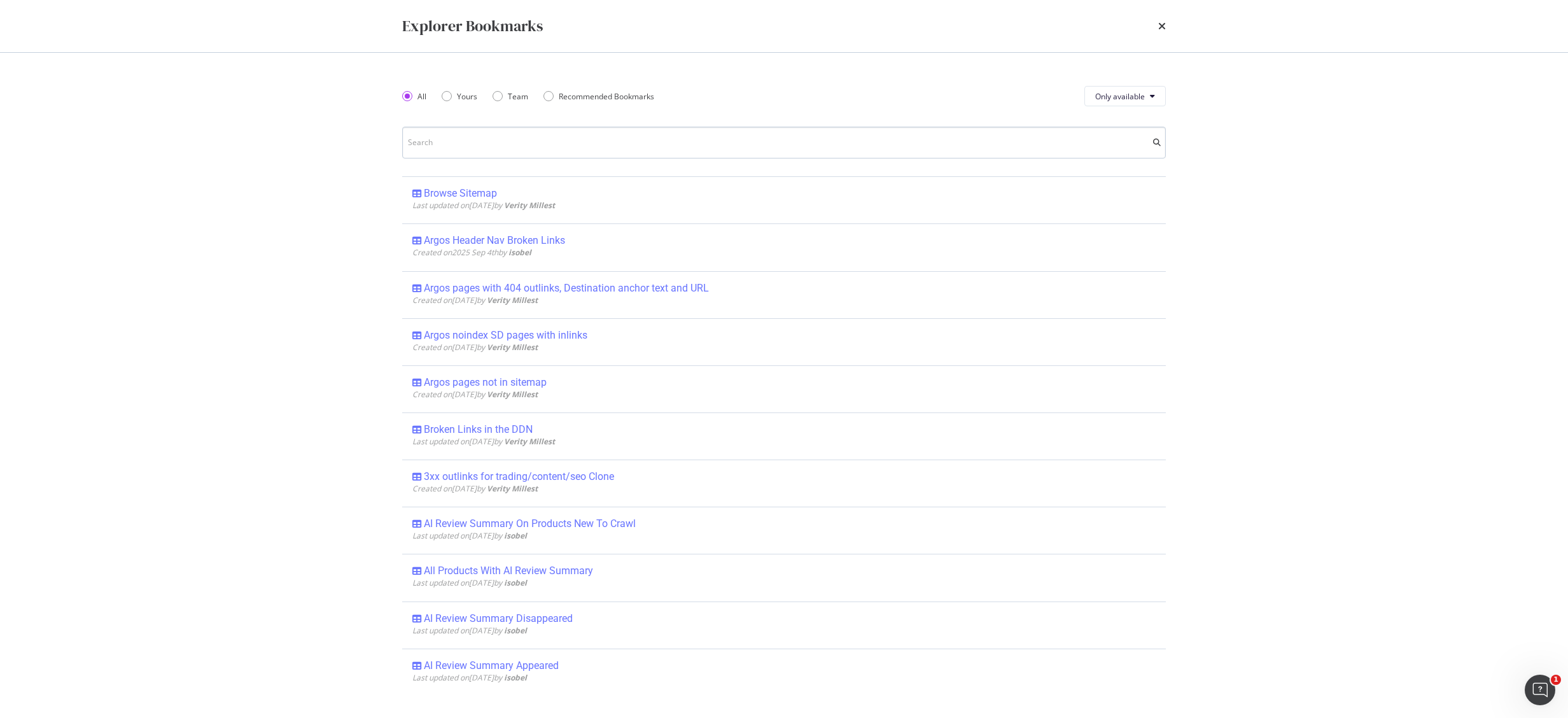
click at [481, 145] on input "modal" at bounding box center [784, 142] width 764 height 32
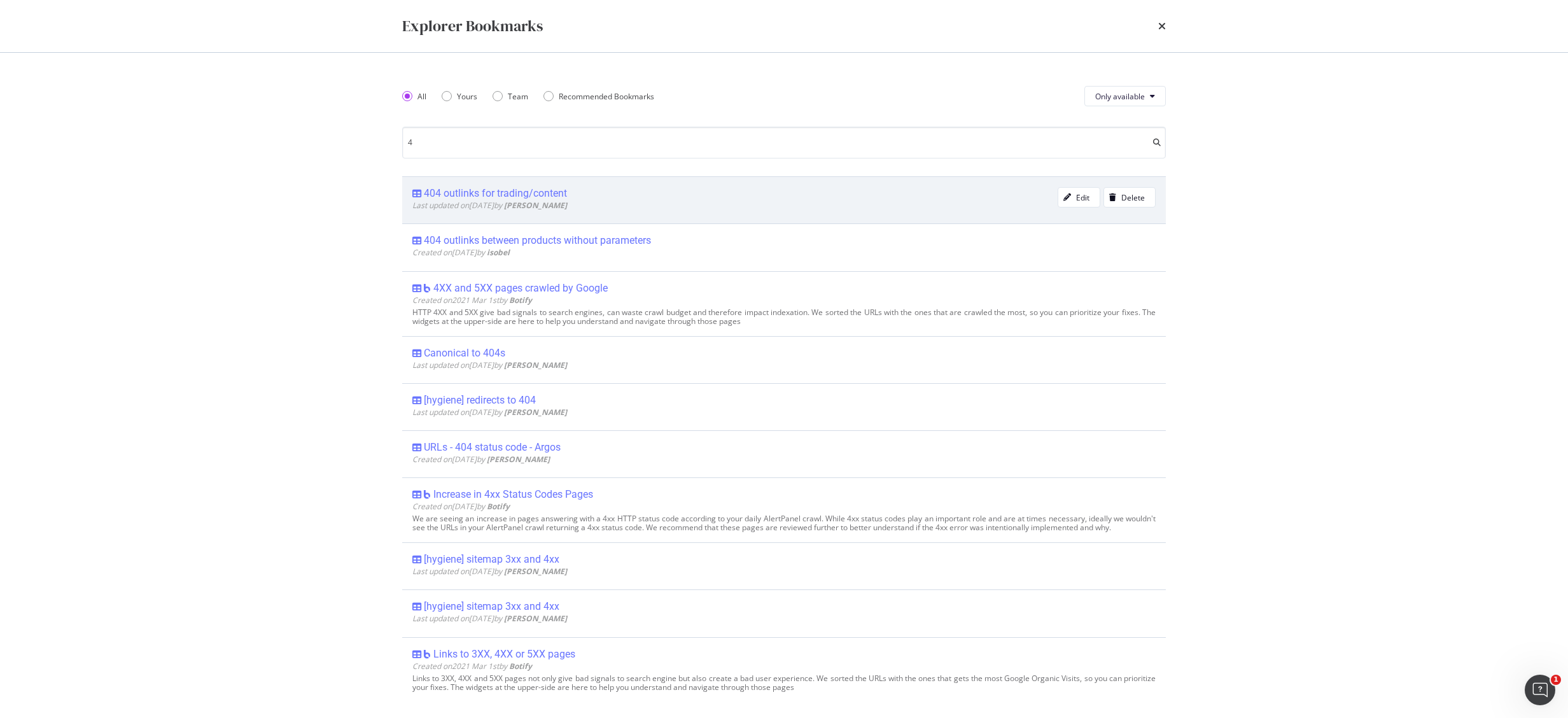
type input "4"
click at [494, 197] on div "404 outlinks for trading/content" at bounding box center [495, 193] width 144 height 13
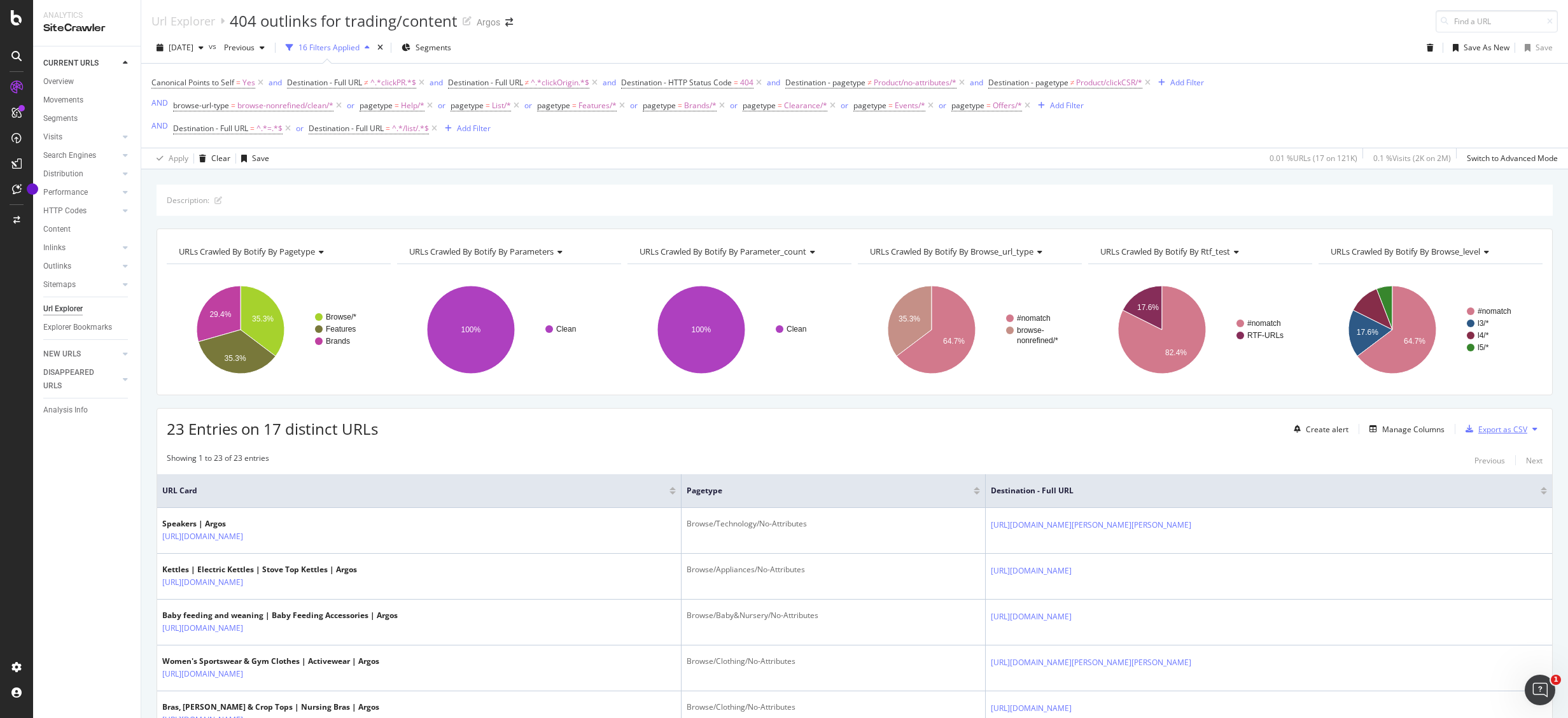
click at [1479, 427] on div "Export as CSV" at bounding box center [1503, 429] width 49 height 11
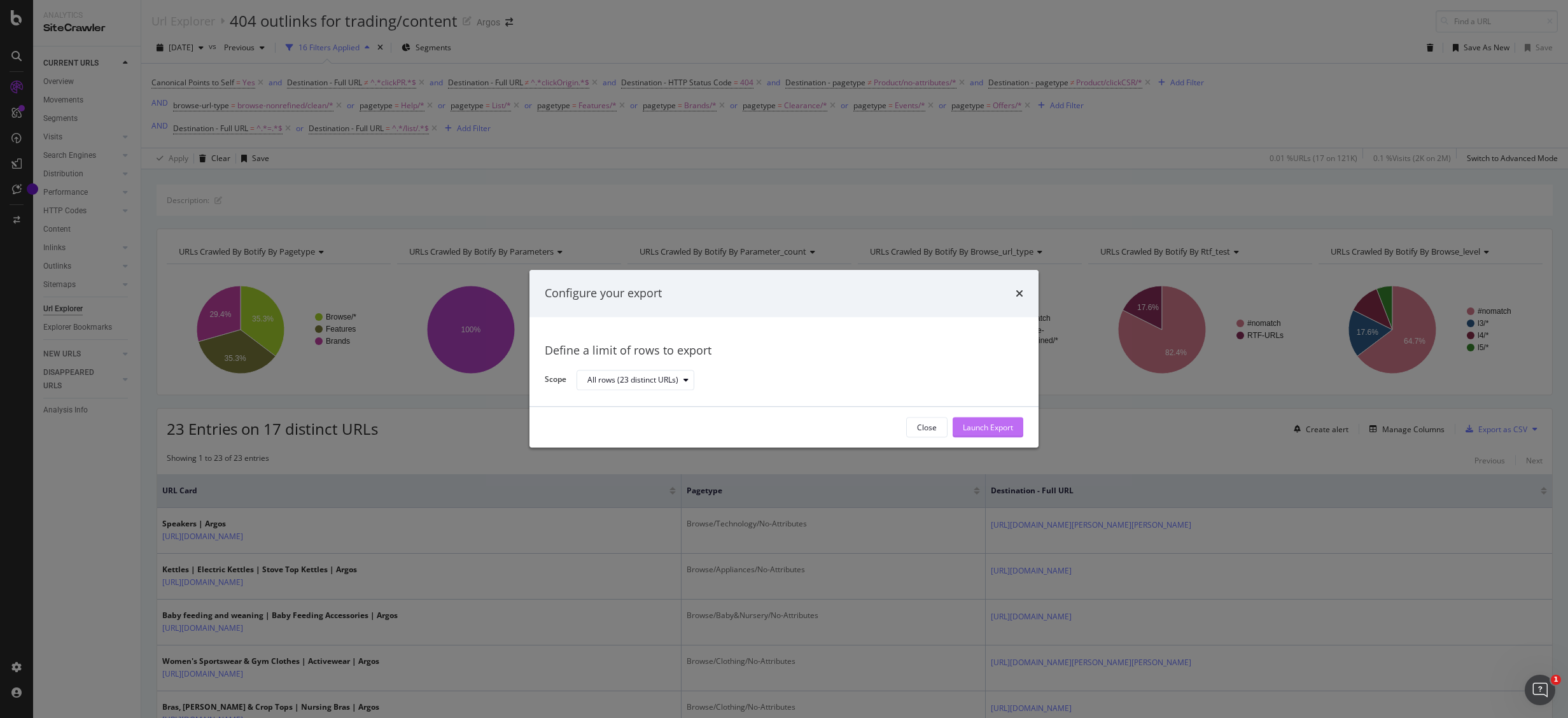
click at [1001, 426] on div "Launch Export" at bounding box center [988, 427] width 50 height 11
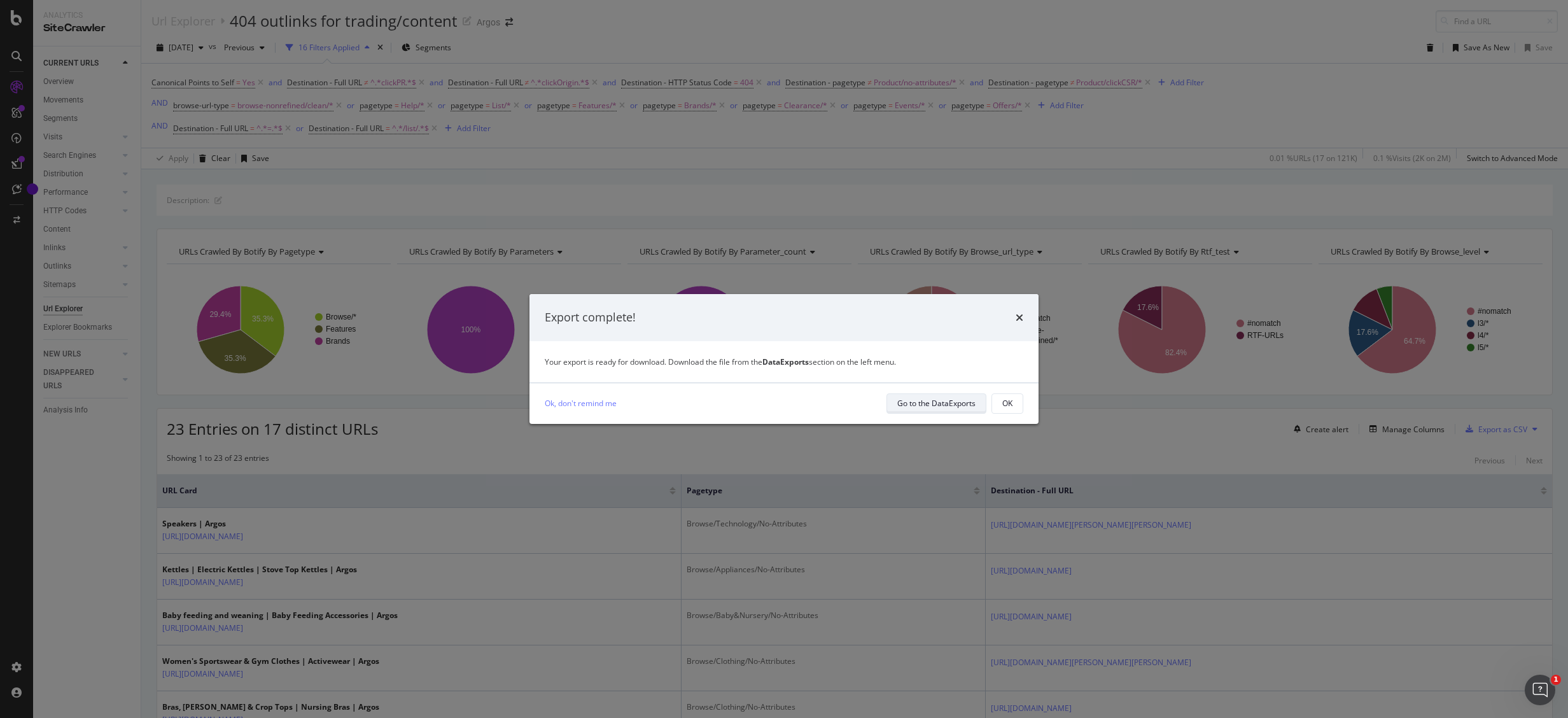
click at [946, 400] on div "Go to the DataExports" at bounding box center [936, 403] width 78 height 11
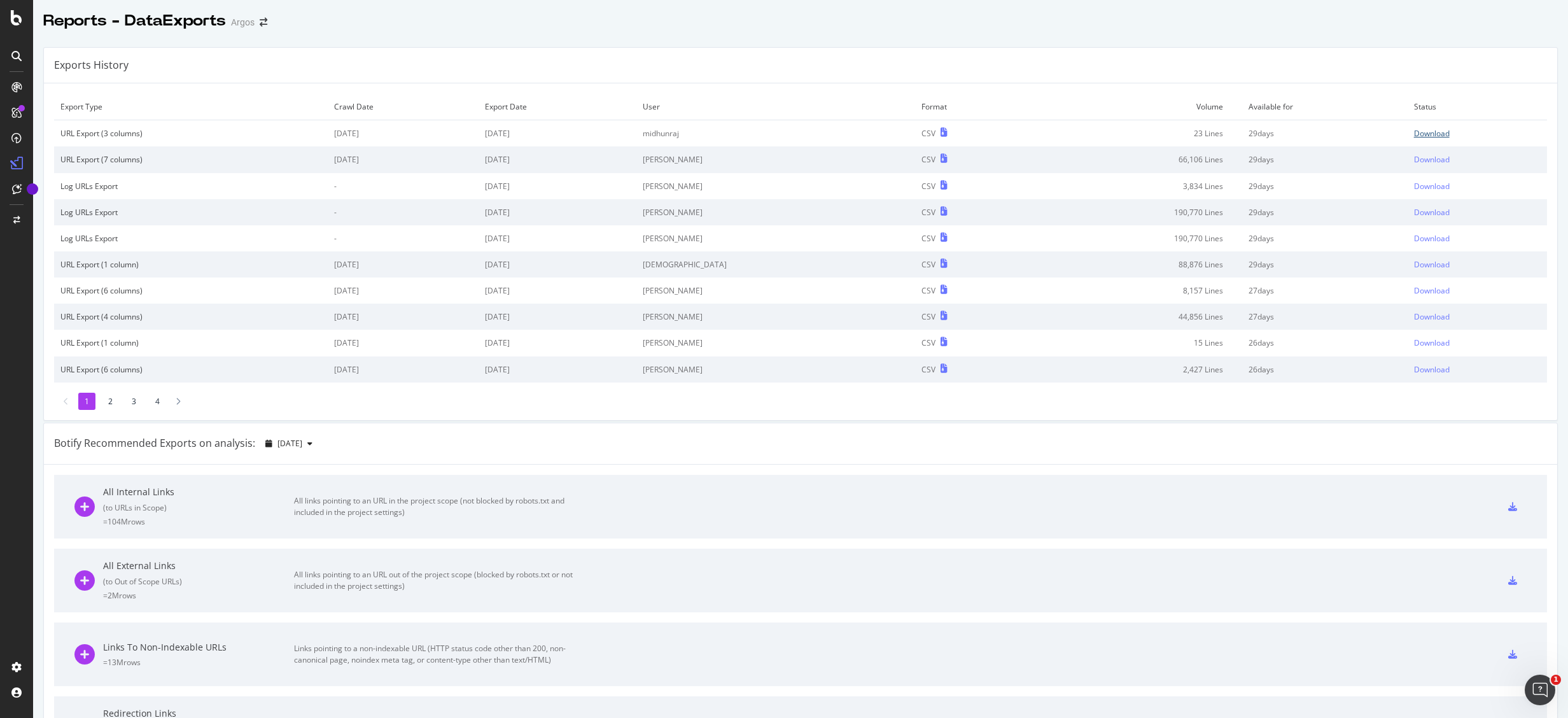
click at [1414, 130] on div "Download" at bounding box center [1431, 133] width 35 height 11
